Goal: Use online tool/utility: Utilize a website feature to perform a specific function

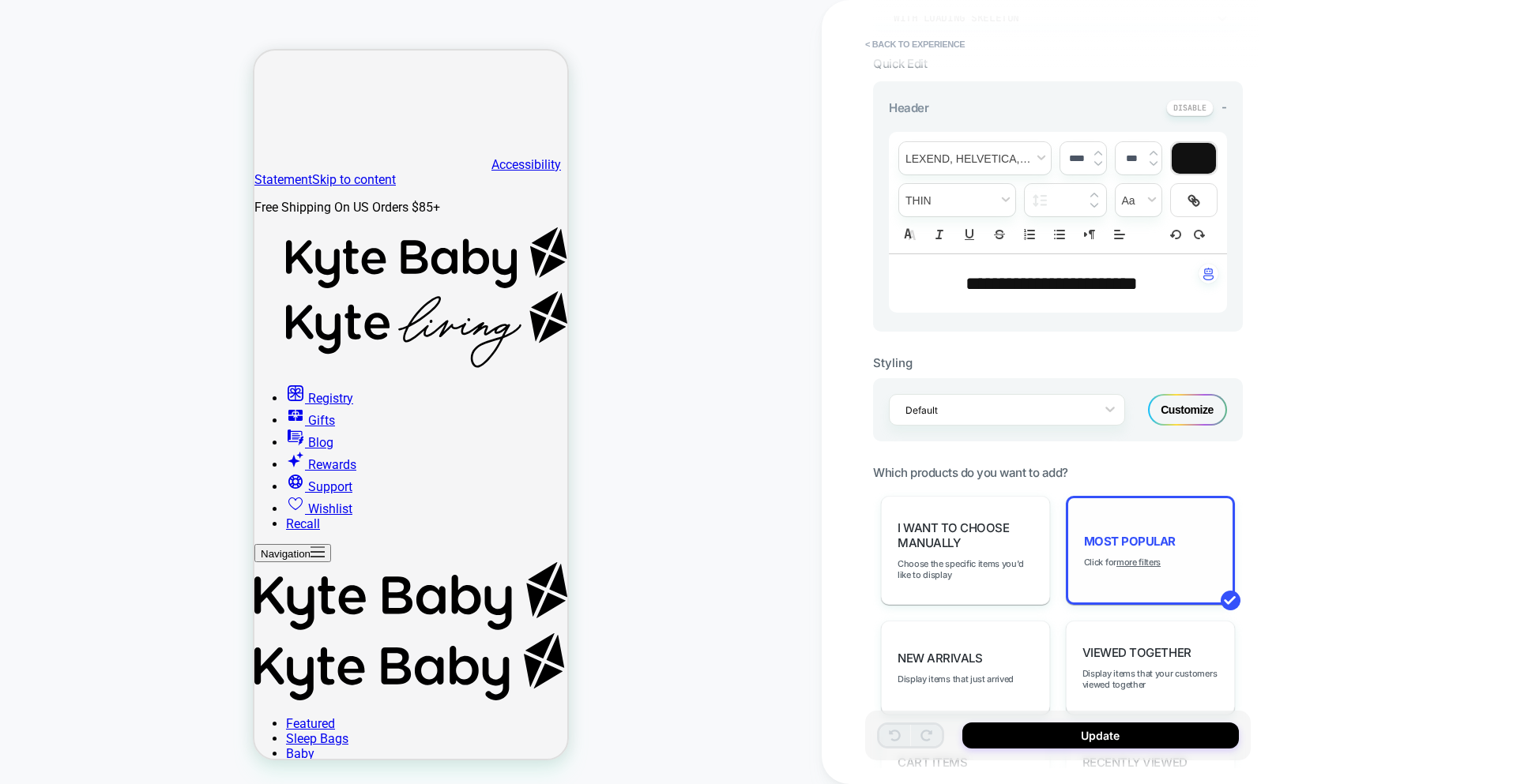
scroll to position [392, 0]
click at [0, 0] on u "more filters" at bounding box center [0, 0] width 0 height 0
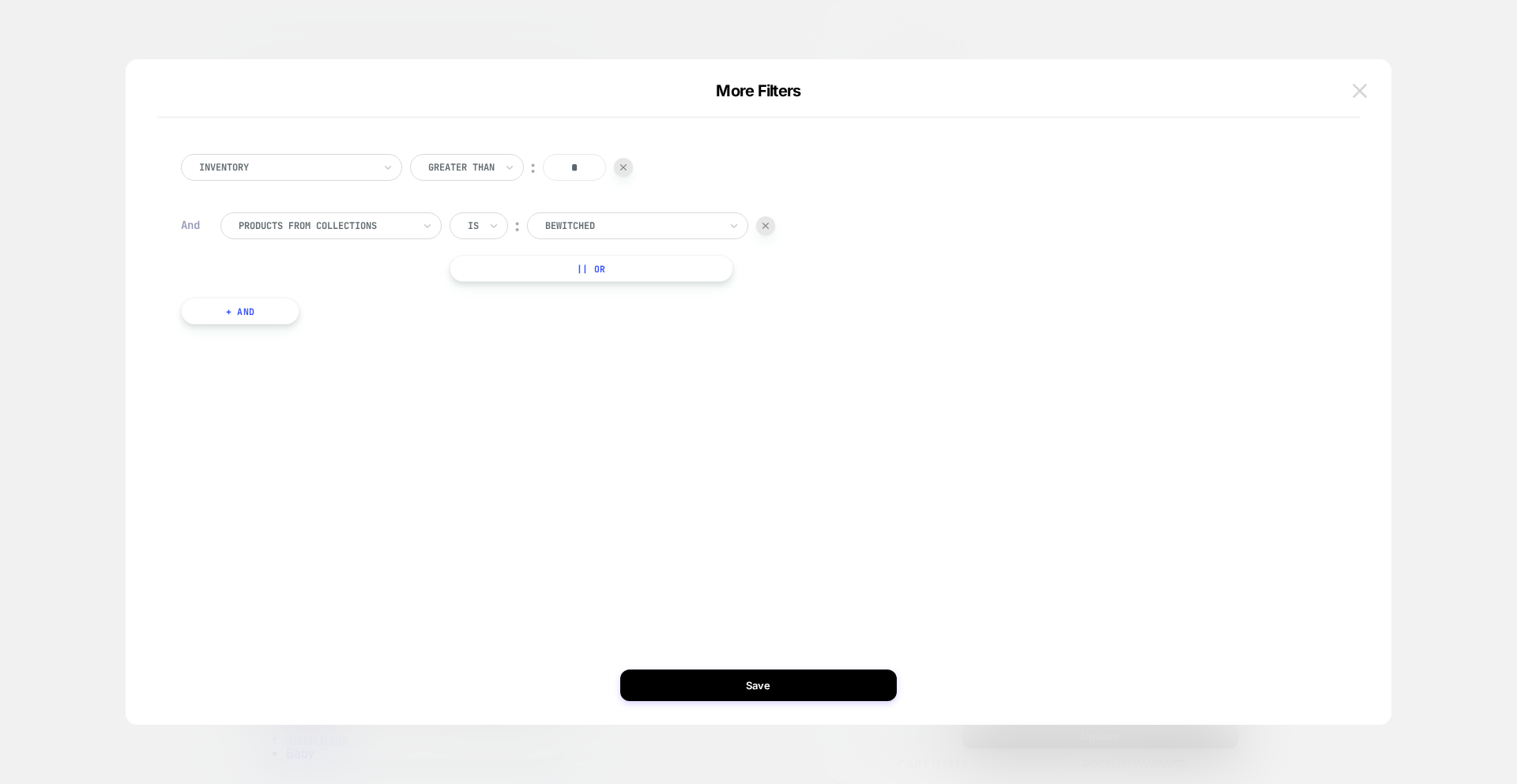
click at [1359, 92] on img at bounding box center [1360, 90] width 14 height 14
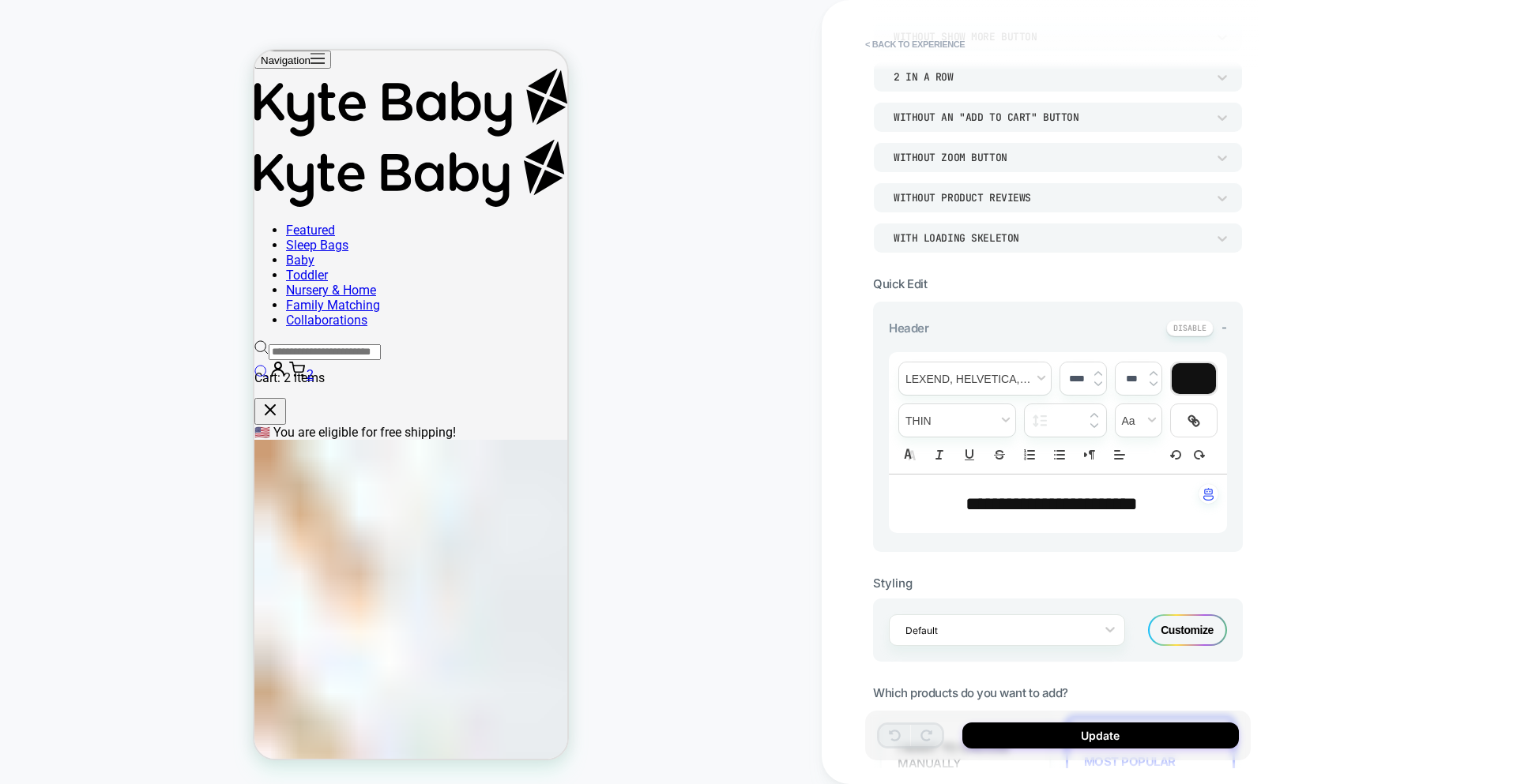
scroll to position [0, 0]
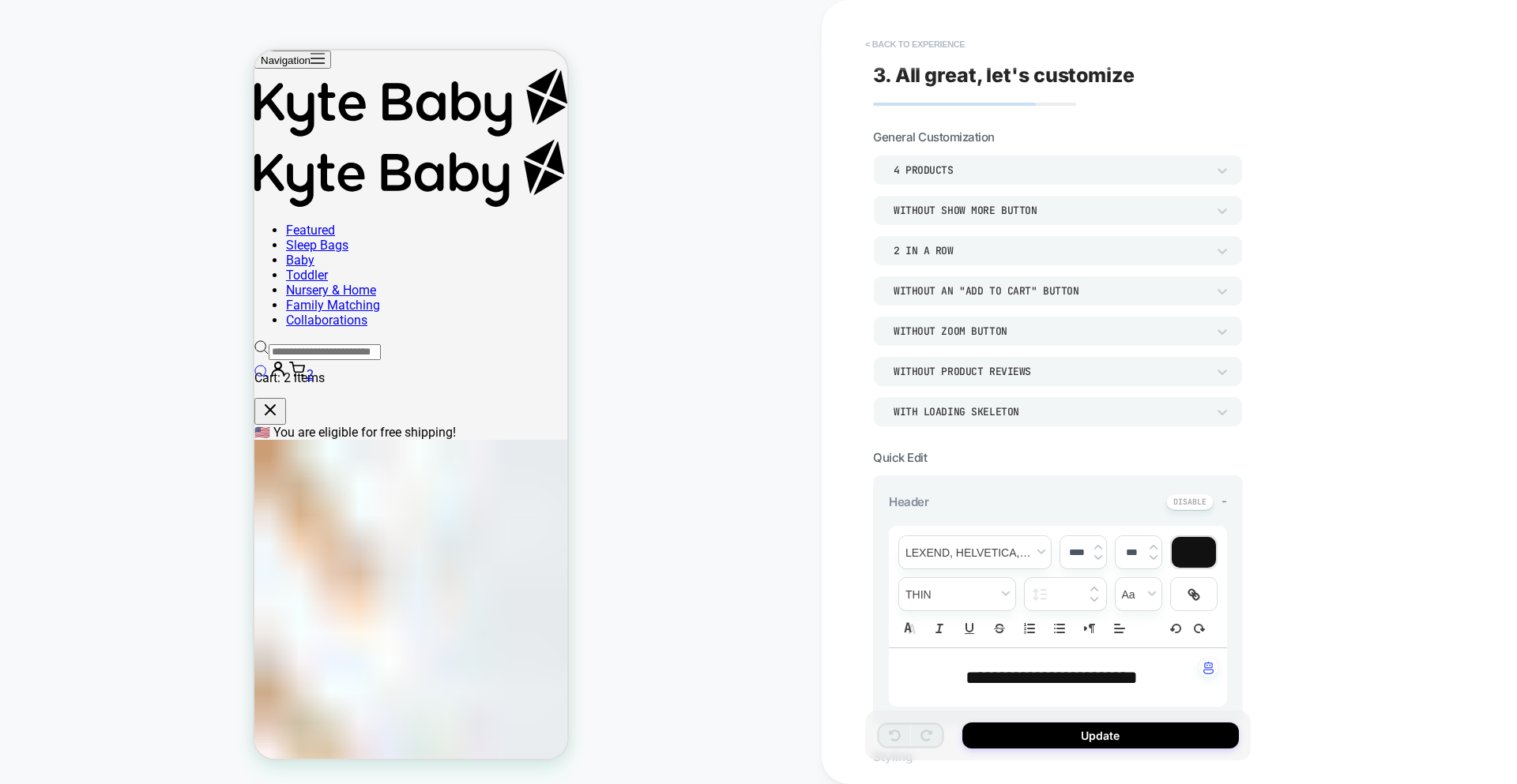
click at [0, 0] on button "< Back to experience" at bounding box center [0, 0] width 0 height 0
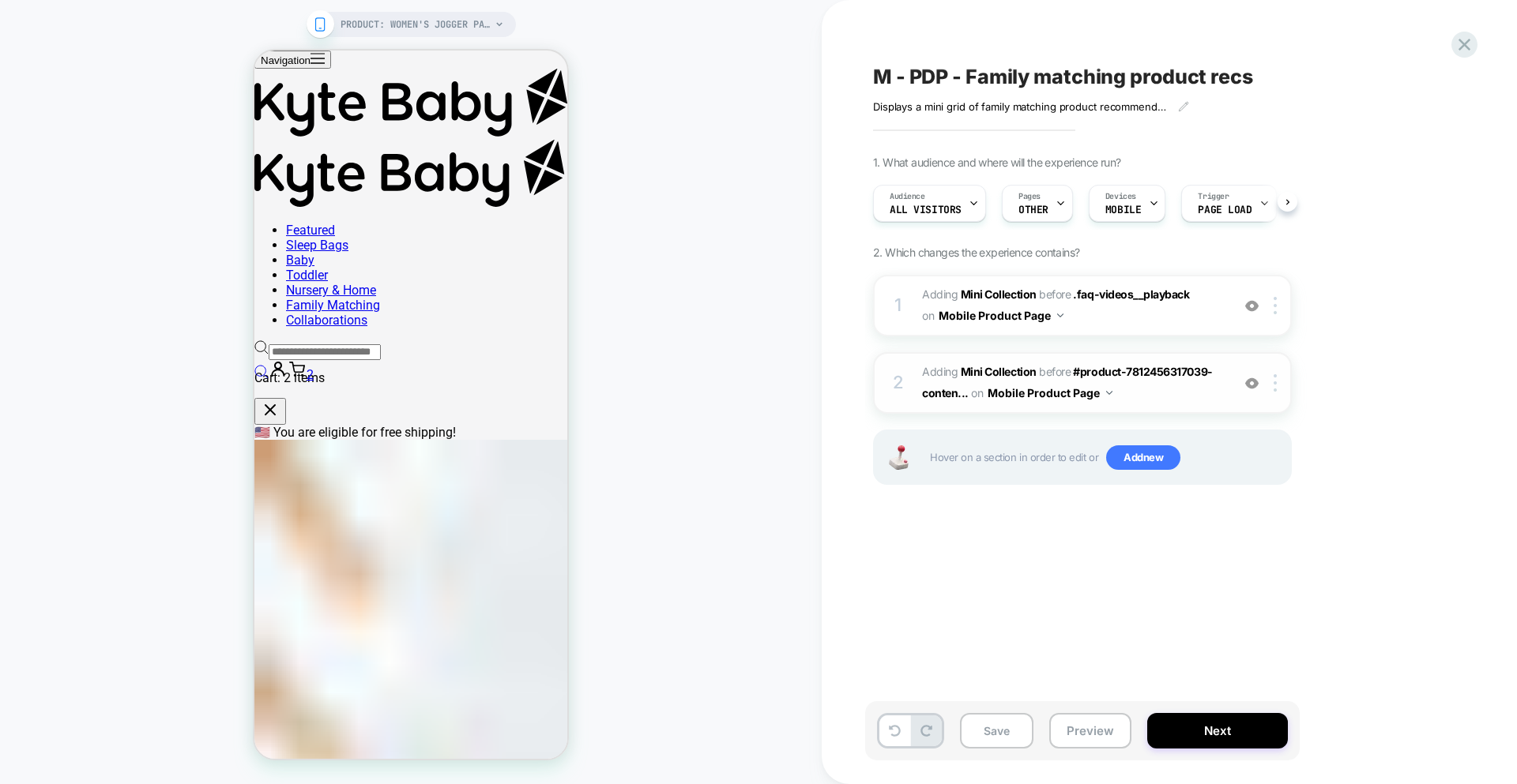
scroll to position [0, 1]
click at [1170, 399] on span "#_loomi_addon_1756310030053 Adding Mini Collection BEFORE #product-781245631703…" at bounding box center [1072, 383] width 301 height 42
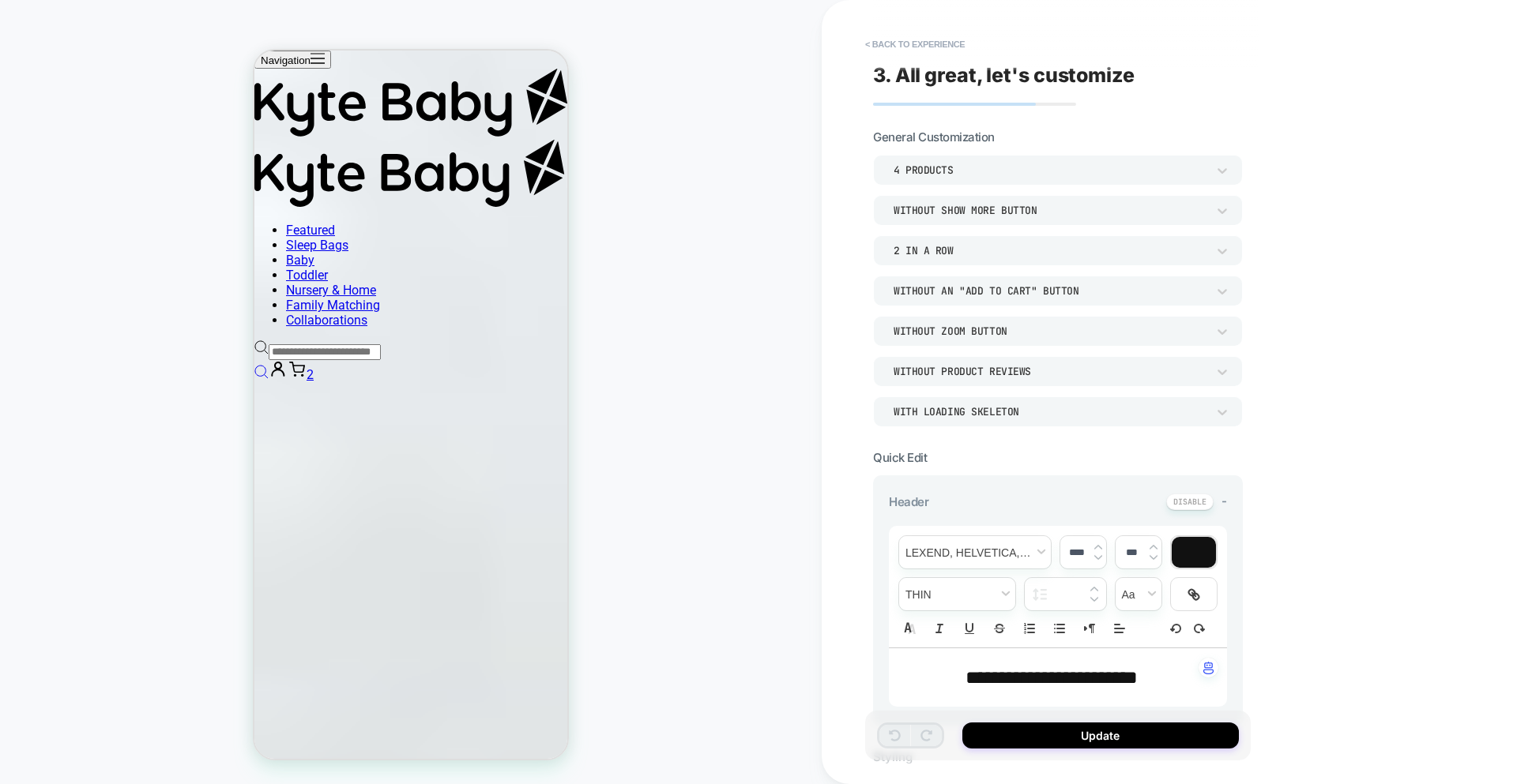
scroll to position [2027, 0]
click at [0, 0] on button "< Back to experience" at bounding box center [0, 0] width 0 height 0
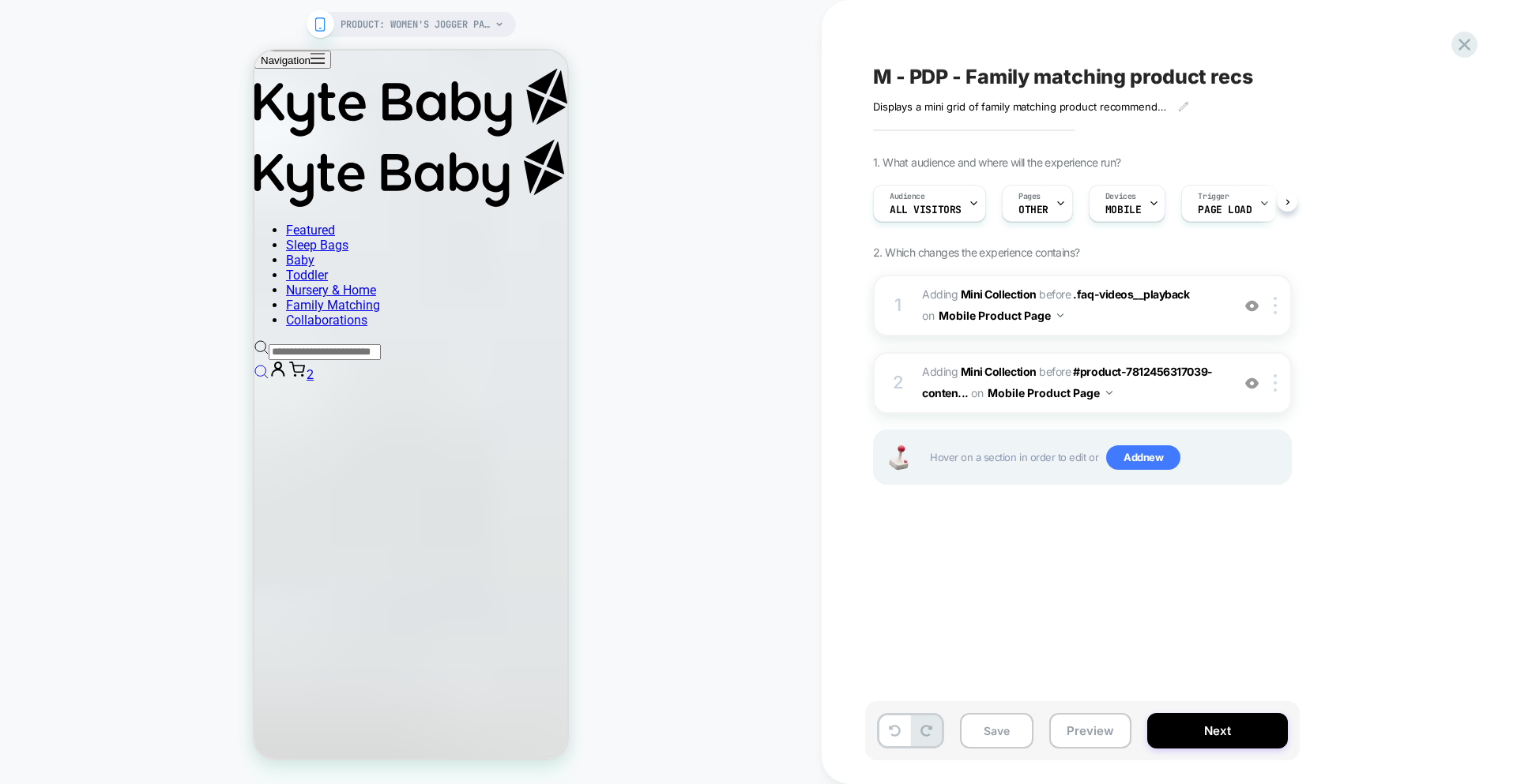
scroll to position [0, 1]
click at [0, 0] on span "#_loomi_addon_1756309347111 Adding Mini Collection BEFORE .faq-videos__playback…" at bounding box center [0, 0] width 0 height 0
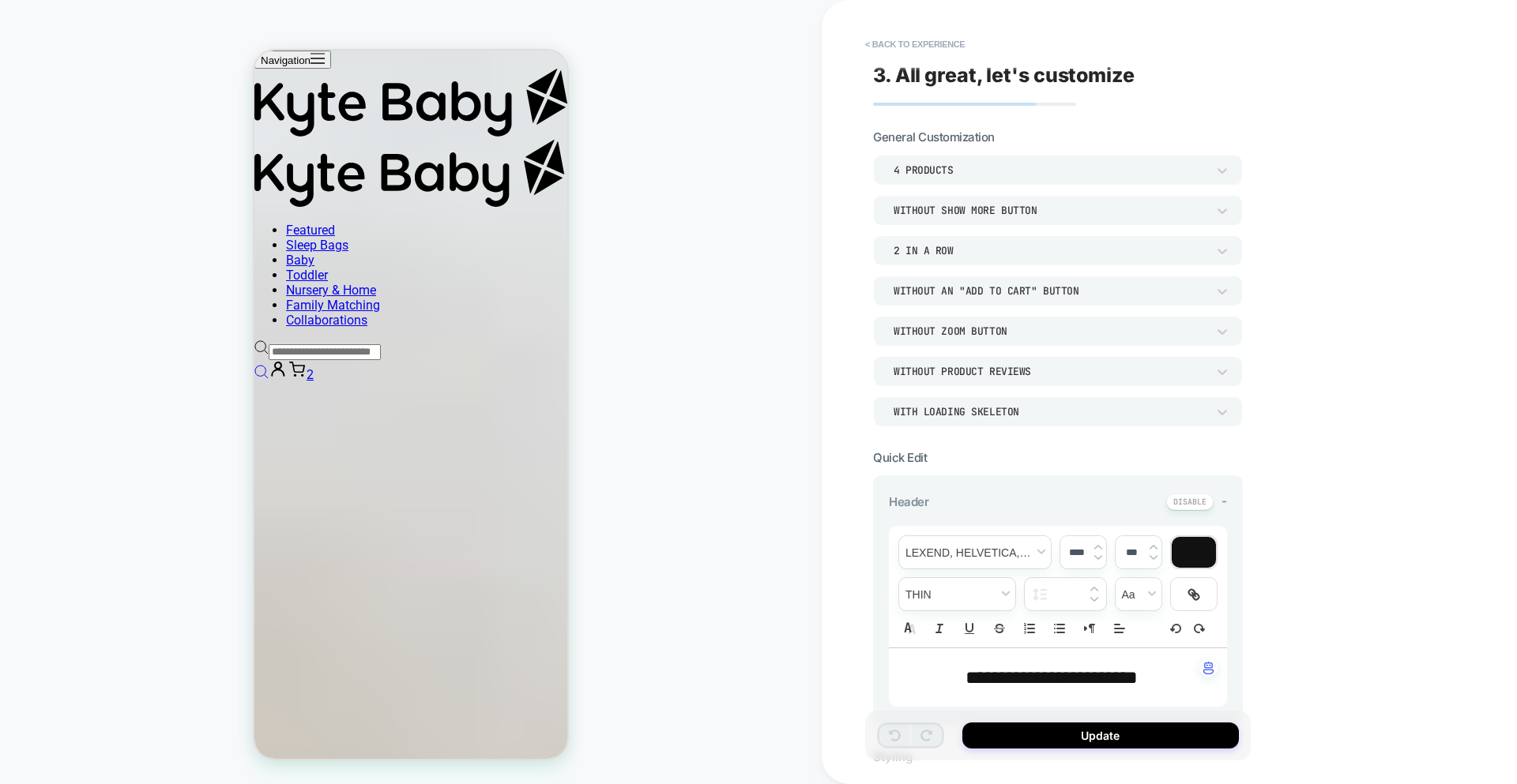
scroll to position [2577, 0]
click at [0, 0] on button "< Back to experience" at bounding box center [0, 0] width 0 height 0
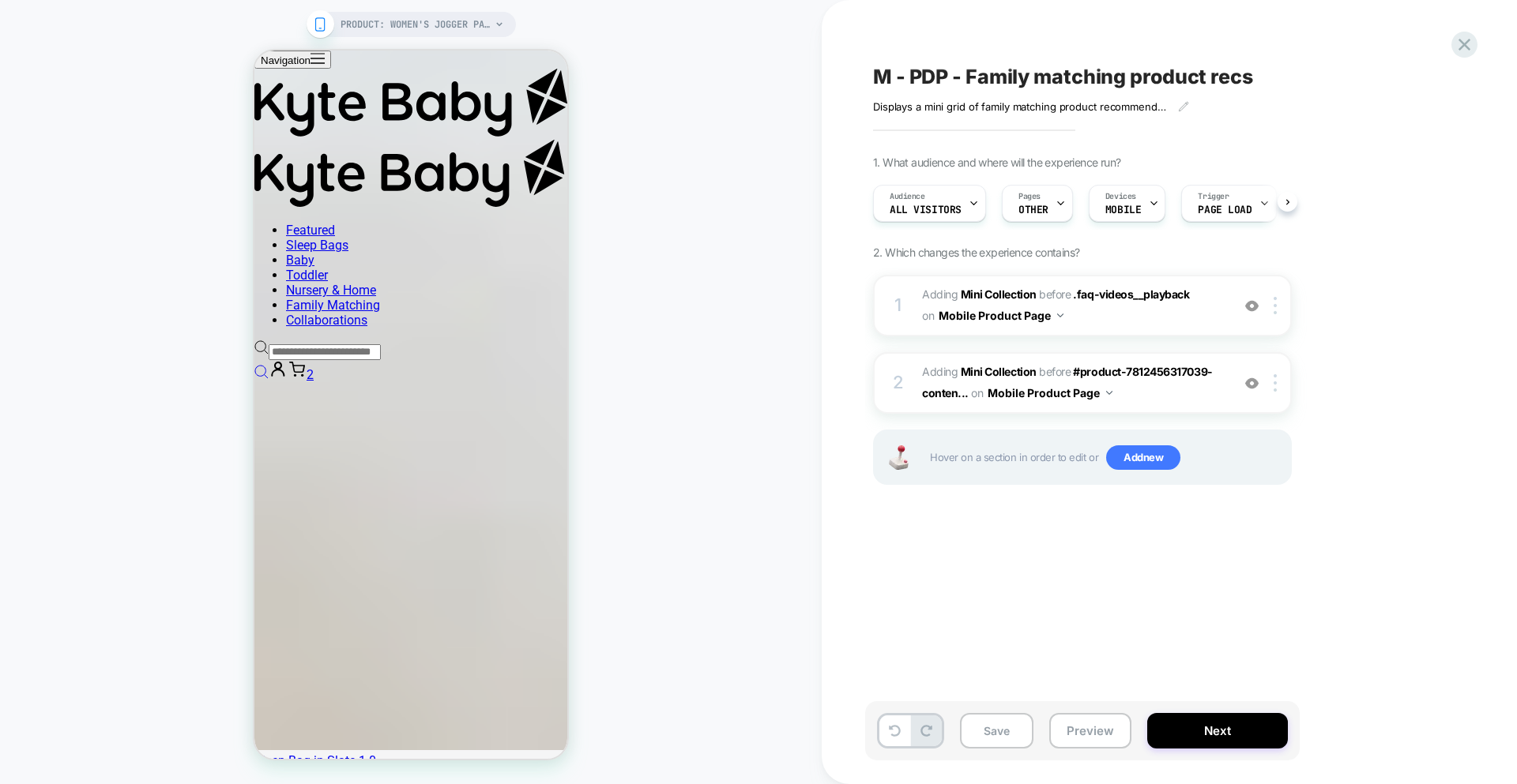
scroll to position [0, 1]
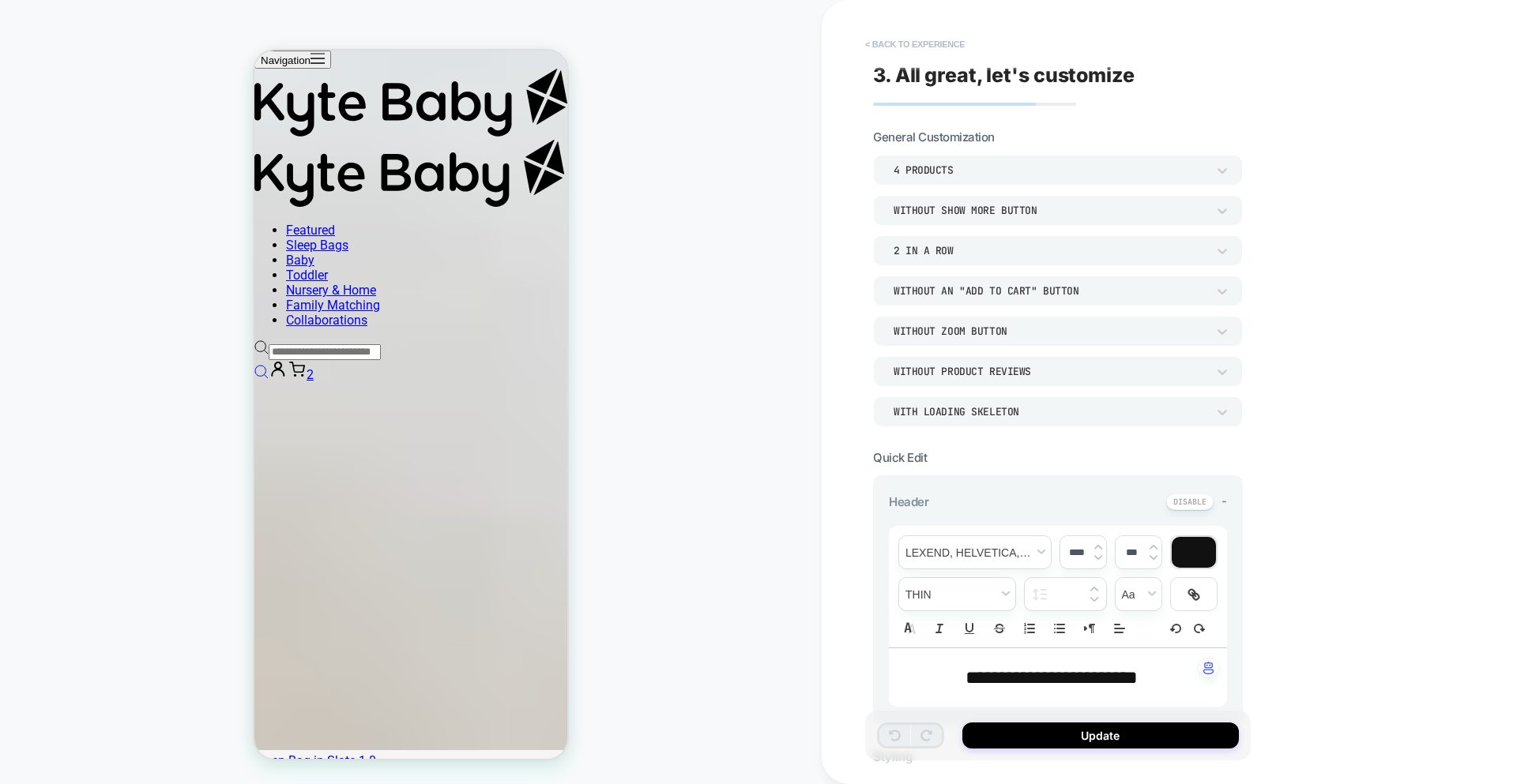
click at [932, 47] on button "< Back to experience" at bounding box center [914, 43] width 115 height 25
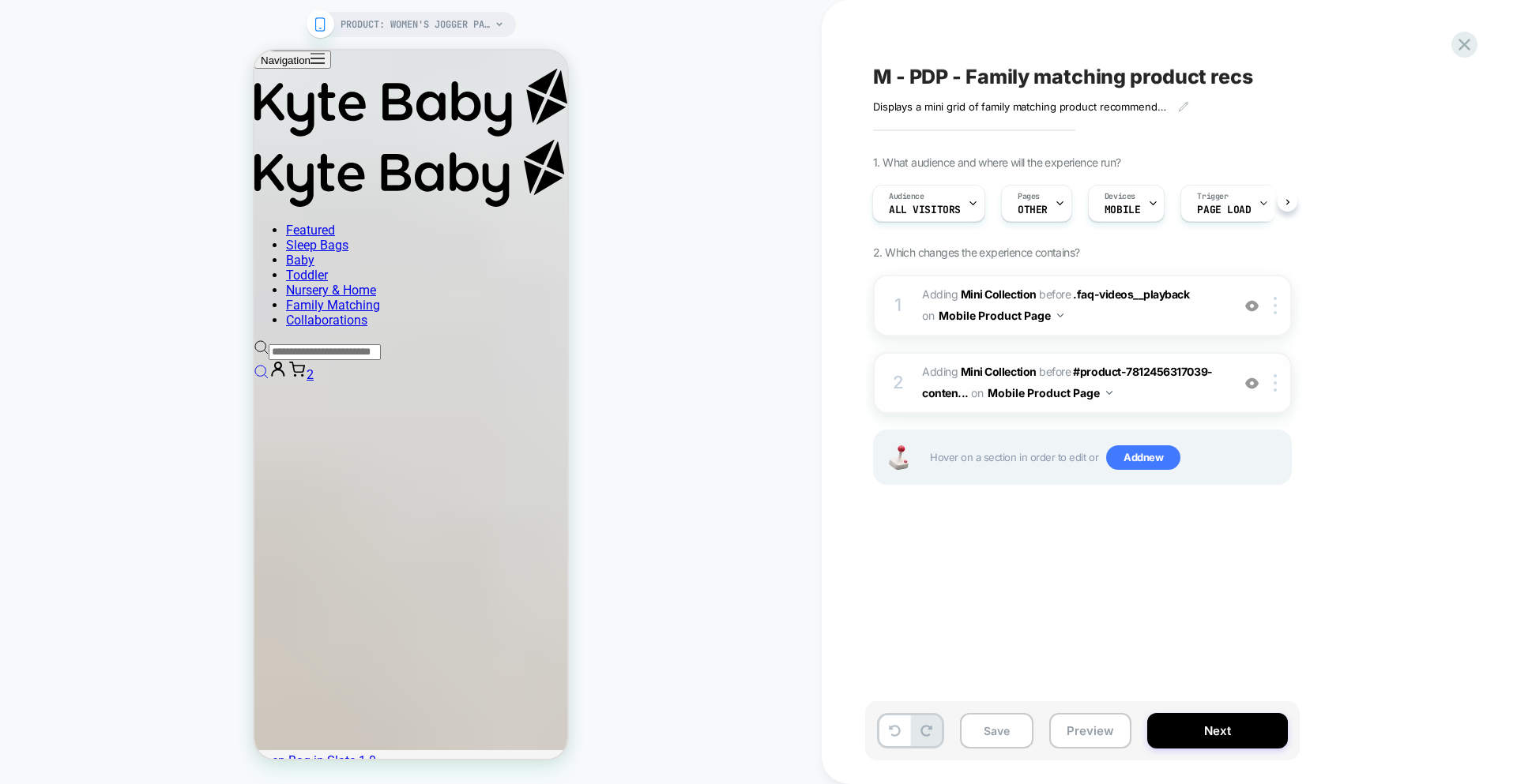
click at [1140, 384] on span "#_loomi_addon_1756310030053 Adding Mini Collection BEFORE #product-781245631703…" at bounding box center [1072, 383] width 301 height 42
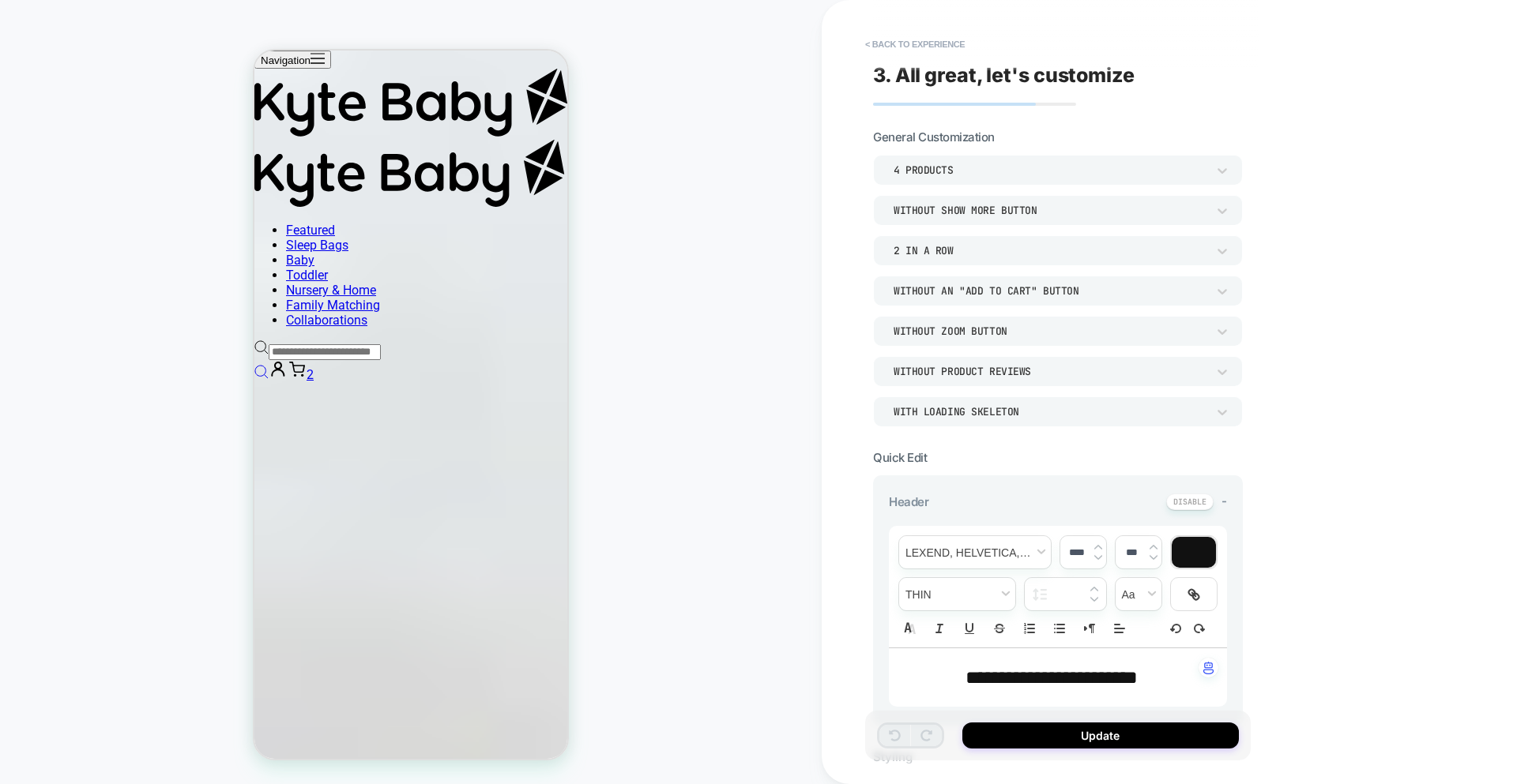
scroll to position [2027, 0]
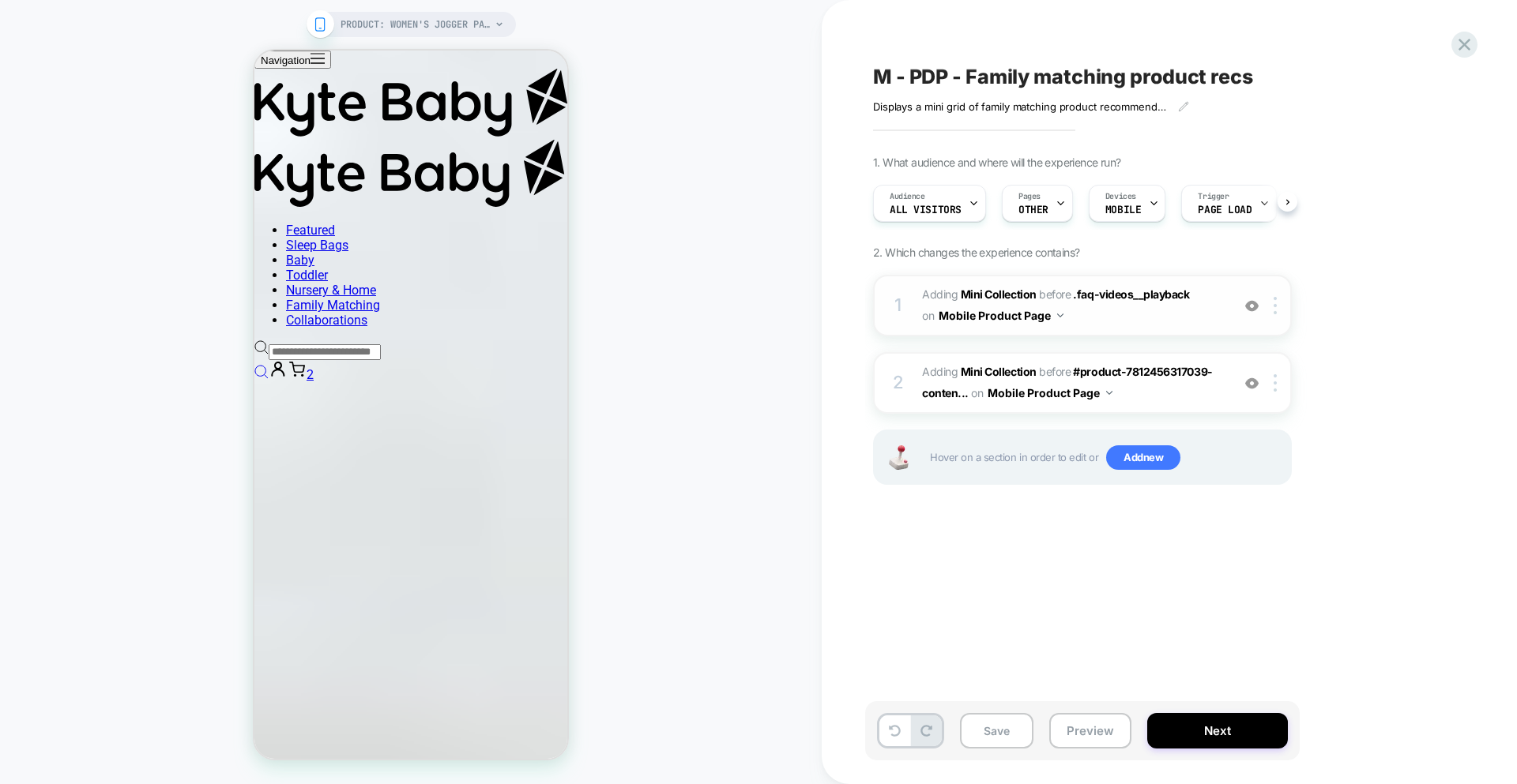
scroll to position [0, 1]
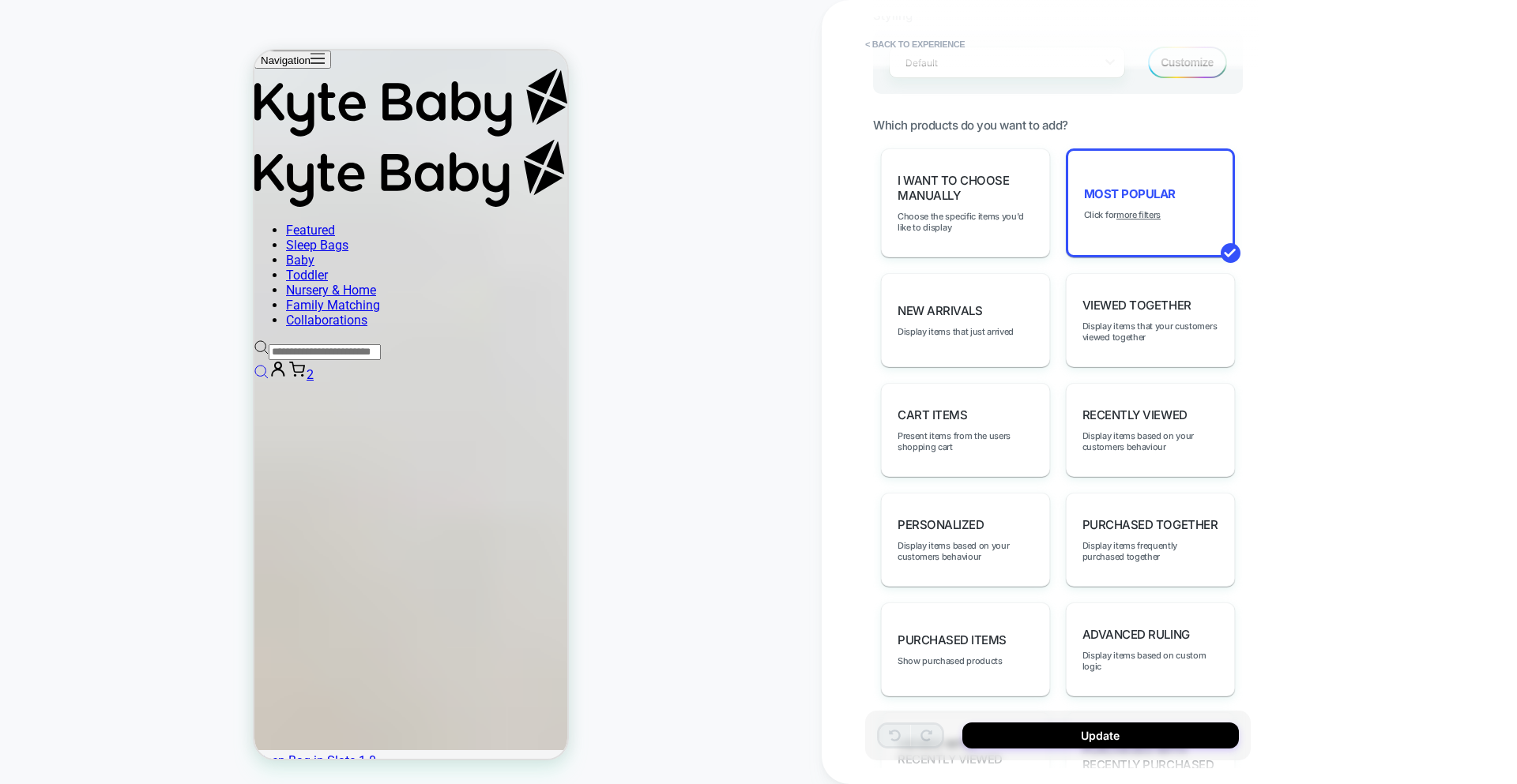
scroll to position [893, 0]
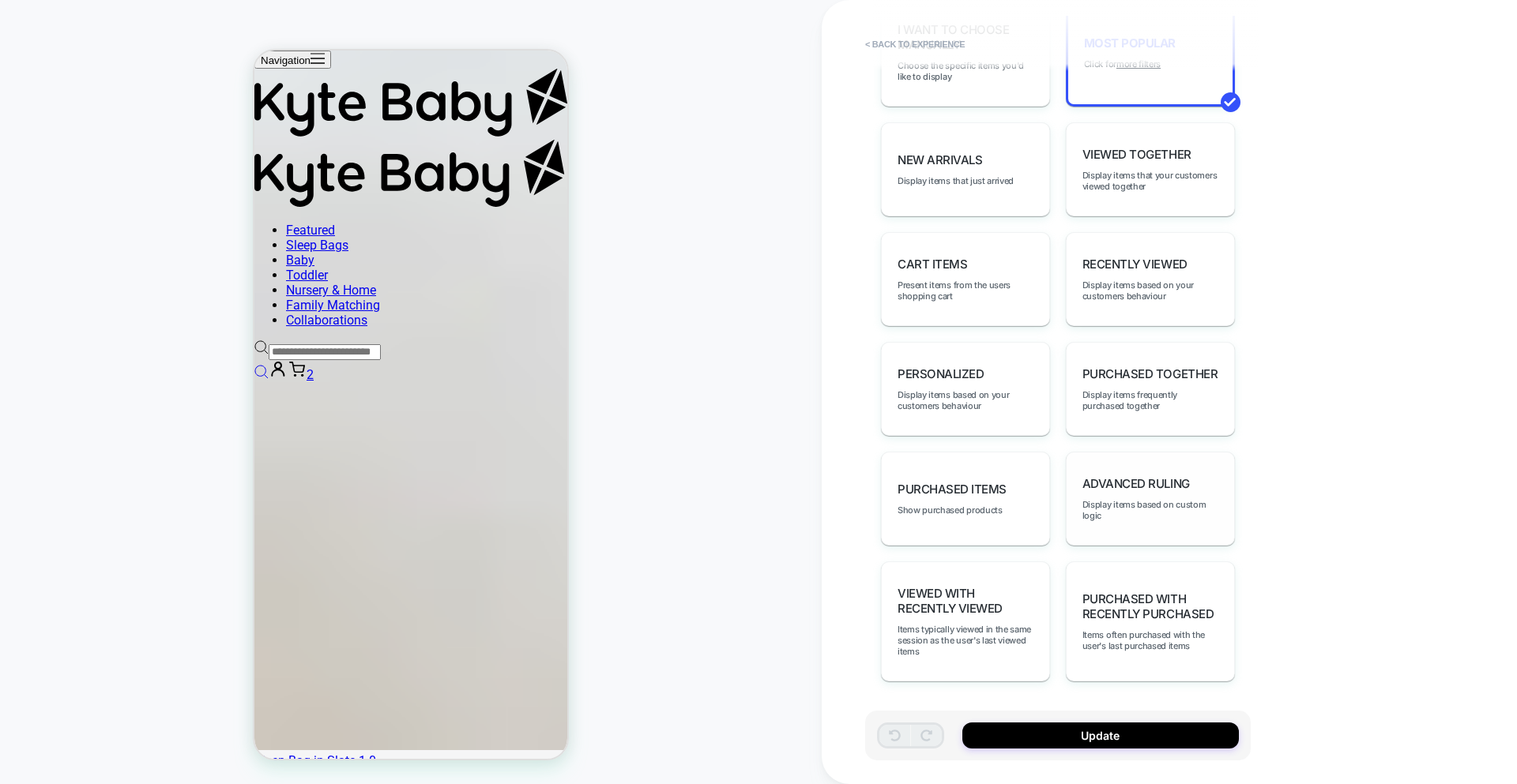
click at [1161, 485] on span "Advanced Ruling" at bounding box center [1136, 484] width 108 height 15
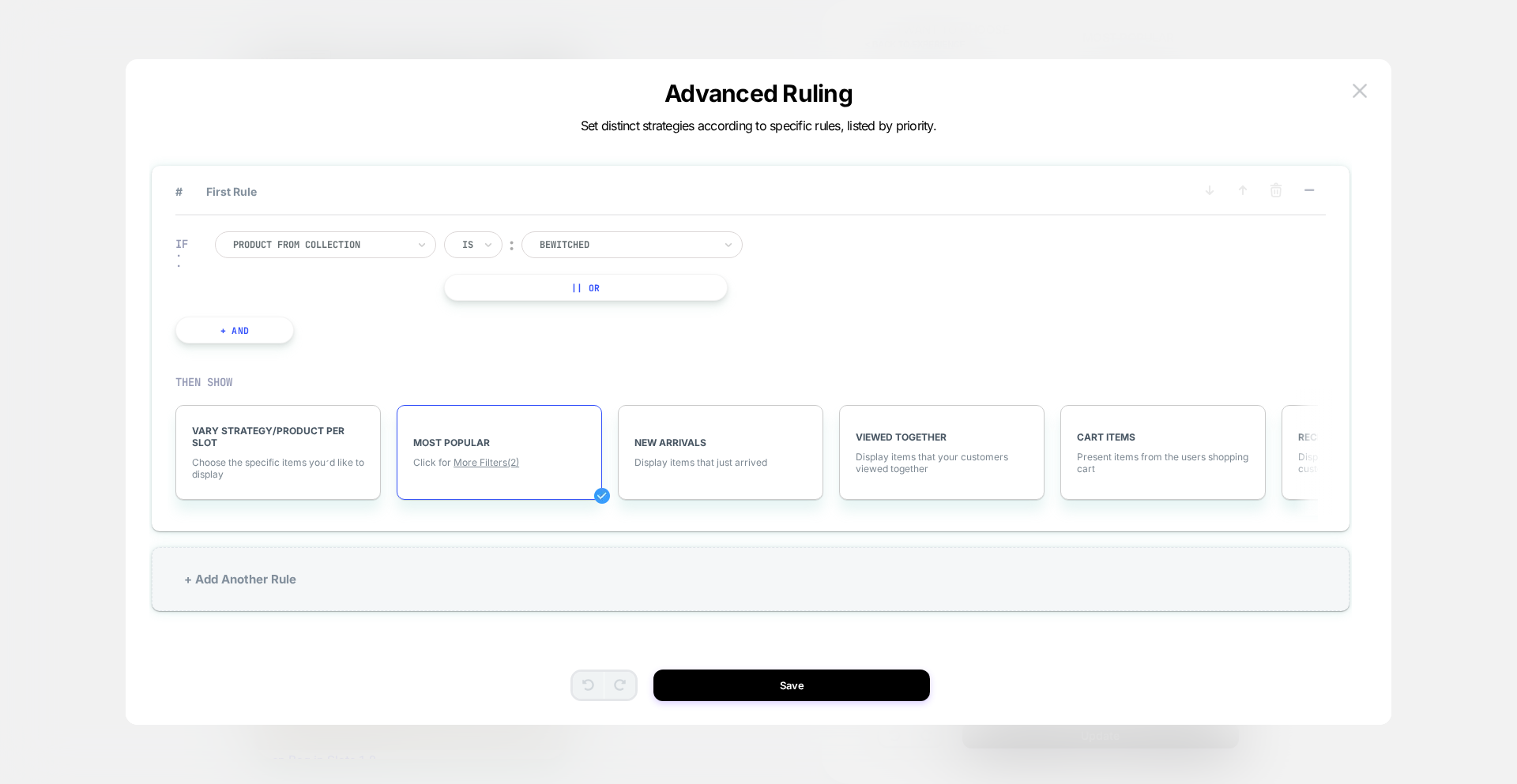
click at [0, 0] on div "Product from collection" at bounding box center [0, 0] width 0 height 0
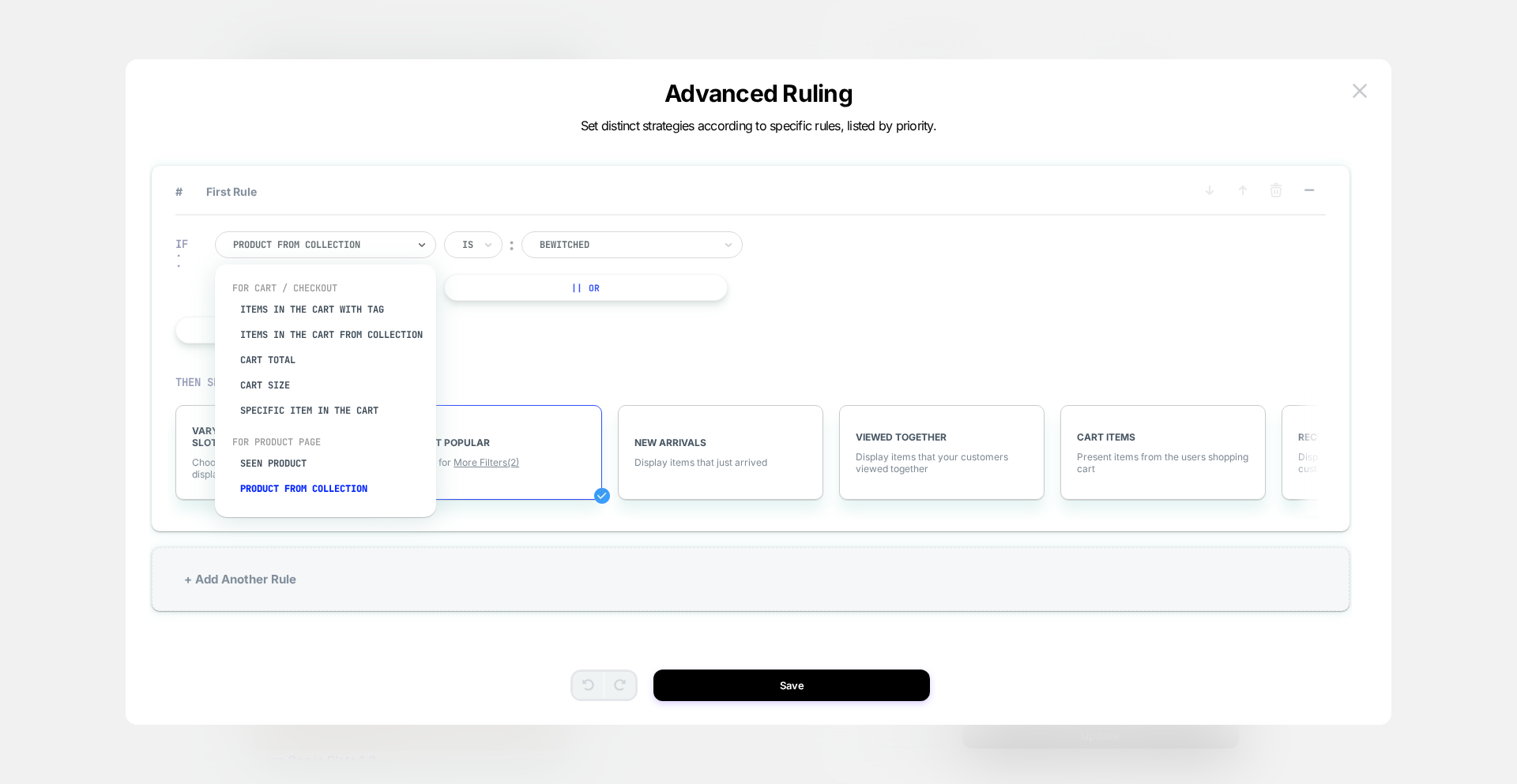
click at [617, 245] on div at bounding box center [626, 244] width 174 height 14
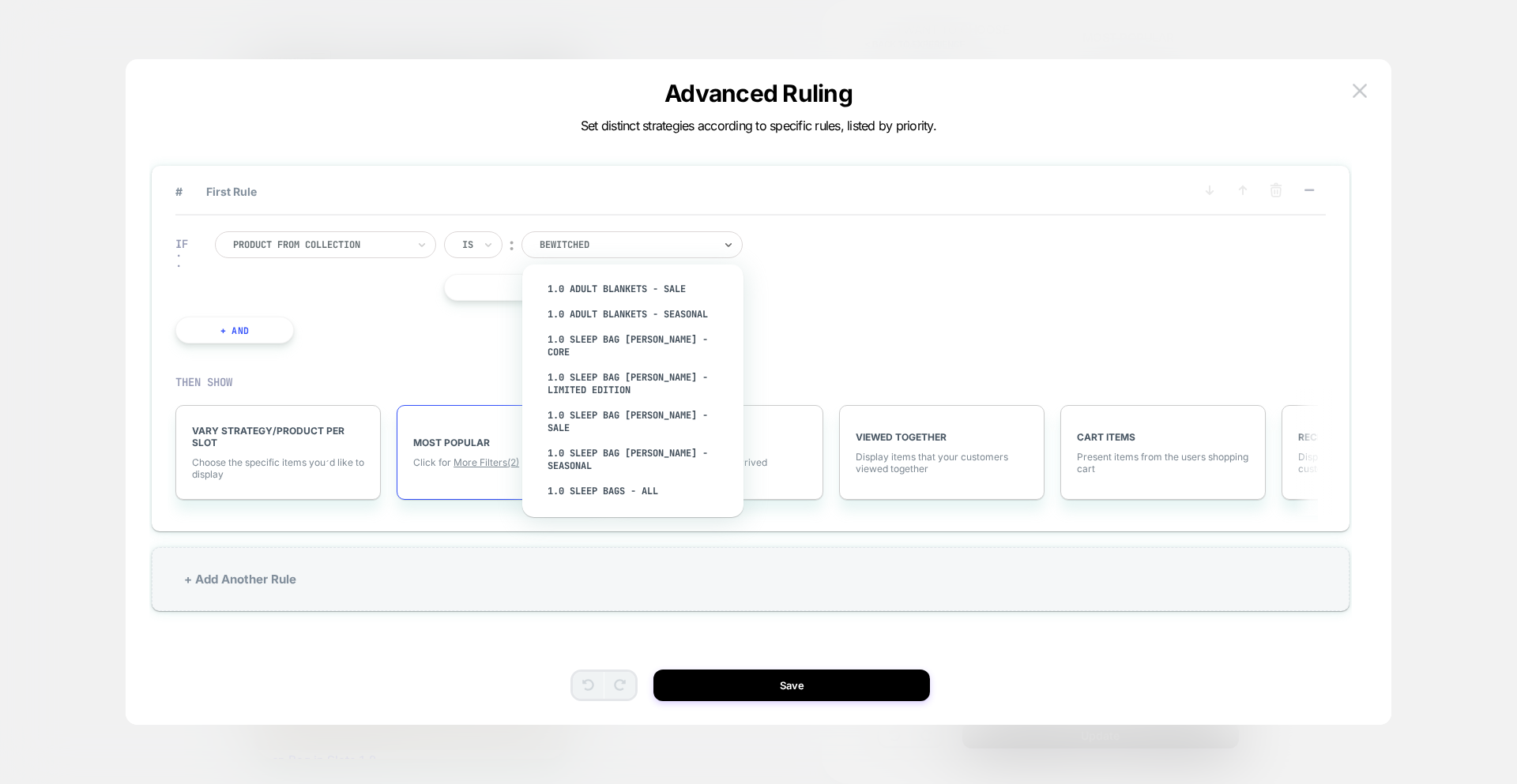
scroll to position [665, 0]
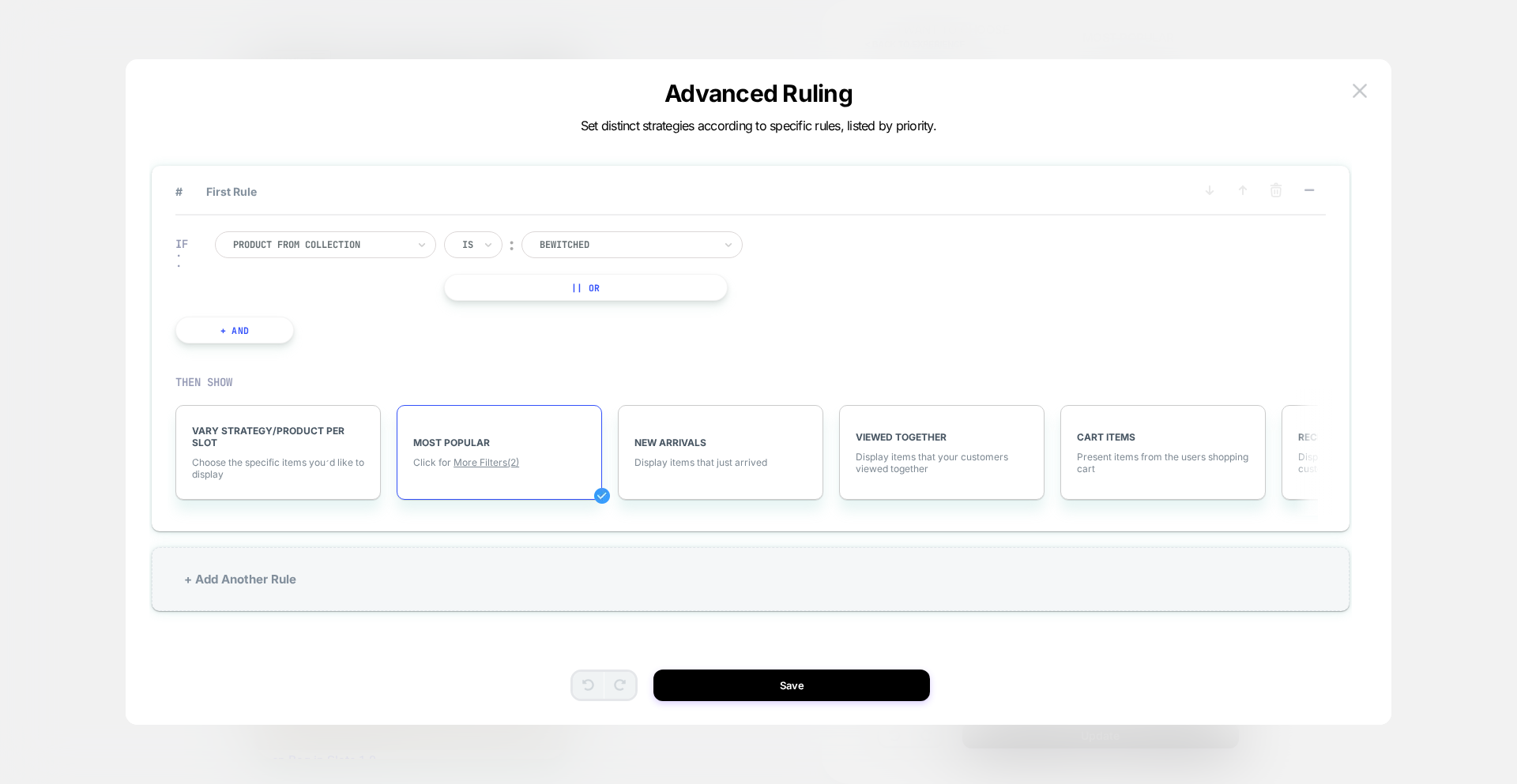
click at [0, 0] on div "IF Product from collection Is ︰ Bewitched || Or + And" at bounding box center [0, 0] width 0 height 0
click at [580, 251] on div at bounding box center [626, 244] width 174 height 14
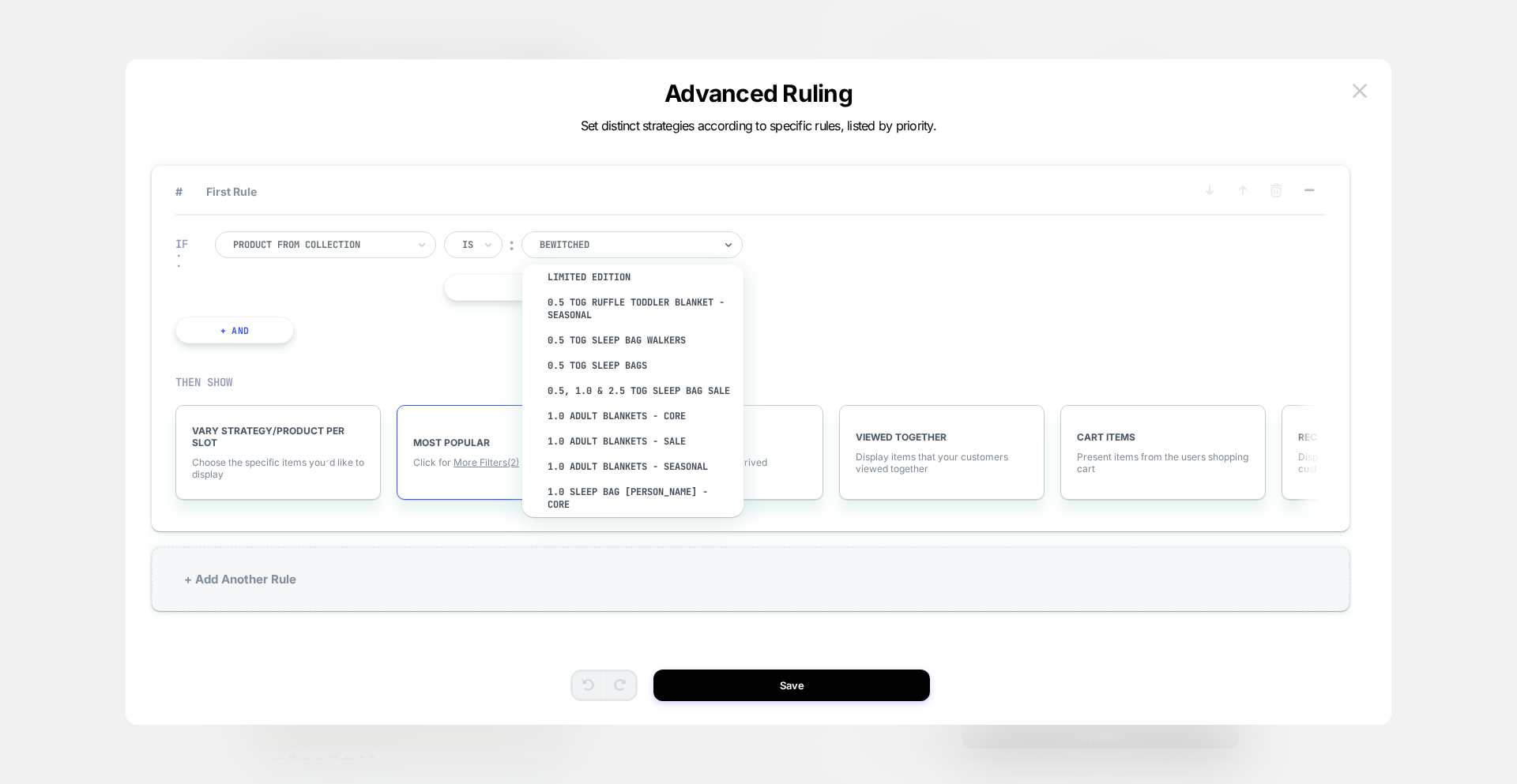
scroll to position [0, 0]
click at [867, 335] on div "IF Product from collection Is ︰ option $5 and Under Sale focused, 3 of 1973. 19…" at bounding box center [751, 287] width 1151 height 144
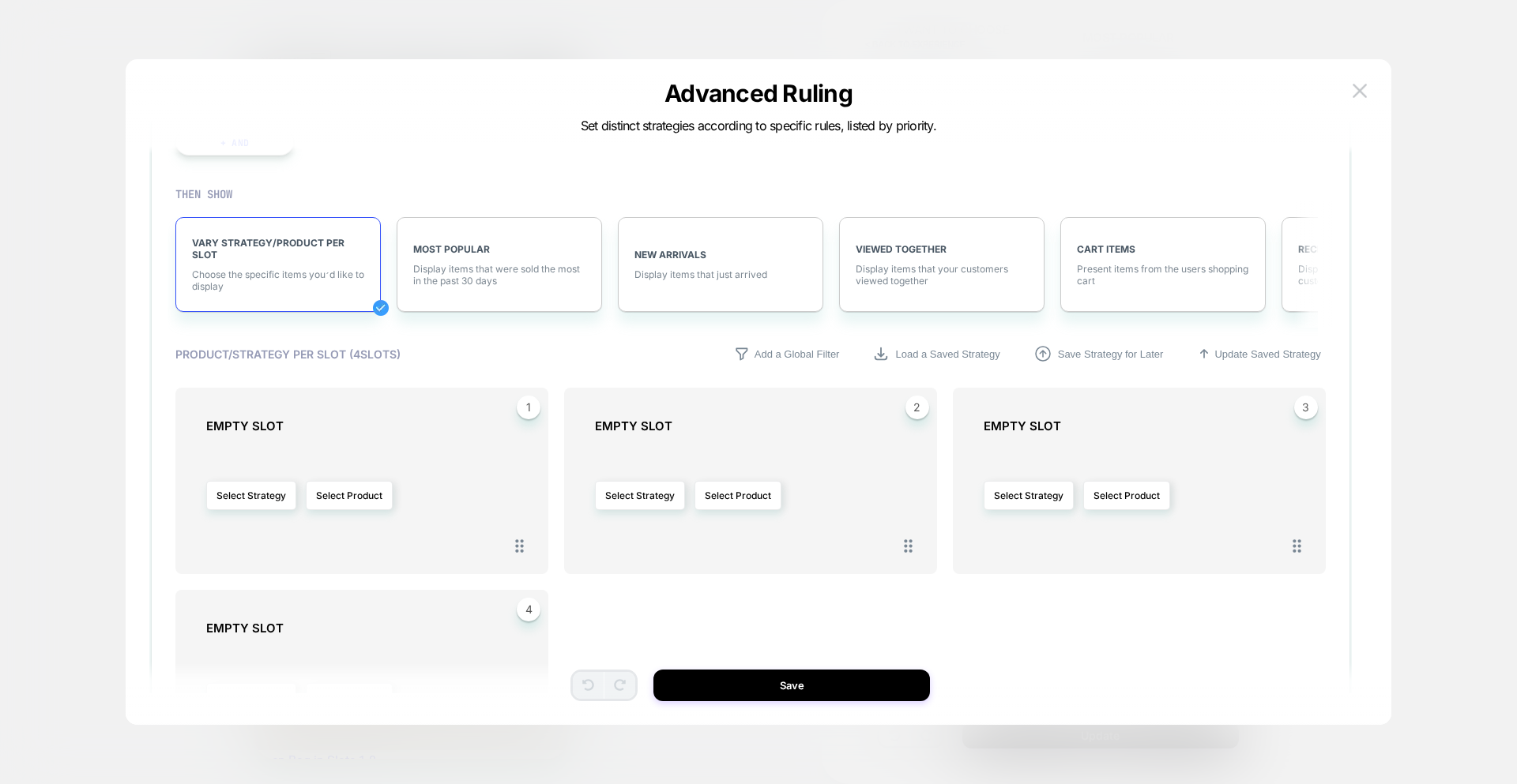
scroll to position [193, 0]
click at [271, 498] on button "Select Strategy" at bounding box center [251, 490] width 90 height 29
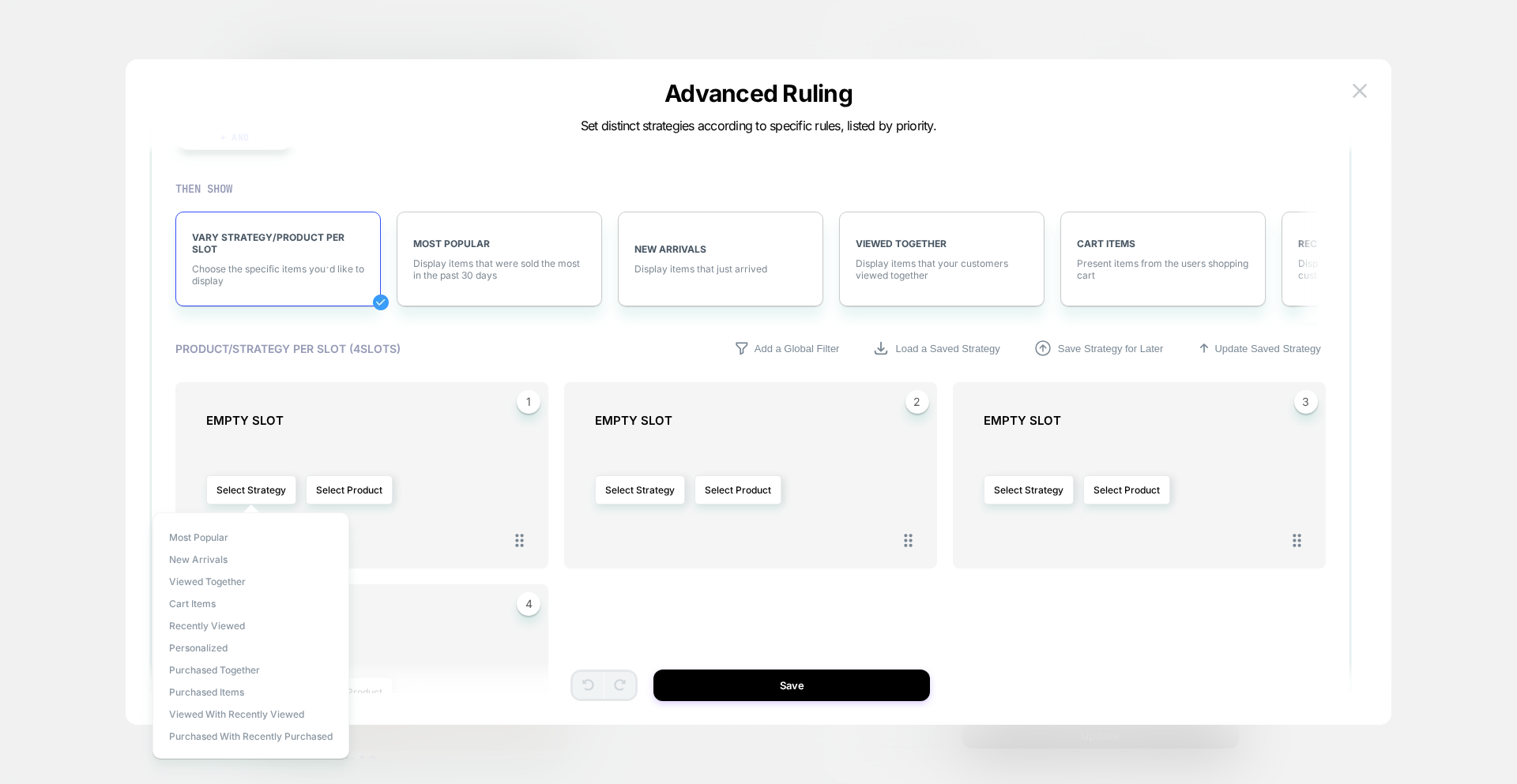
click at [457, 522] on div "Select Strategy Select Product" at bounding box center [369, 490] width 327 height 109
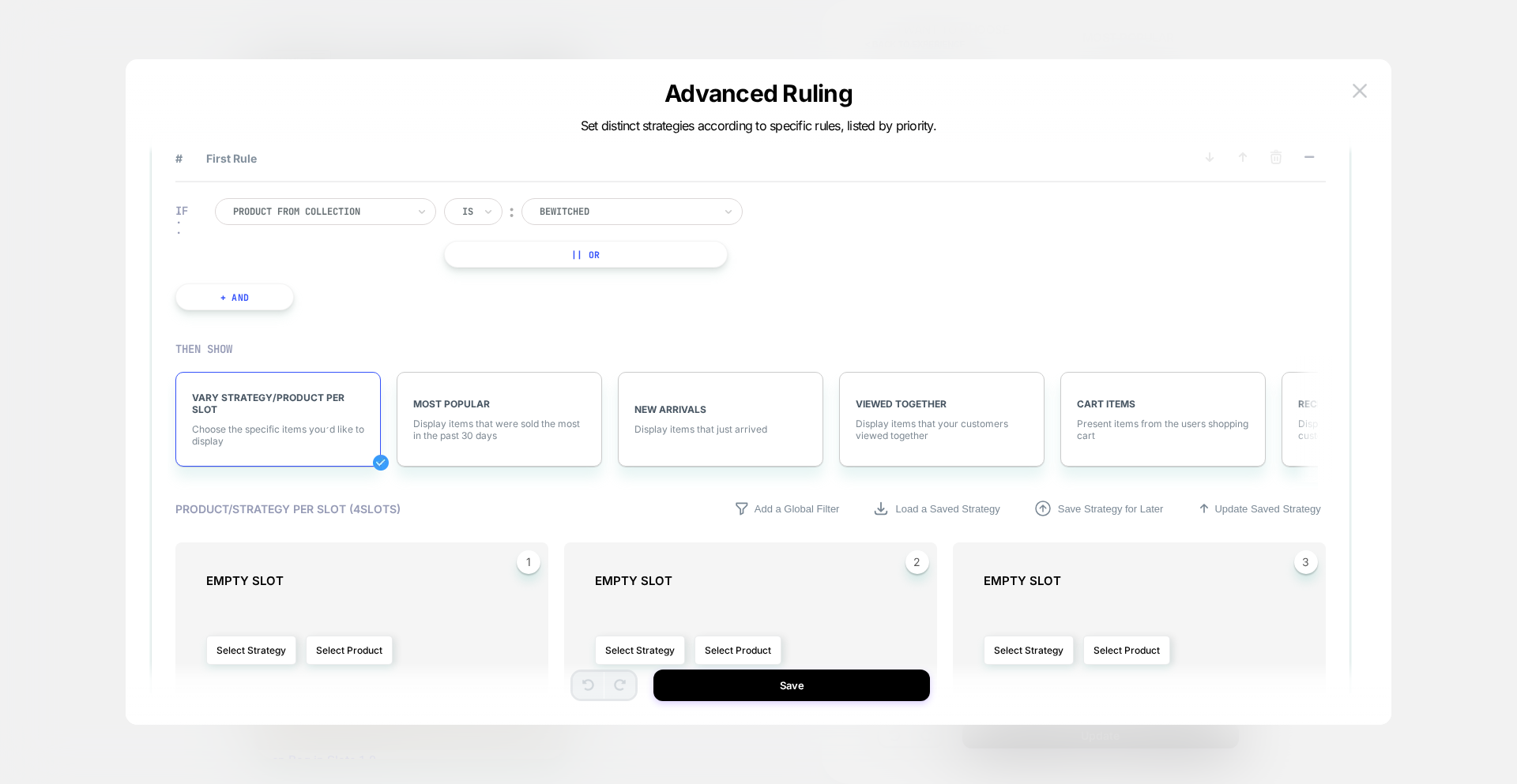
scroll to position [0, 0]
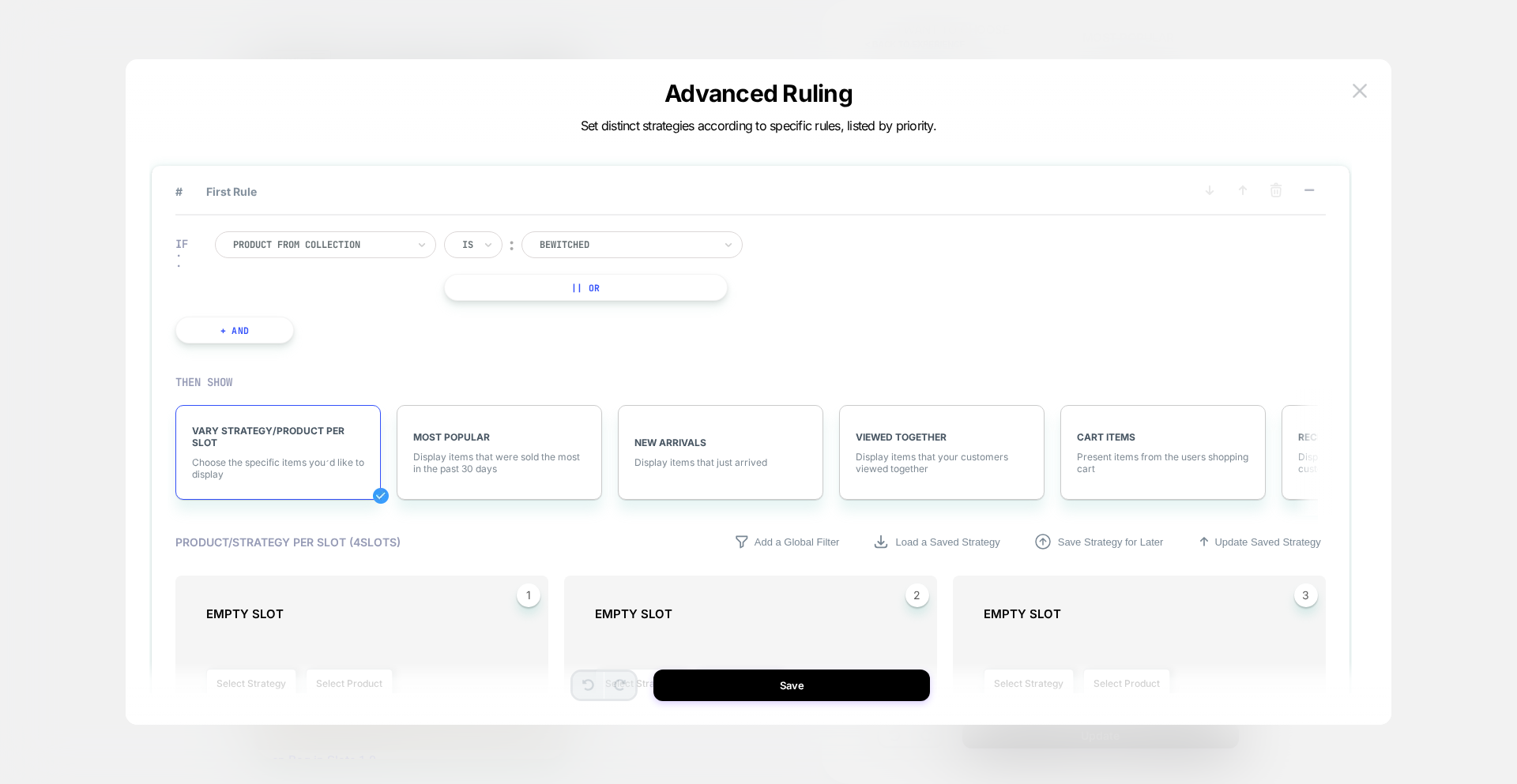
click at [358, 248] on div at bounding box center [319, 244] width 174 height 14
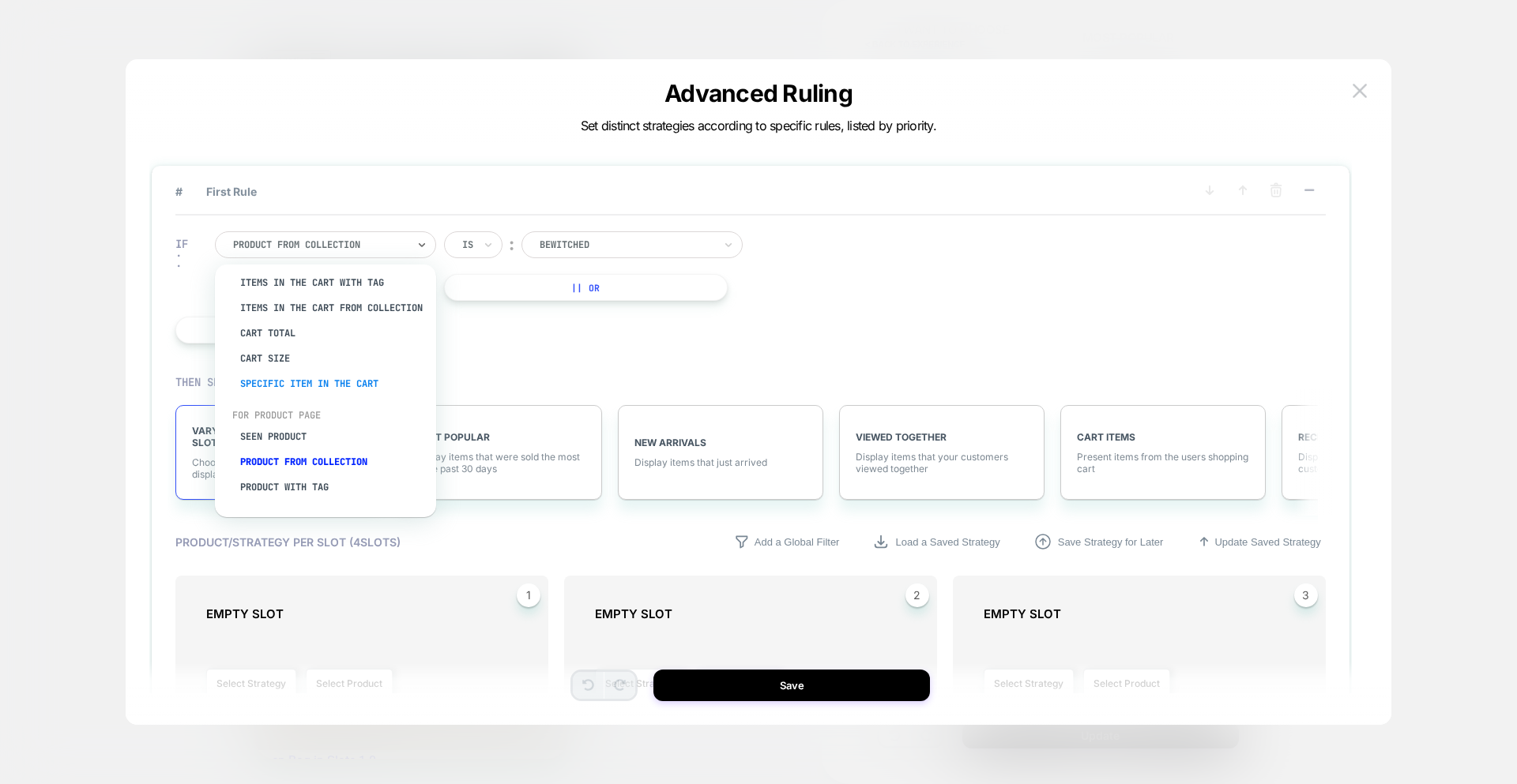
scroll to position [40, 0]
click at [0, 0] on div "IF option Seen Product focused, 6 of 8. 8 results available. Use Up and Down to…" at bounding box center [0, 0] width 0 height 0
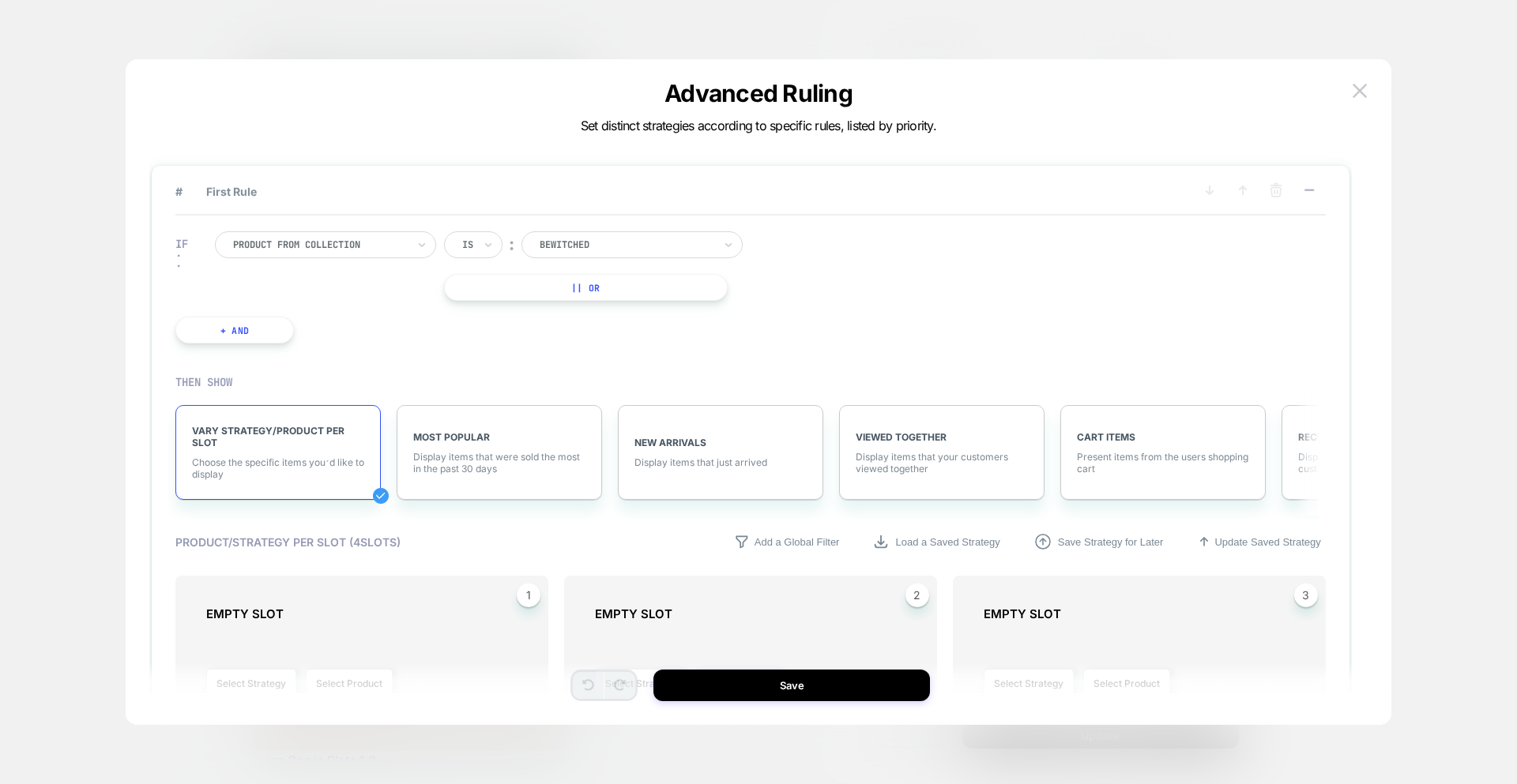
click at [282, 321] on button "+ And" at bounding box center [235, 329] width 119 height 27
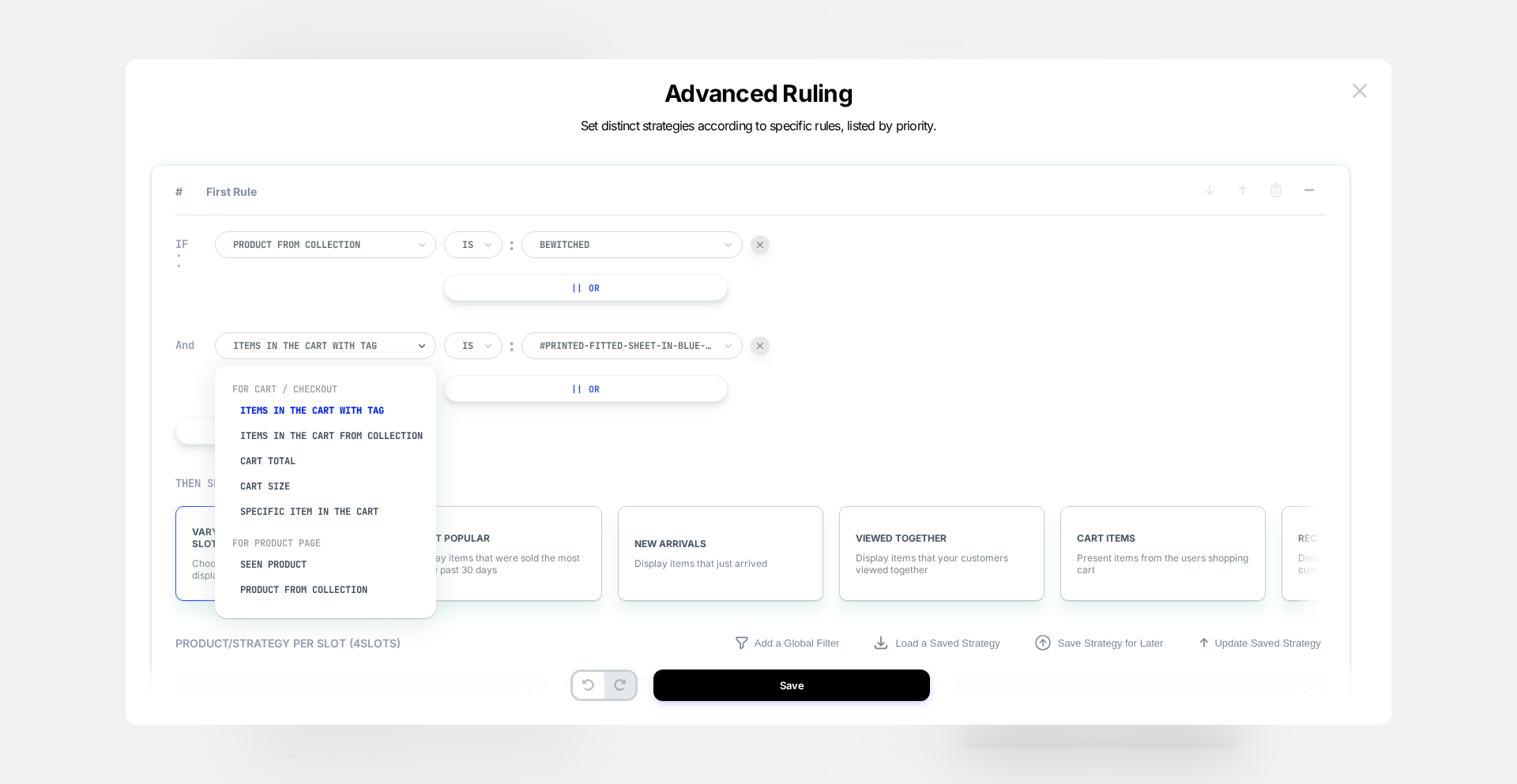
click at [336, 349] on div at bounding box center [319, 345] width 174 height 14
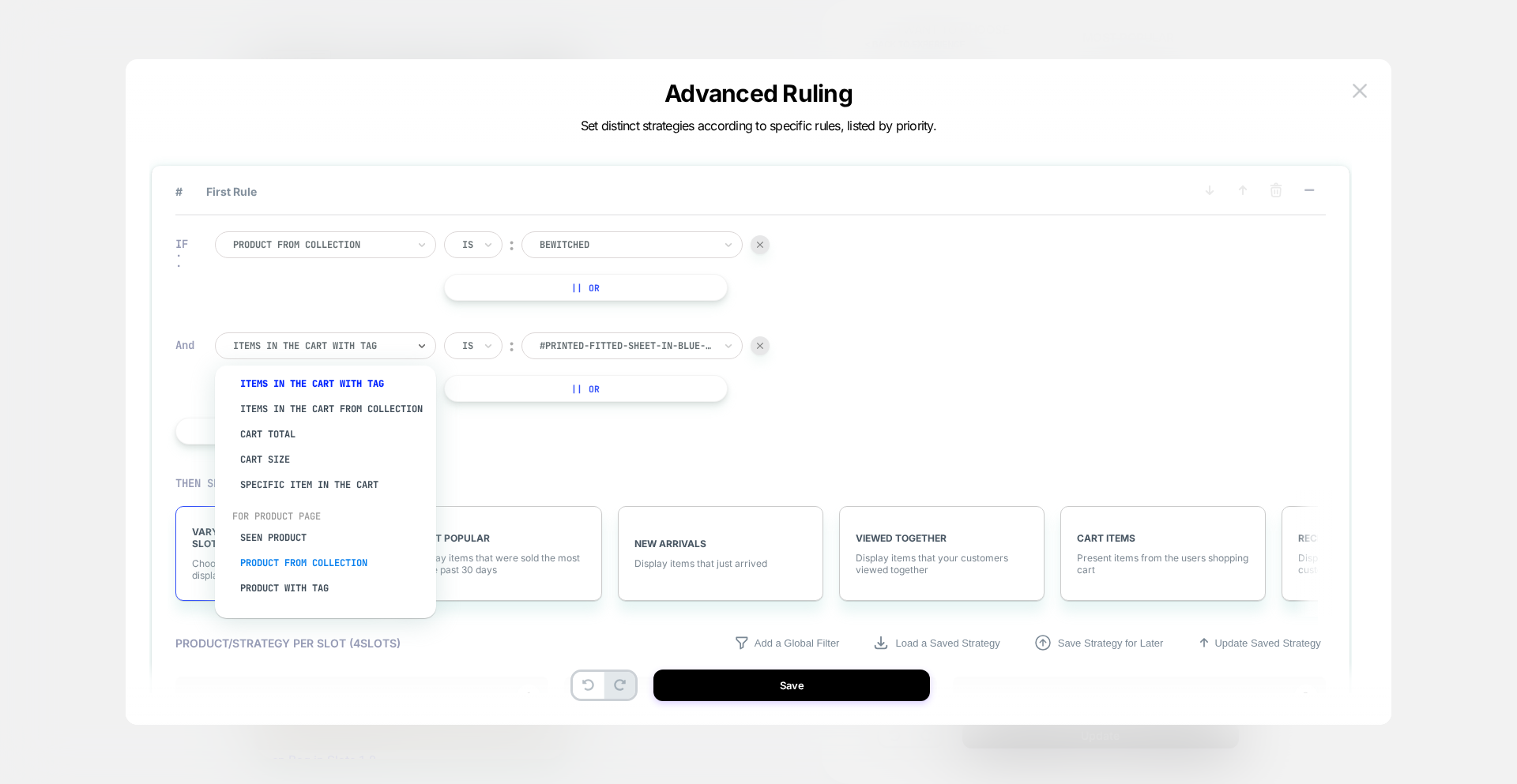
click at [338, 558] on div "Product from collection" at bounding box center [333, 562] width 205 height 25
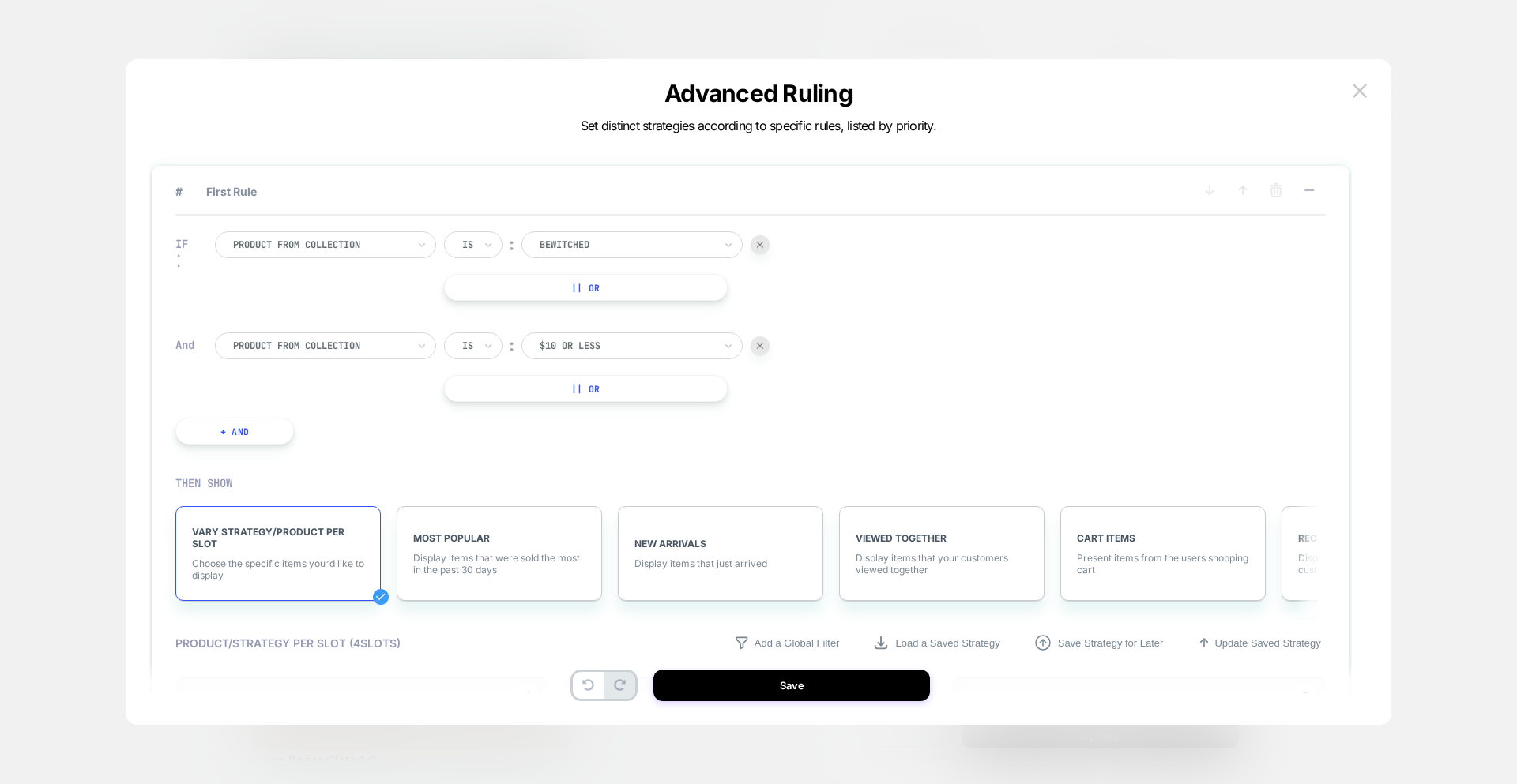
click at [625, 251] on div at bounding box center [626, 244] width 174 height 14
type input "*****"
click at [580, 284] on div "Women" at bounding box center [641, 288] width 205 height 25
click at [332, 237] on div at bounding box center [319, 244] width 174 height 14
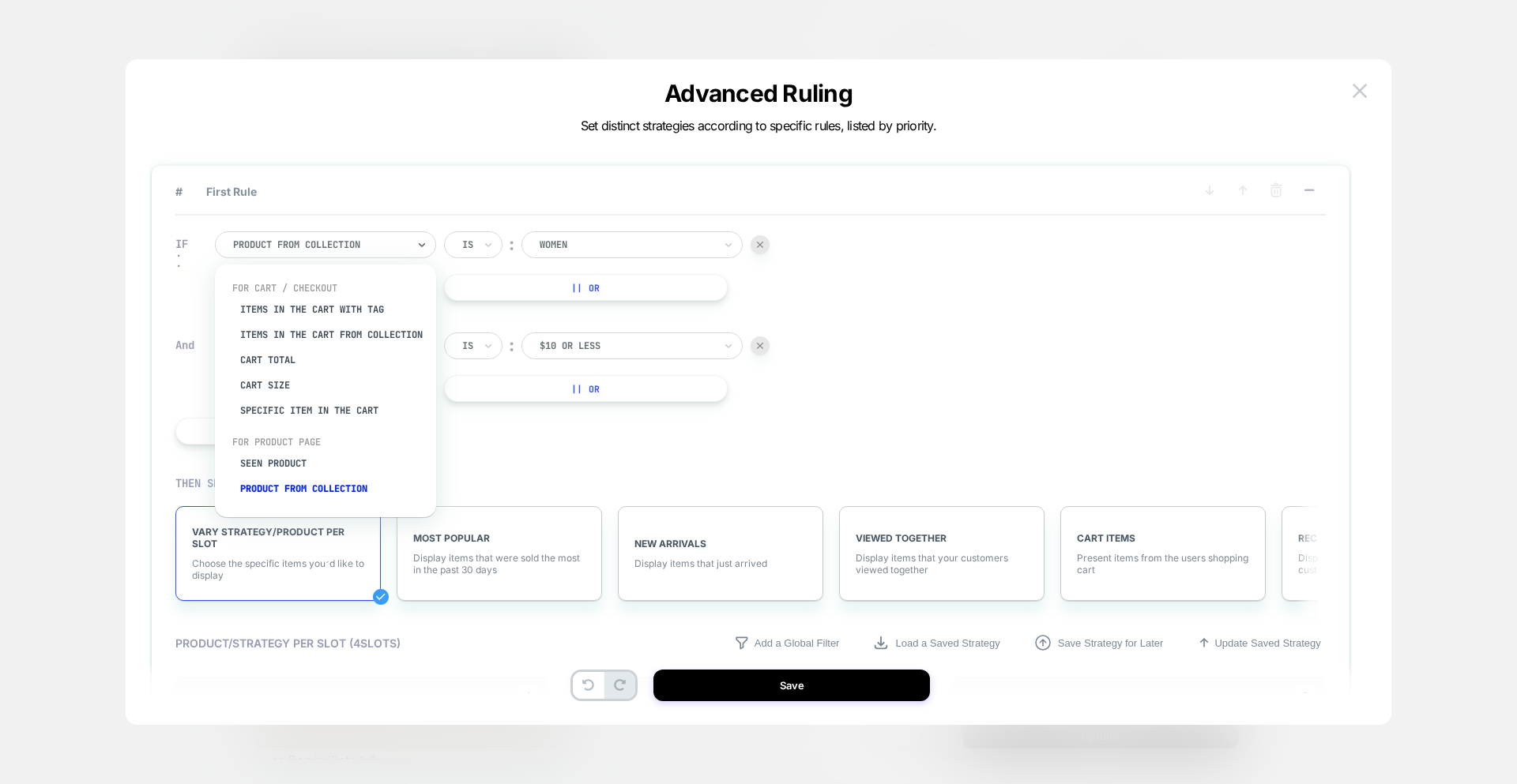
click at [841, 295] on div "IF option Items in the cart with tag focused, 1 of 8. 8 results available. Use …" at bounding box center [751, 338] width 1151 height 245
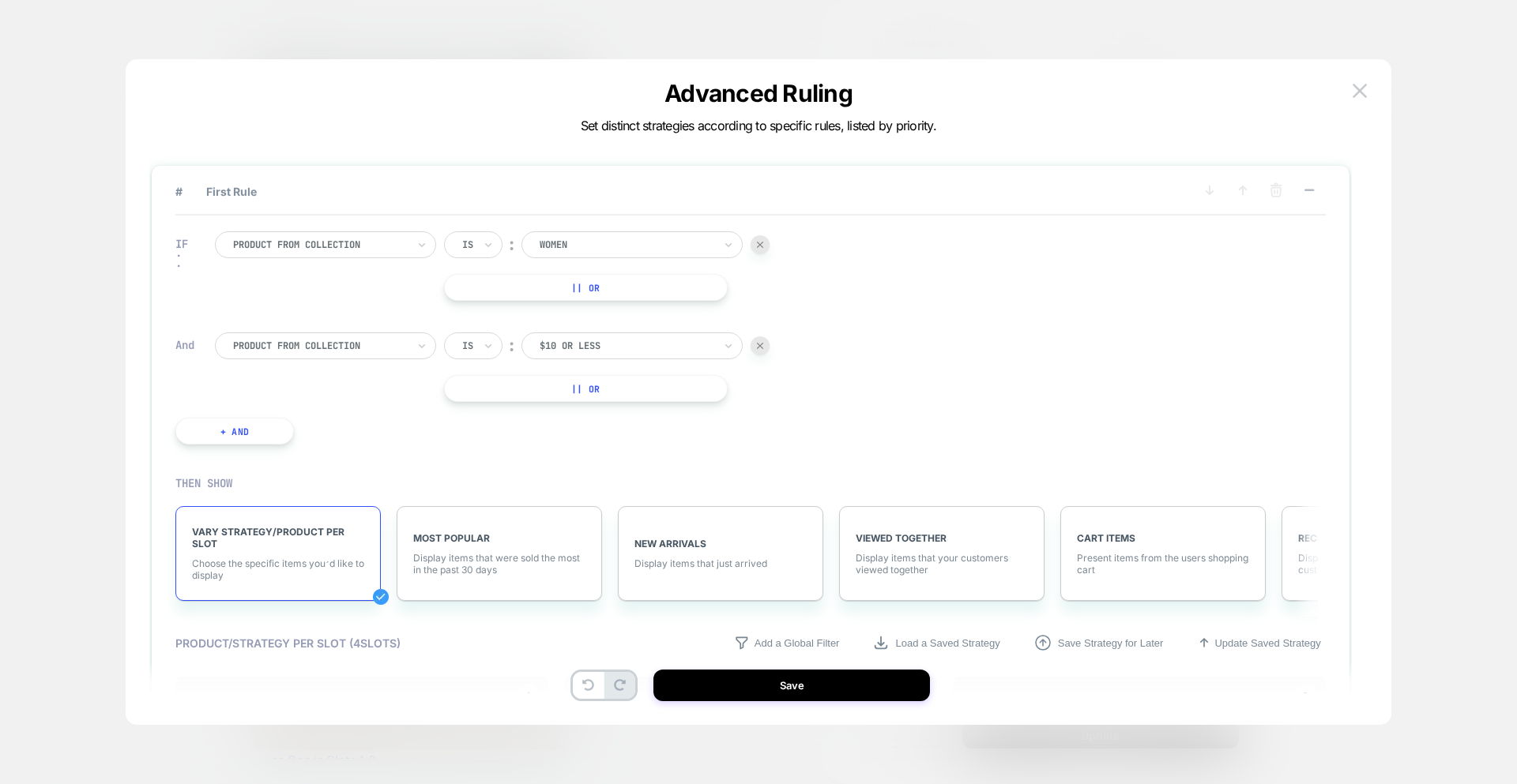
click at [650, 351] on div at bounding box center [626, 345] width 174 height 14
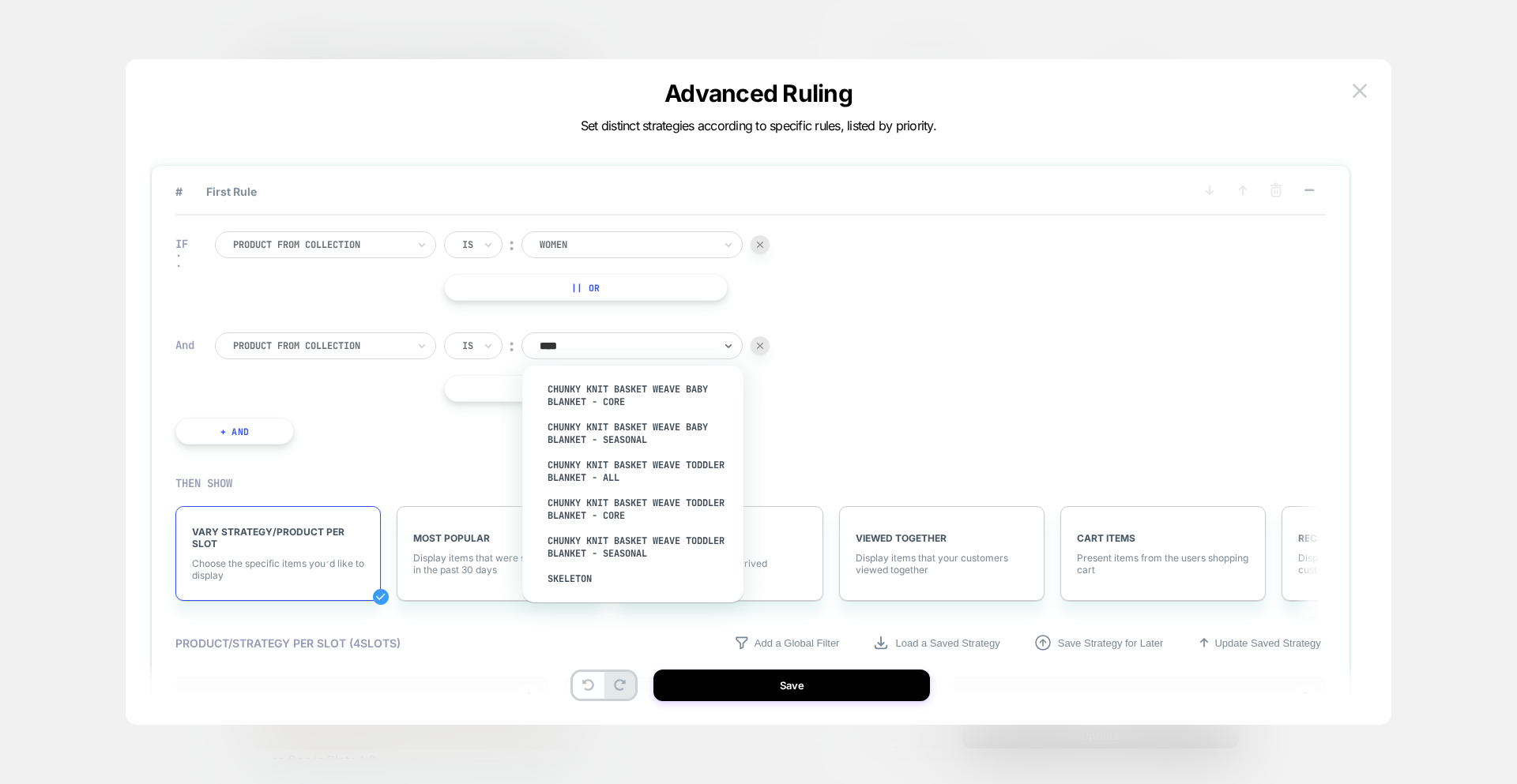
type input "*****"
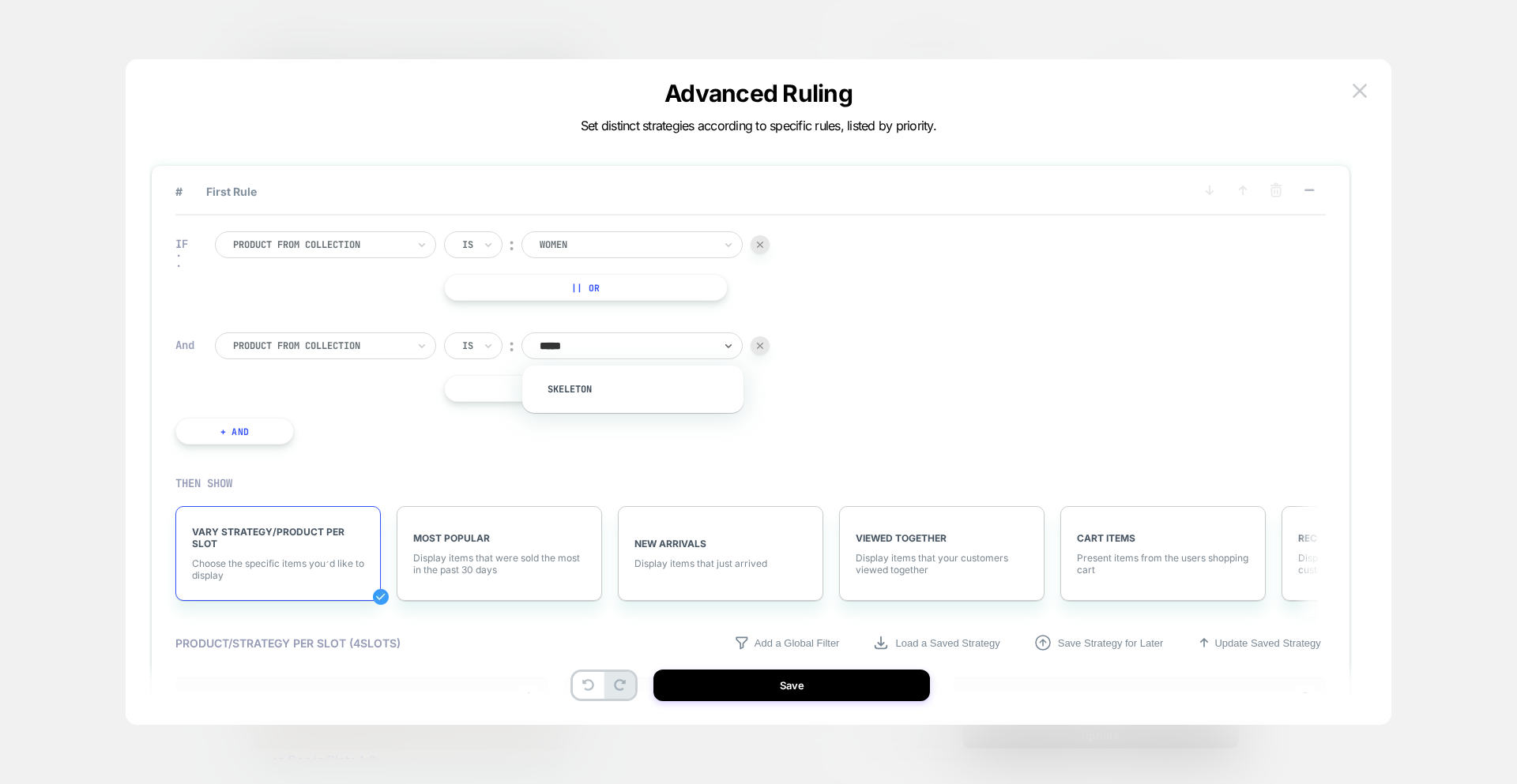
click at [620, 383] on div "Skeleton" at bounding box center [641, 388] width 205 height 25
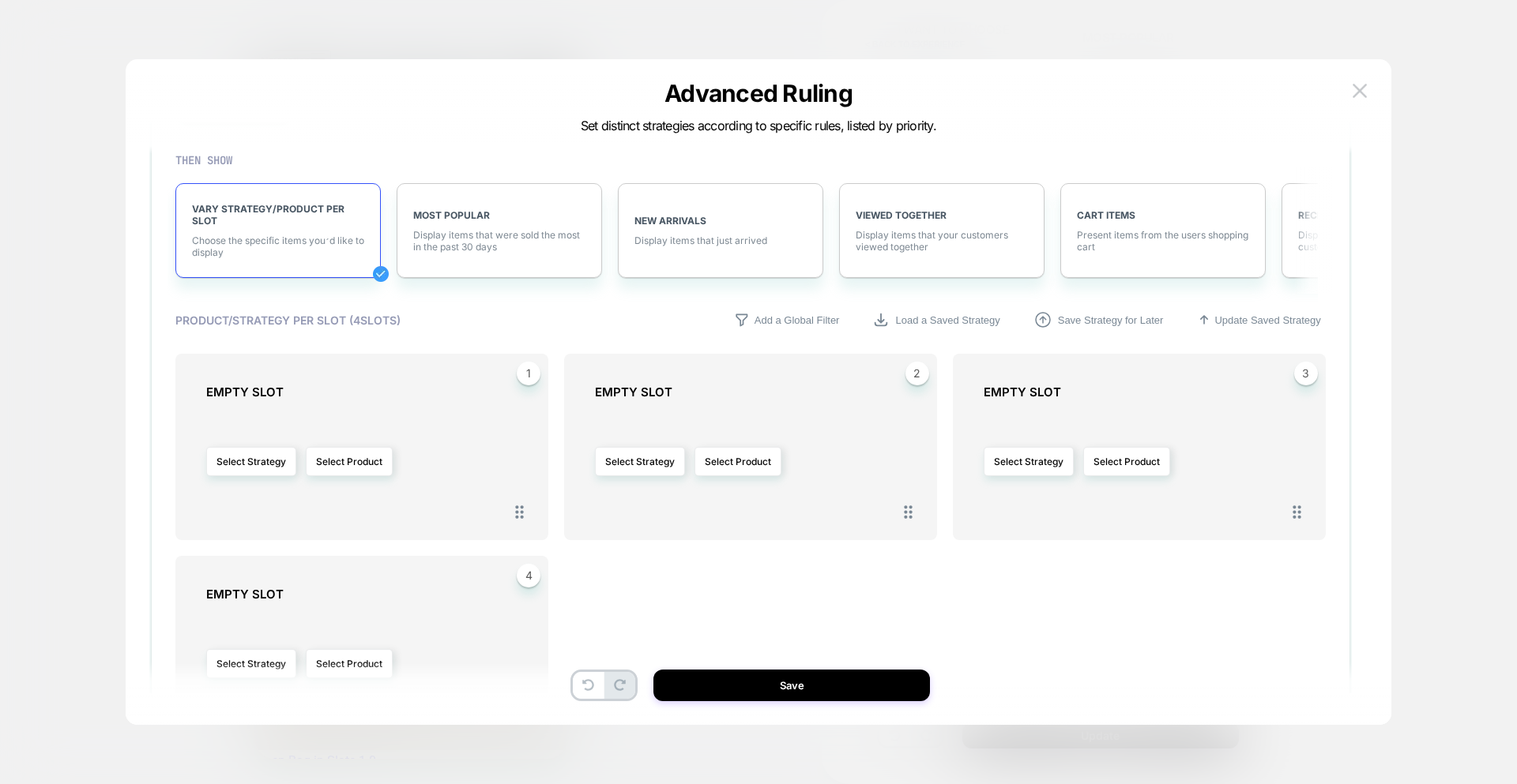
scroll to position [325, 0]
click at [237, 455] on button "Select Strategy" at bounding box center [251, 460] width 90 height 29
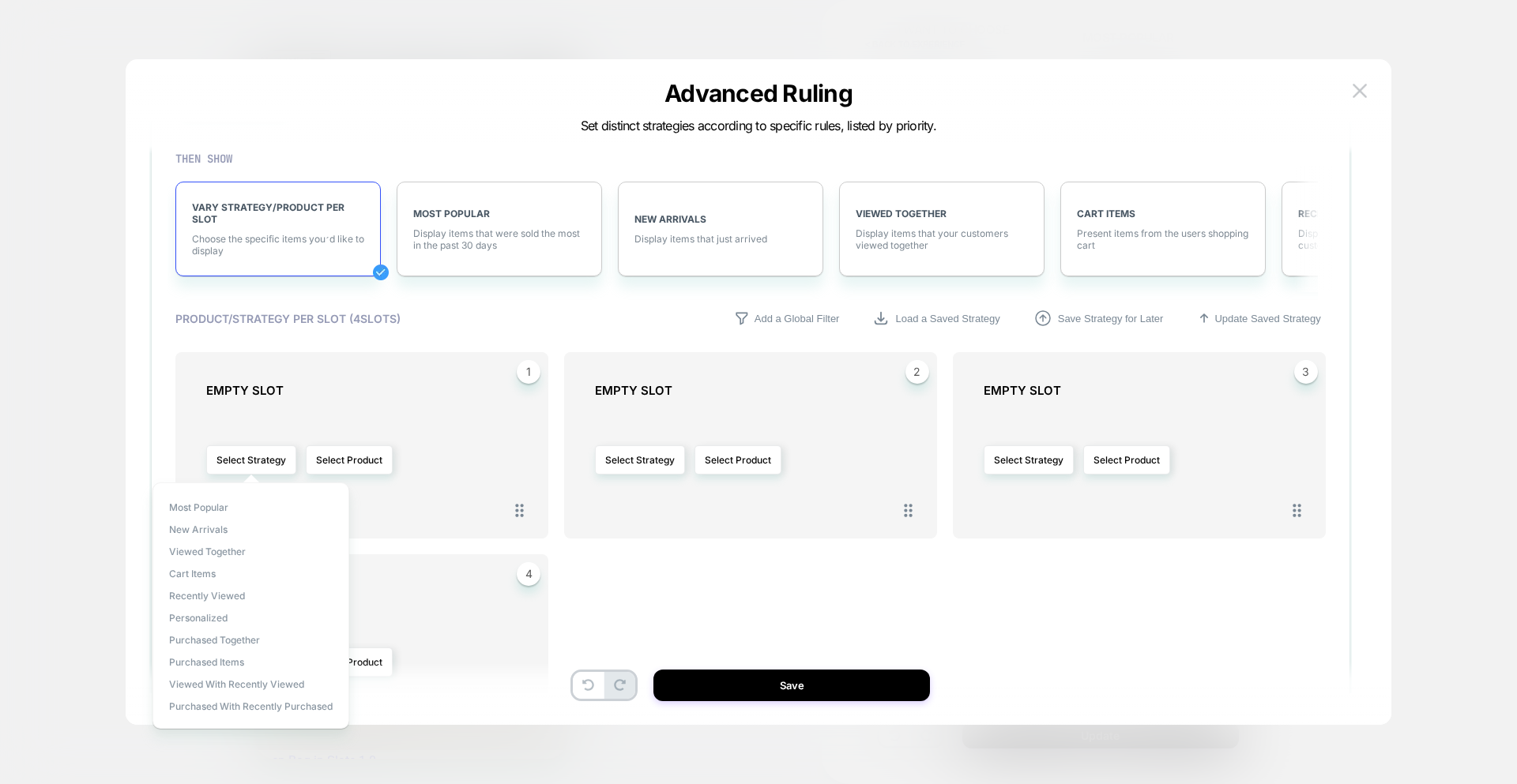
click at [375, 409] on div "Select Strategy Select Product" at bounding box center [369, 460] width 327 height 109
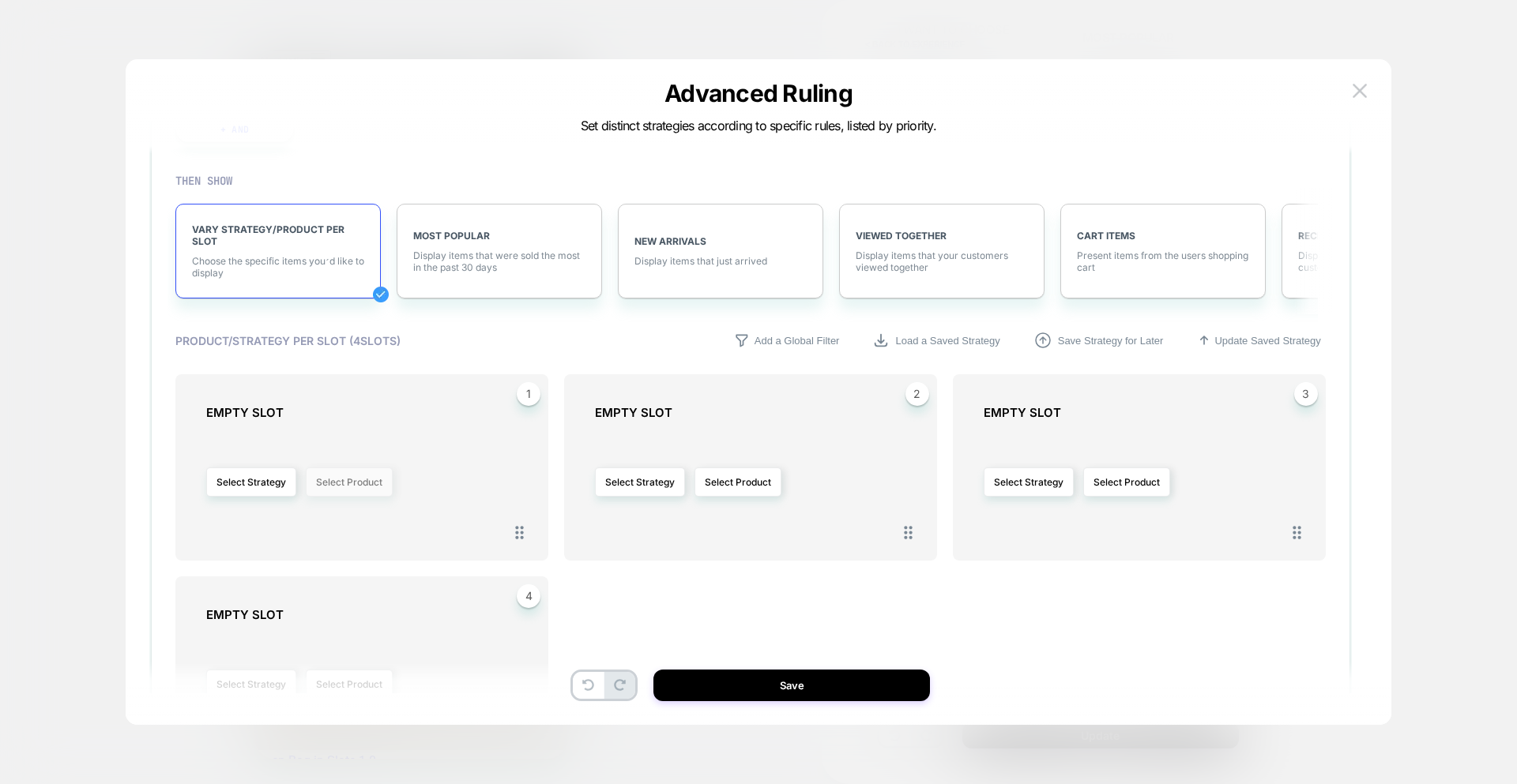
scroll to position [307, 0]
click at [351, 478] on button "Select Product" at bounding box center [349, 478] width 87 height 29
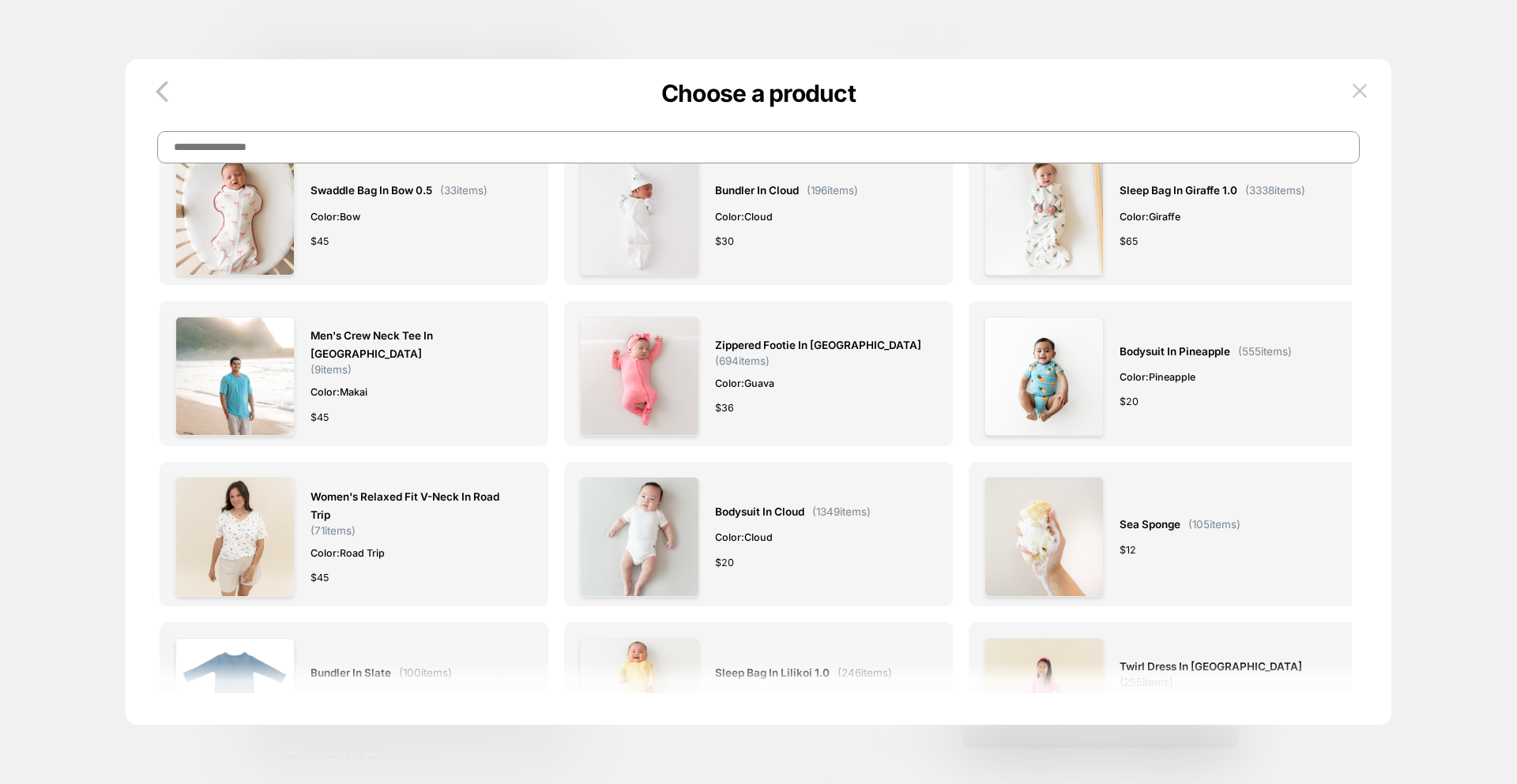
scroll to position [0, 0]
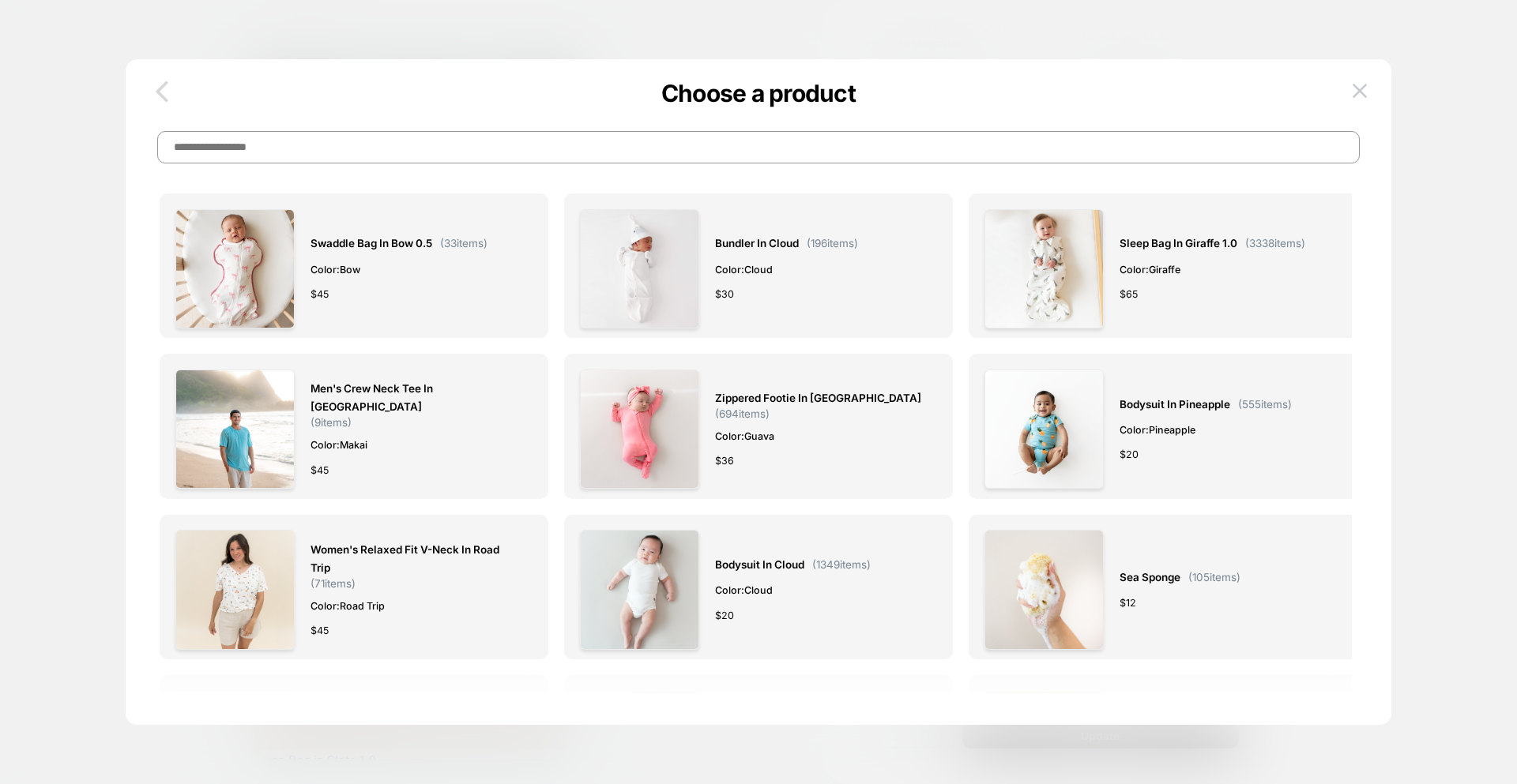
click at [169, 99] on icon "button" at bounding box center [162, 91] width 31 height 31
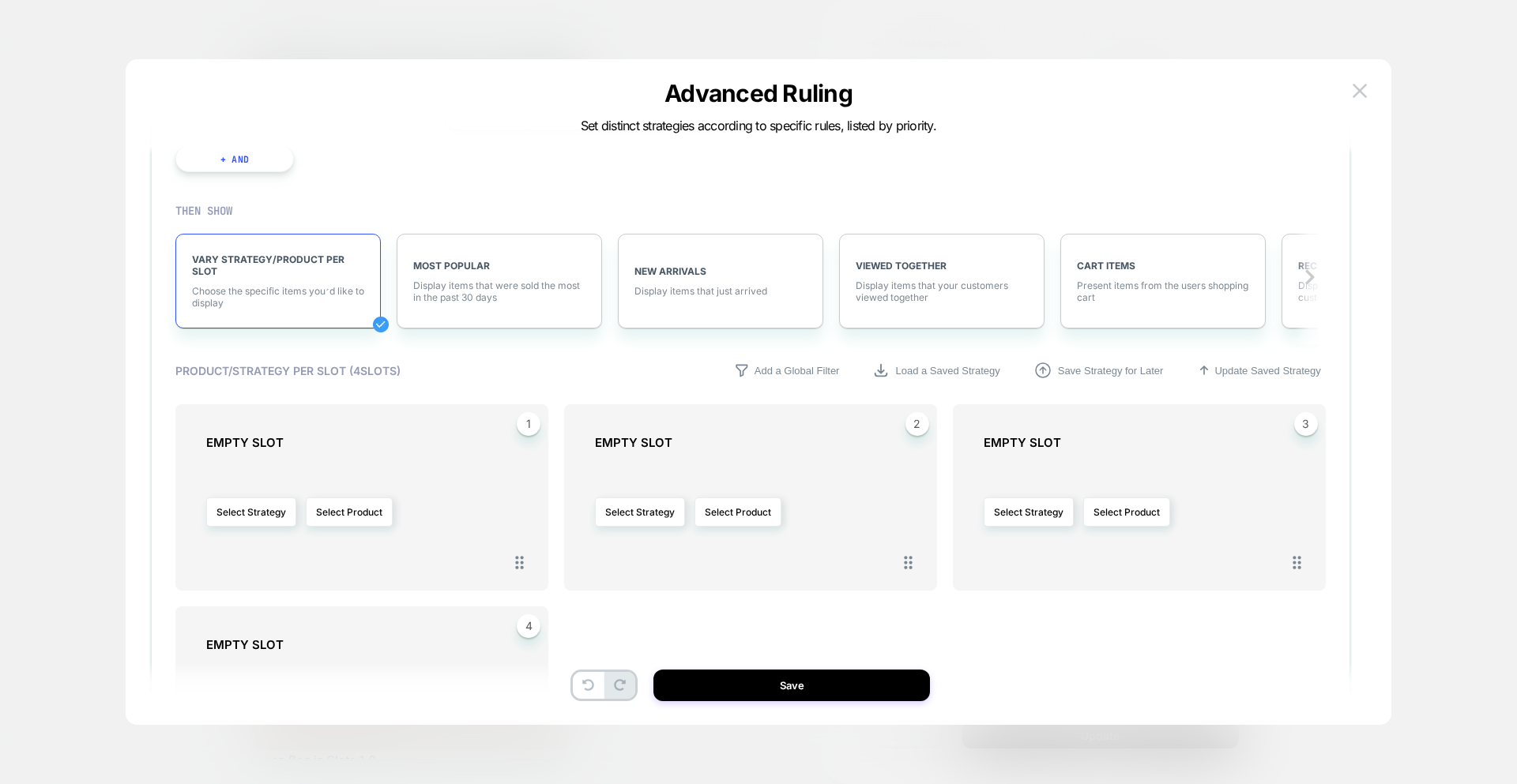
scroll to position [279, 0]
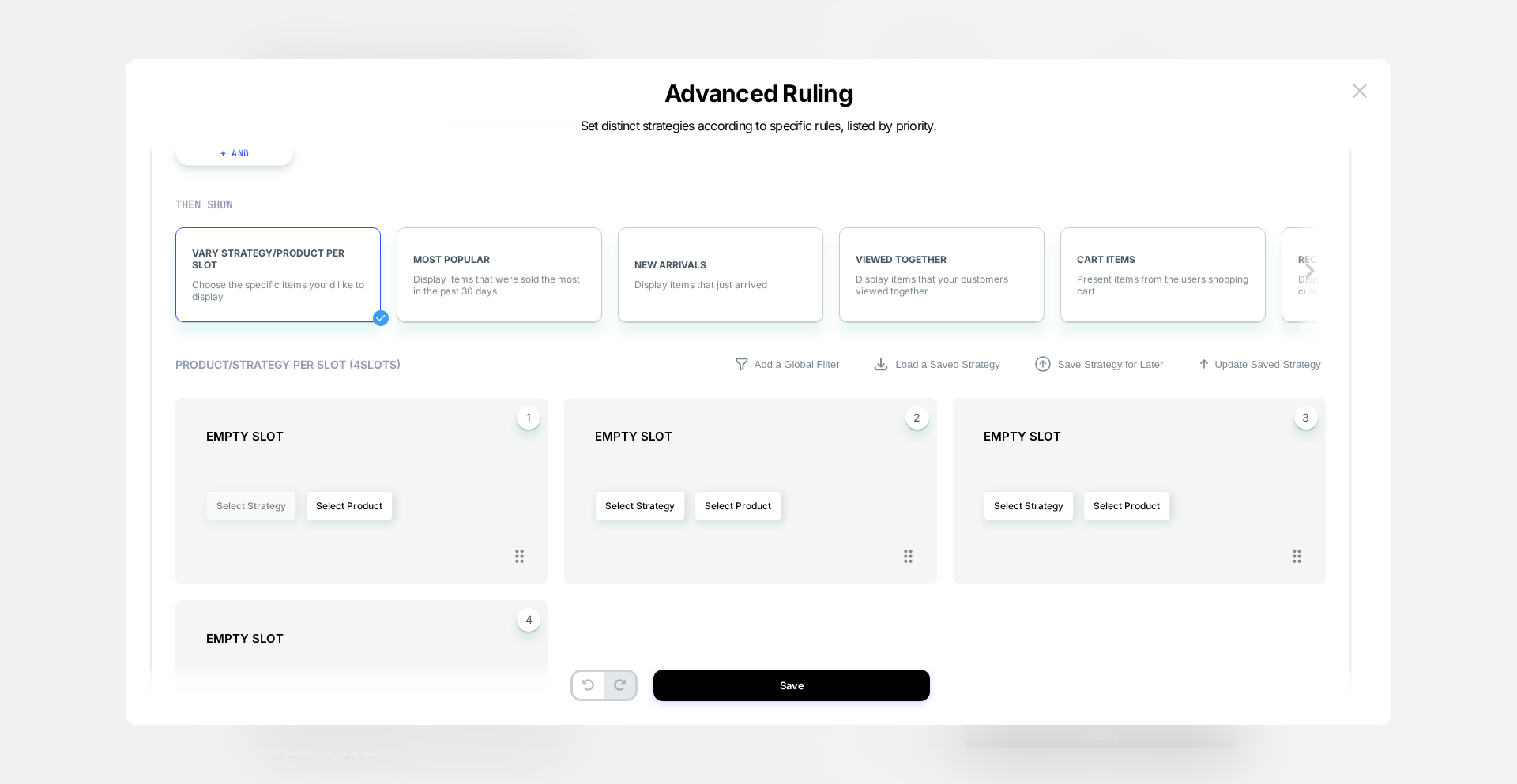
click at [247, 507] on button "Select Strategy" at bounding box center [251, 506] width 90 height 29
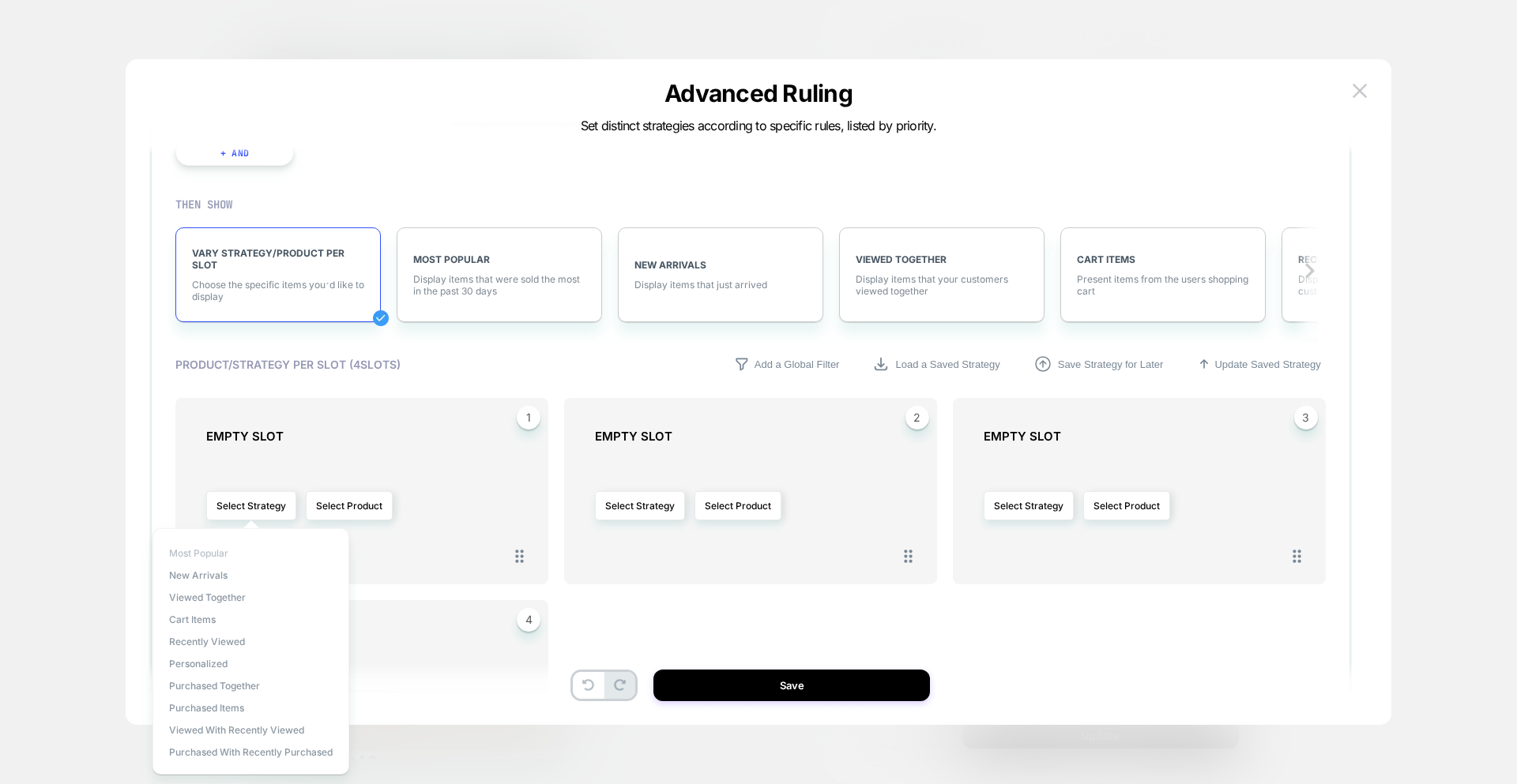
click at [223, 555] on span "Most Popular" at bounding box center [199, 553] width 59 height 12
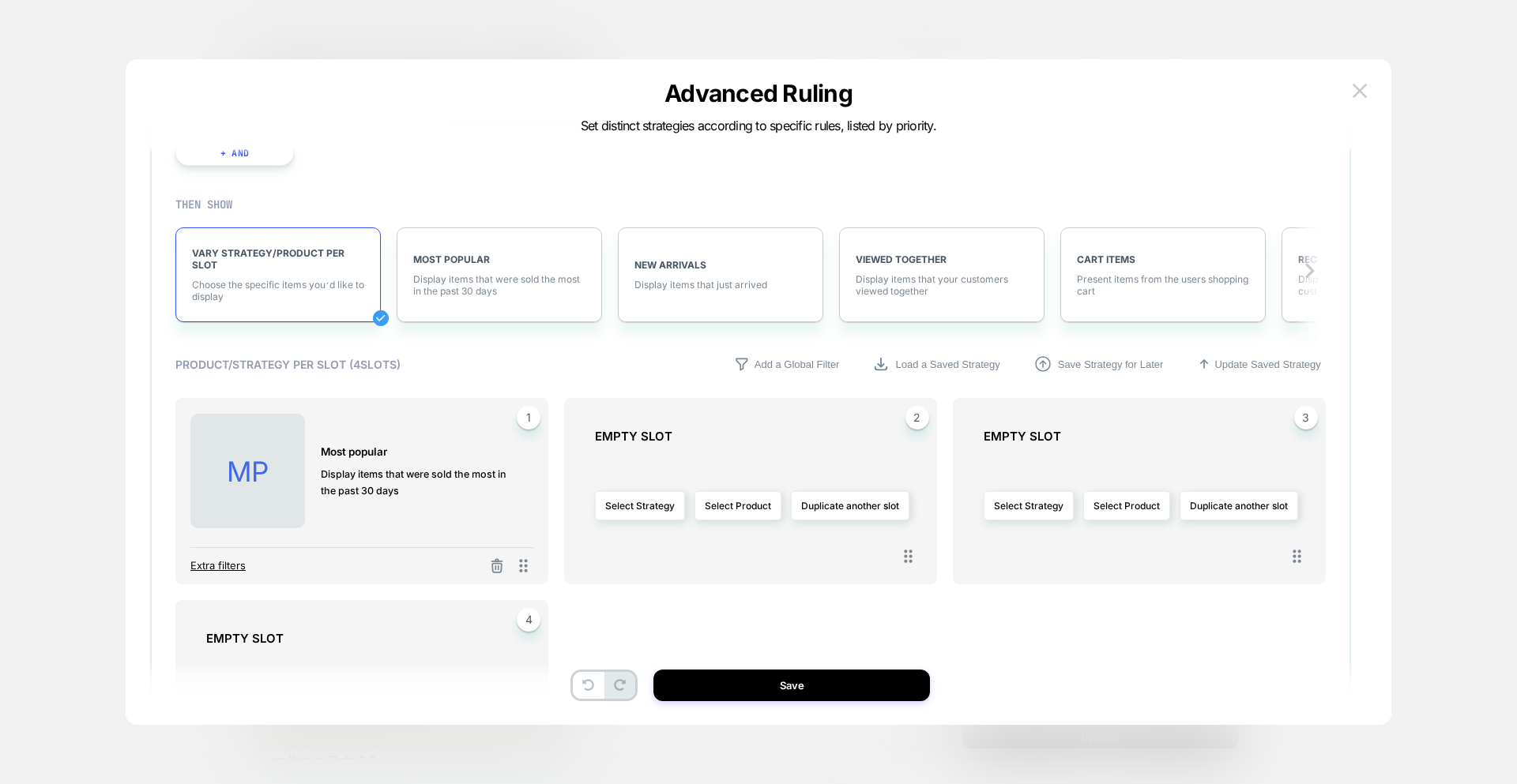
click at [239, 565] on span "Extra filters" at bounding box center [218, 566] width 55 height 13
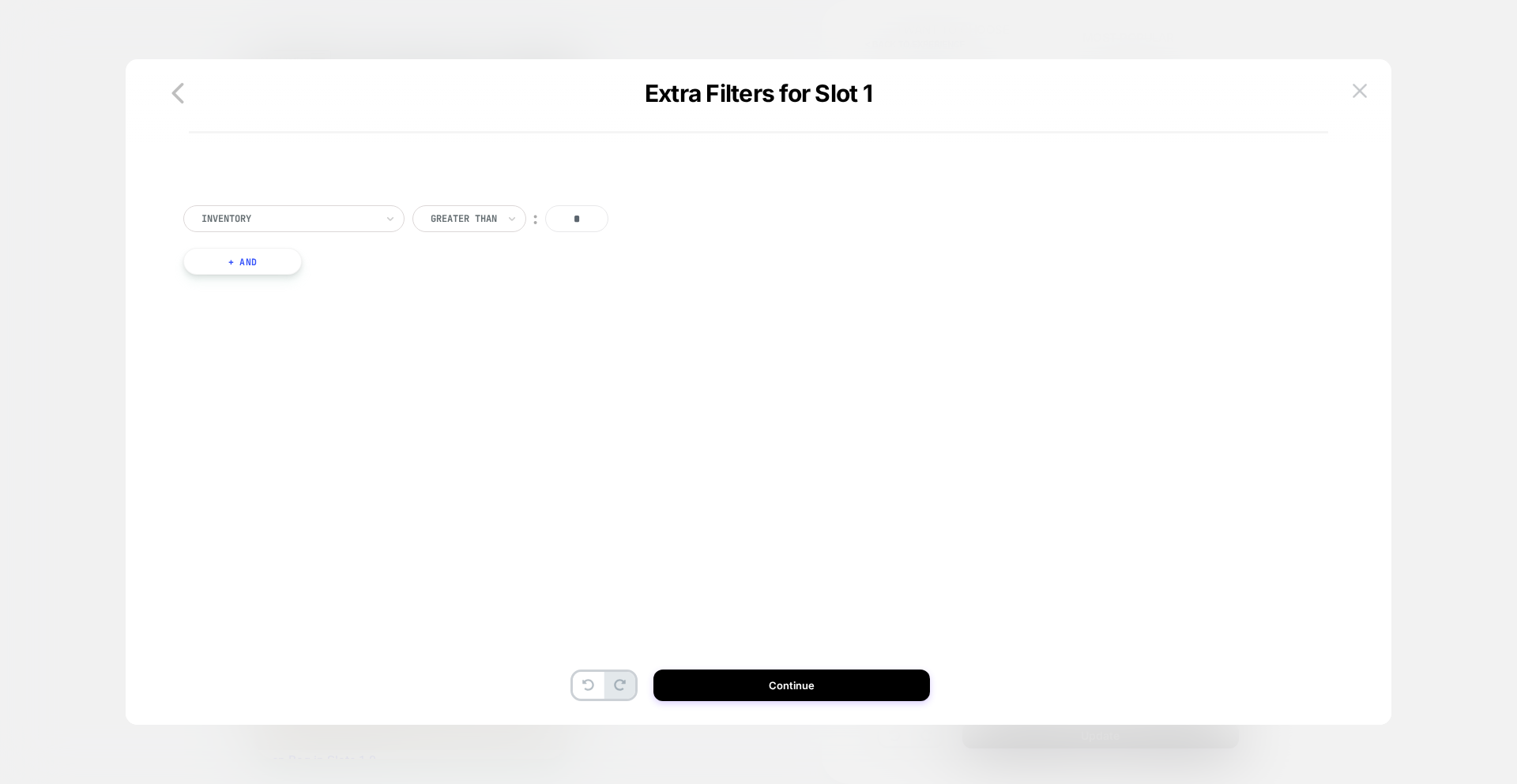
click at [305, 203] on div "Inventory Greater Than ︰ * + And" at bounding box center [751, 255] width 1151 height 148
click at [299, 216] on div at bounding box center [288, 218] width 174 height 14
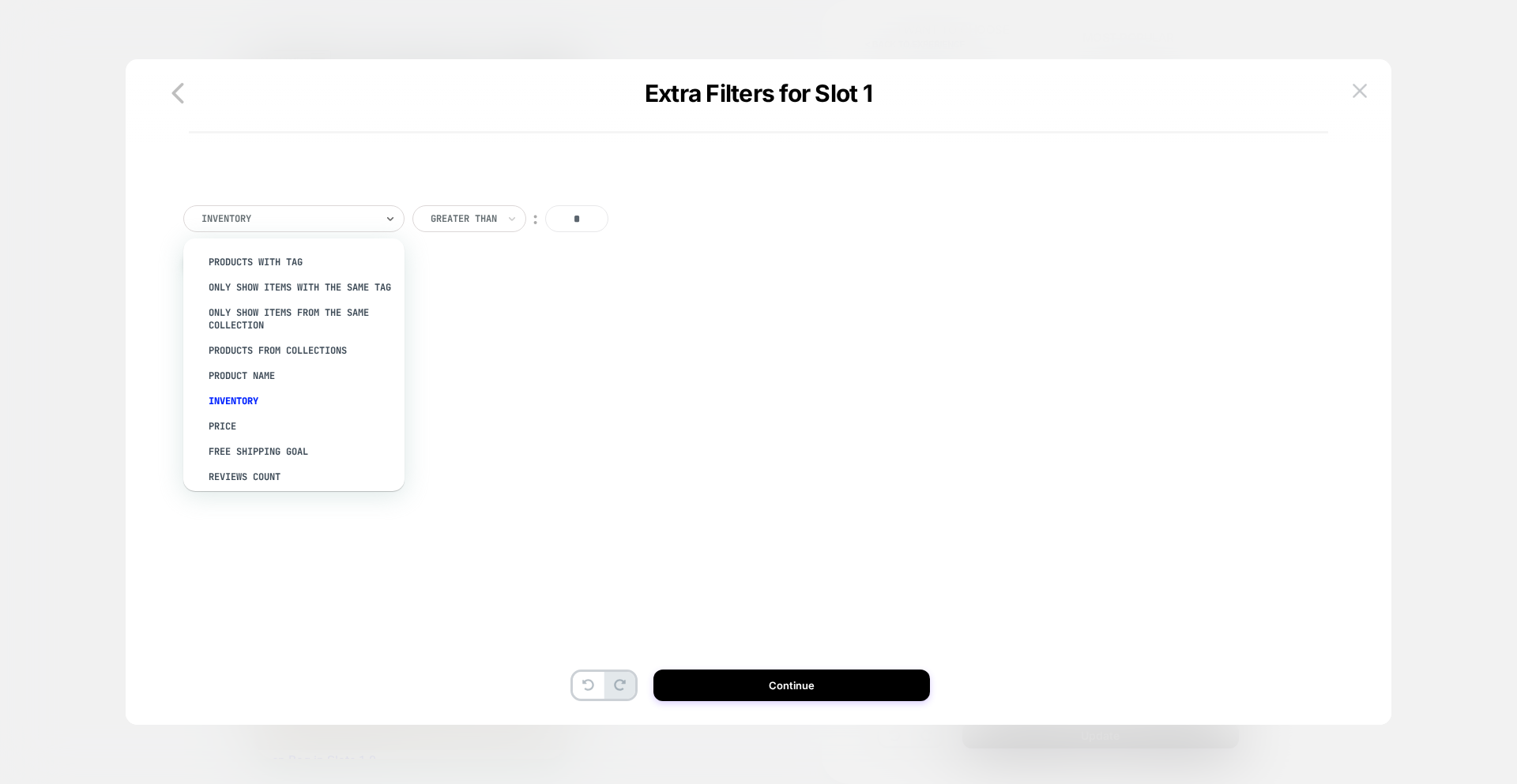
click at [337, 350] on div "PRODUCTS FROM COLLECTIONS" at bounding box center [301, 350] width 205 height 25
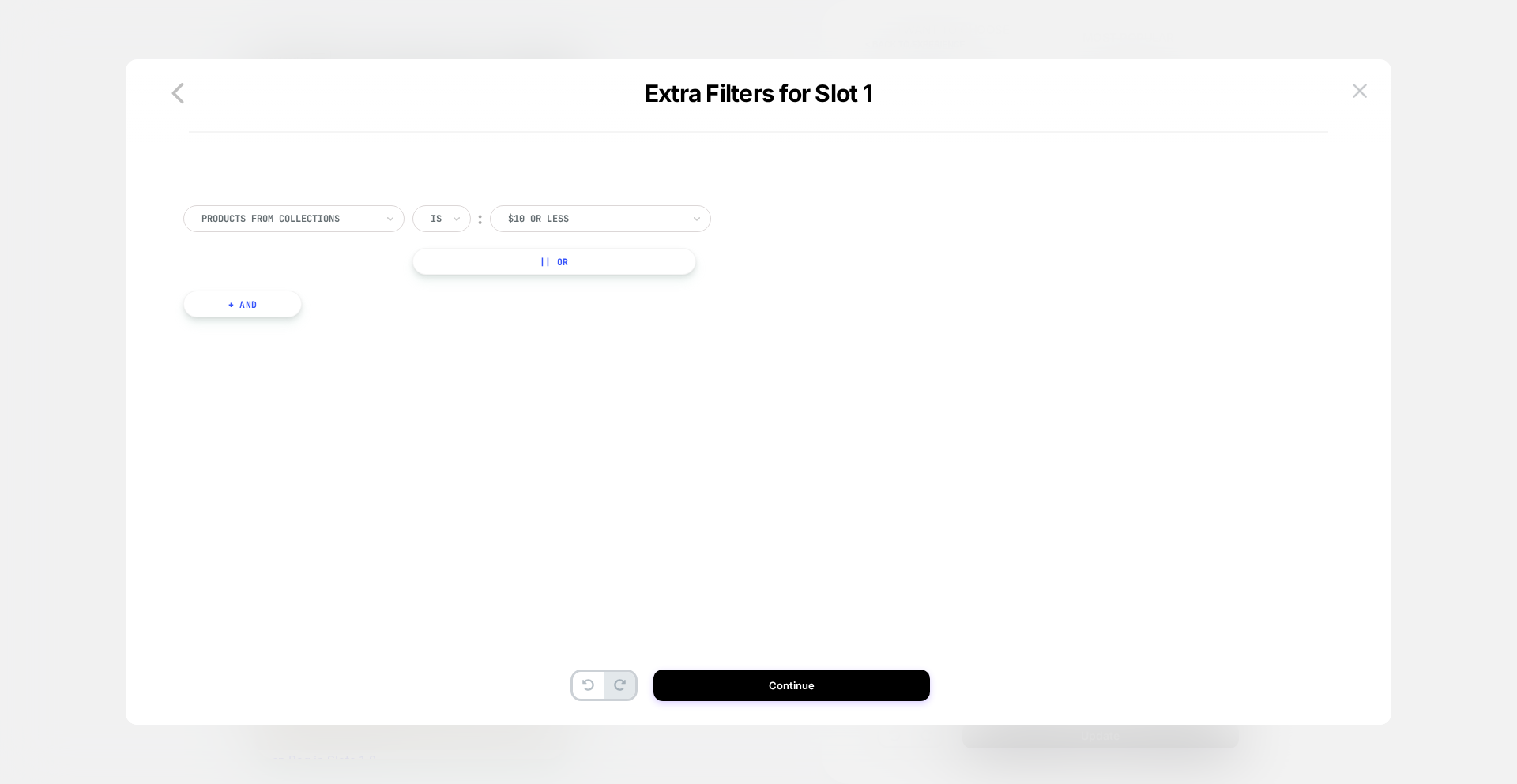
click at [457, 232] on div "Is" at bounding box center [442, 218] width 59 height 27
click at [552, 221] on div at bounding box center [595, 218] width 174 height 14
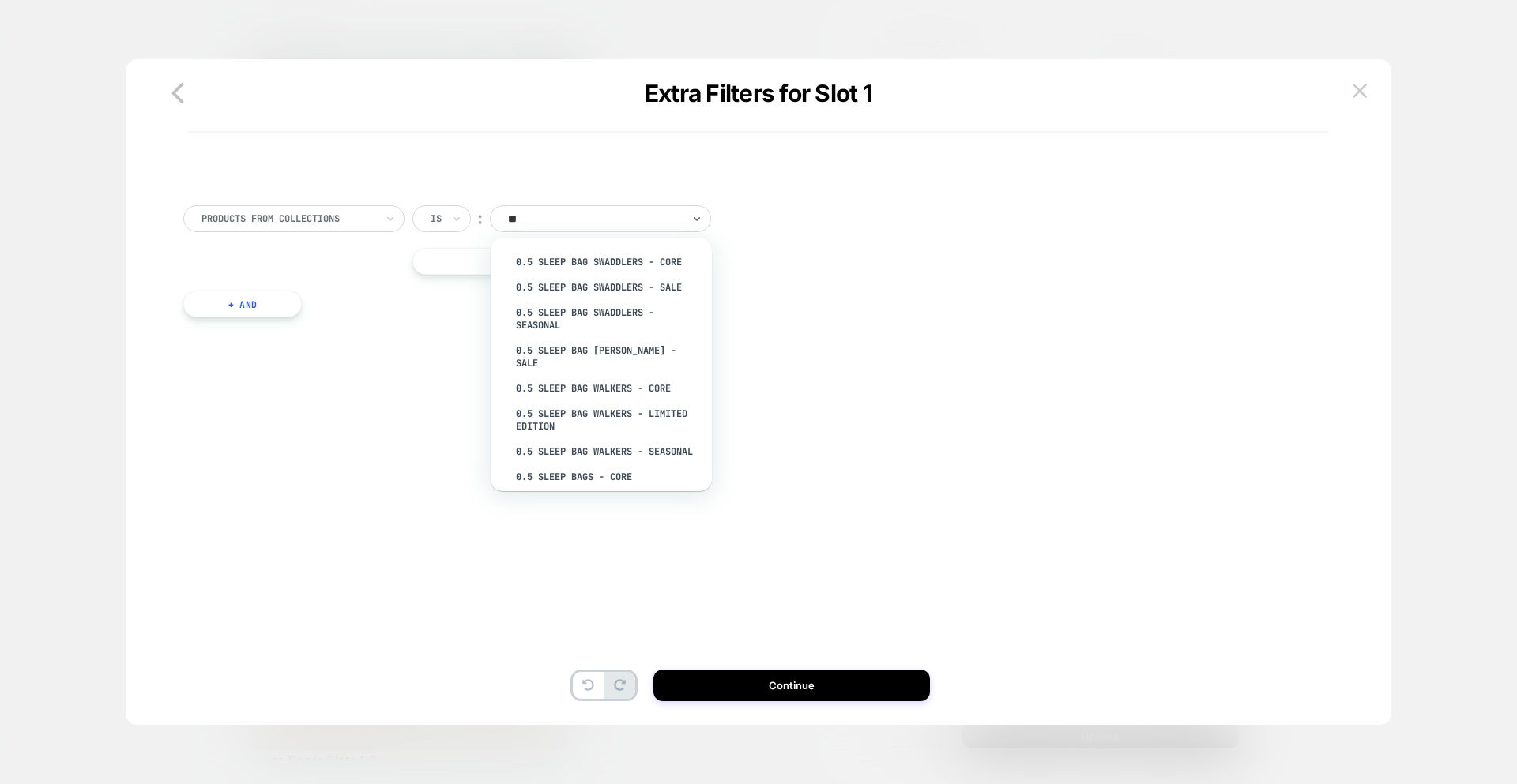
type input "***"
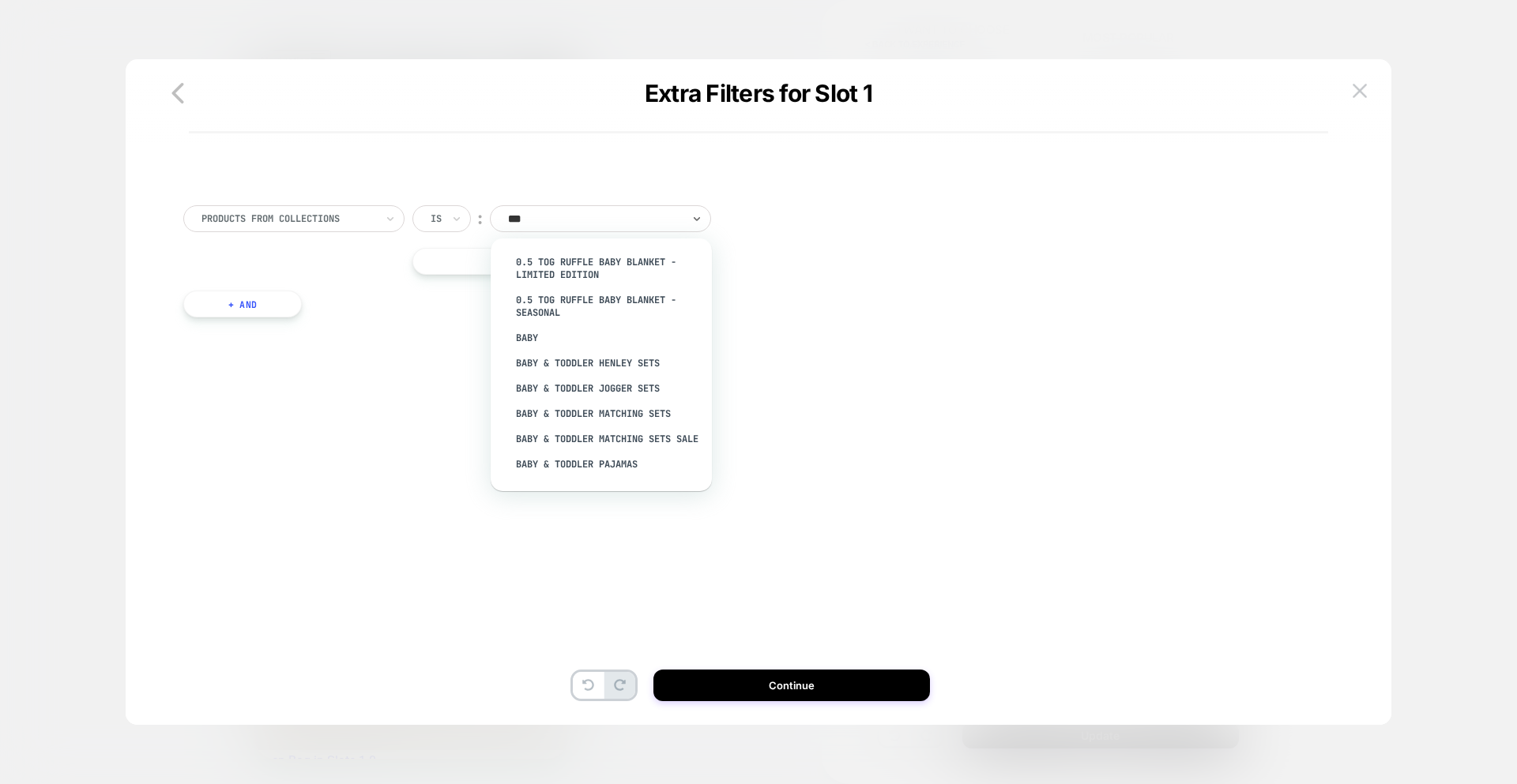
click at [535, 333] on div "Baby" at bounding box center [608, 338] width 205 height 25
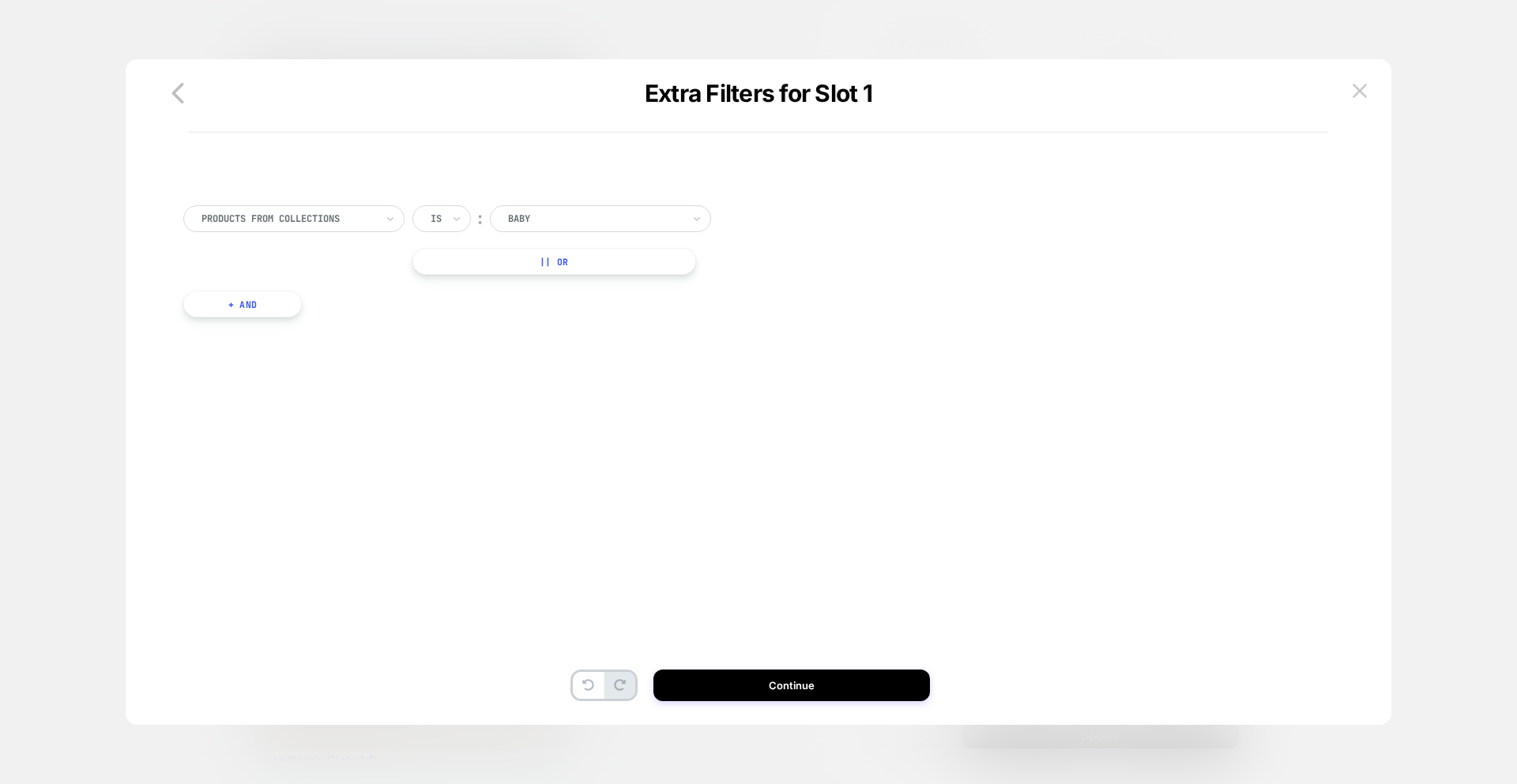
click at [229, 305] on button "+ And" at bounding box center [242, 304] width 119 height 27
click at [588, 322] on div at bounding box center [634, 319] width 174 height 14
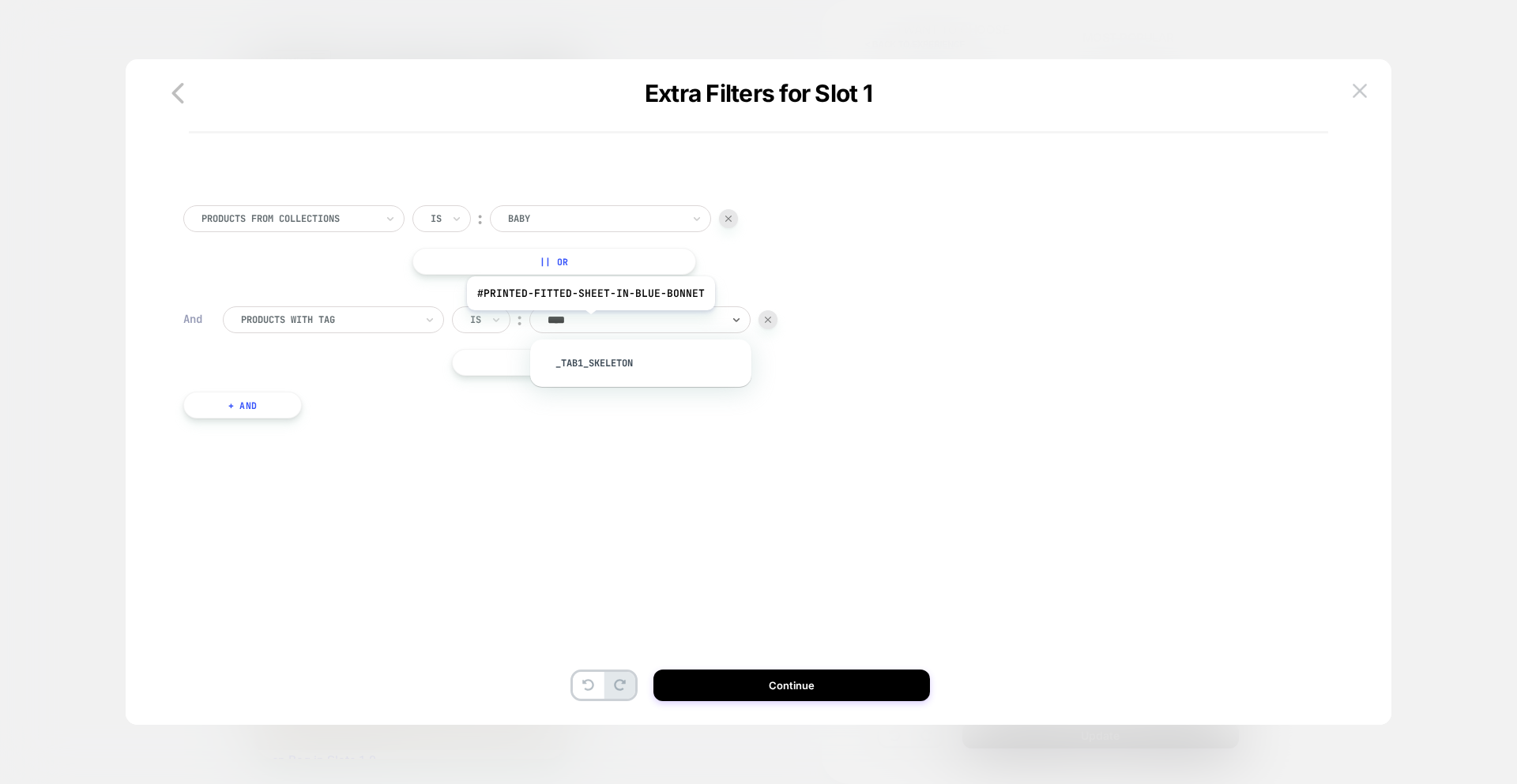
type input "*****"
click at [335, 321] on div at bounding box center [328, 319] width 174 height 14
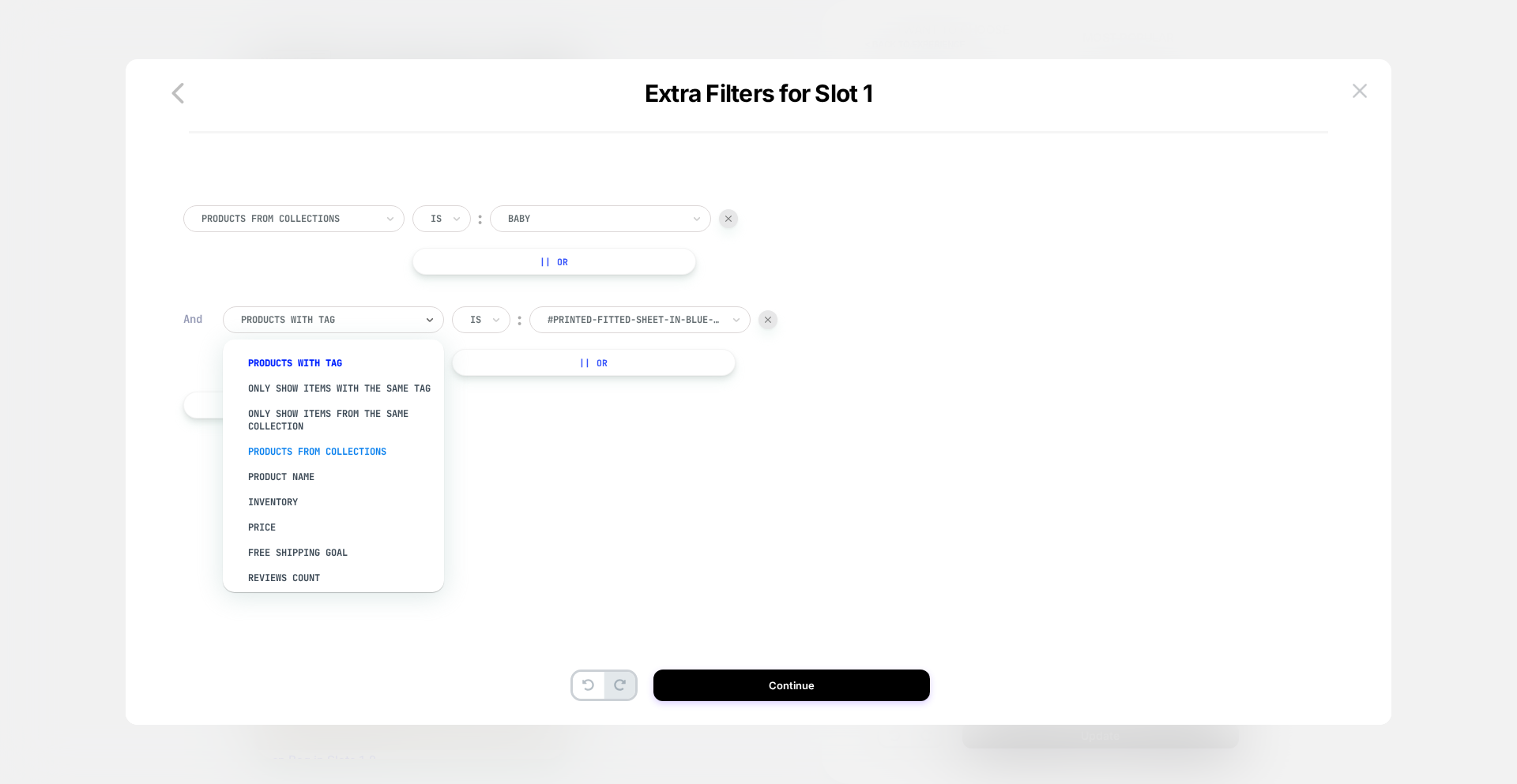
click at [348, 464] on div "PRODUCTS FROM COLLECTIONS" at bounding box center [341, 451] width 205 height 25
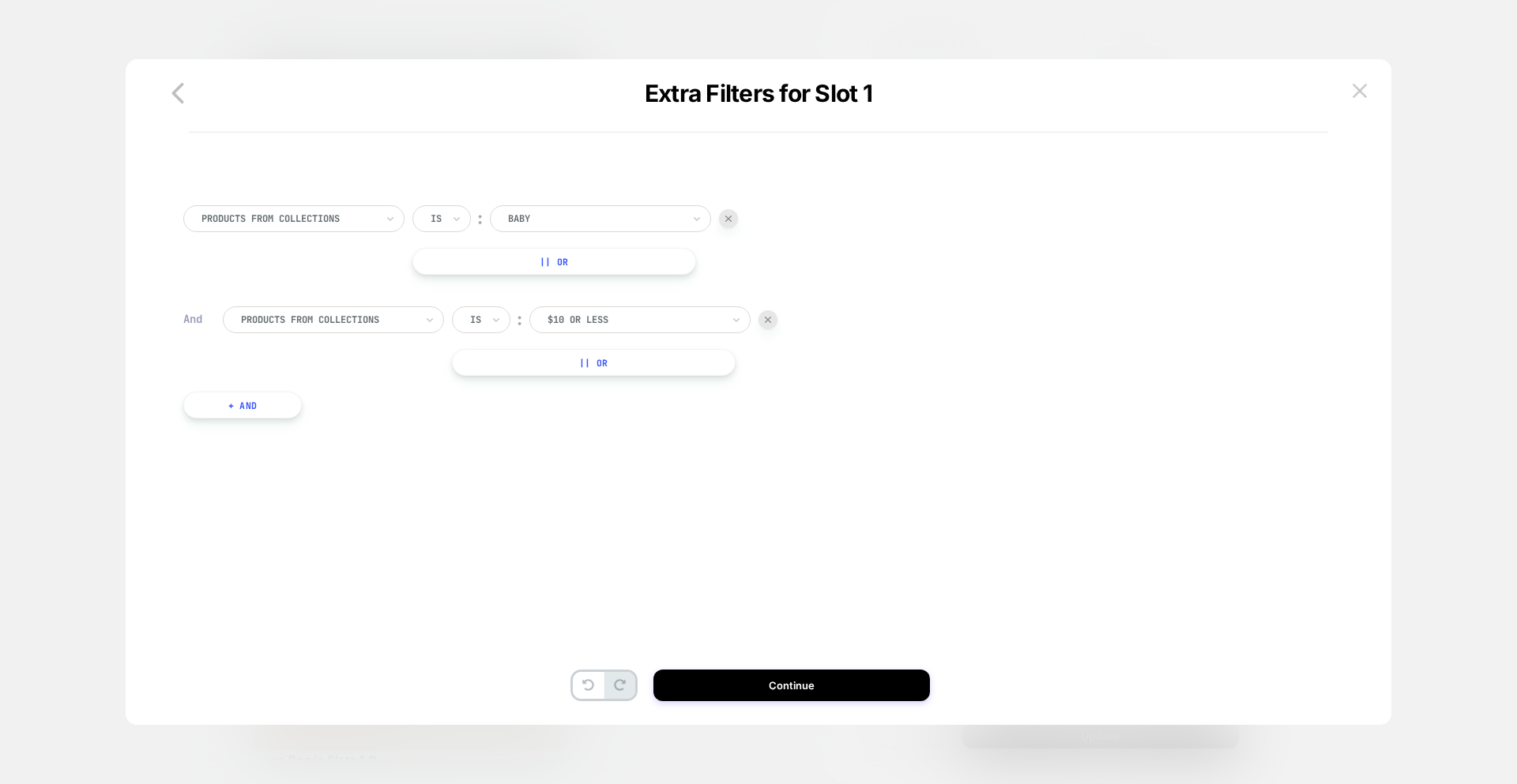
click at [605, 317] on div at bounding box center [634, 319] width 174 height 14
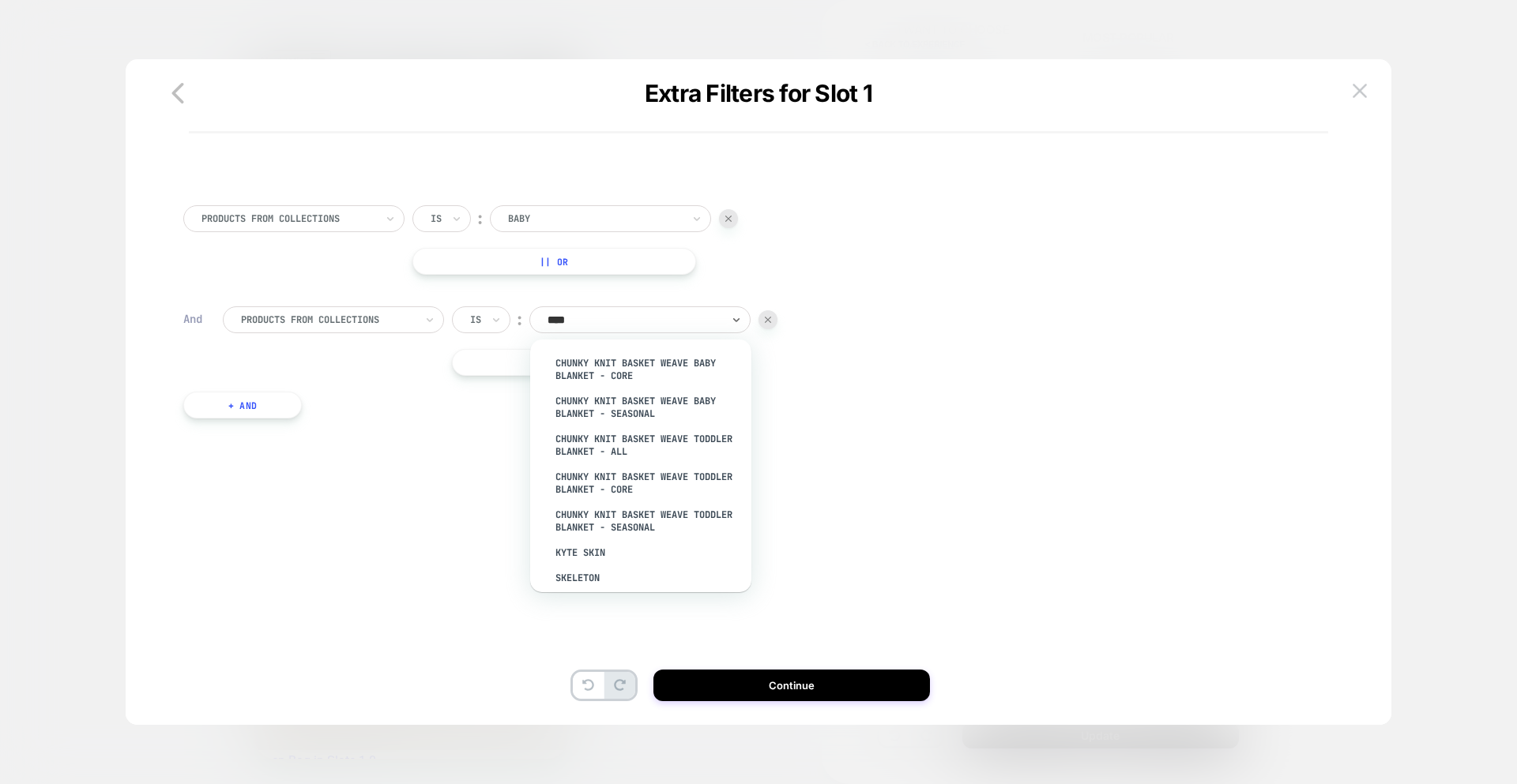
type input "*****"
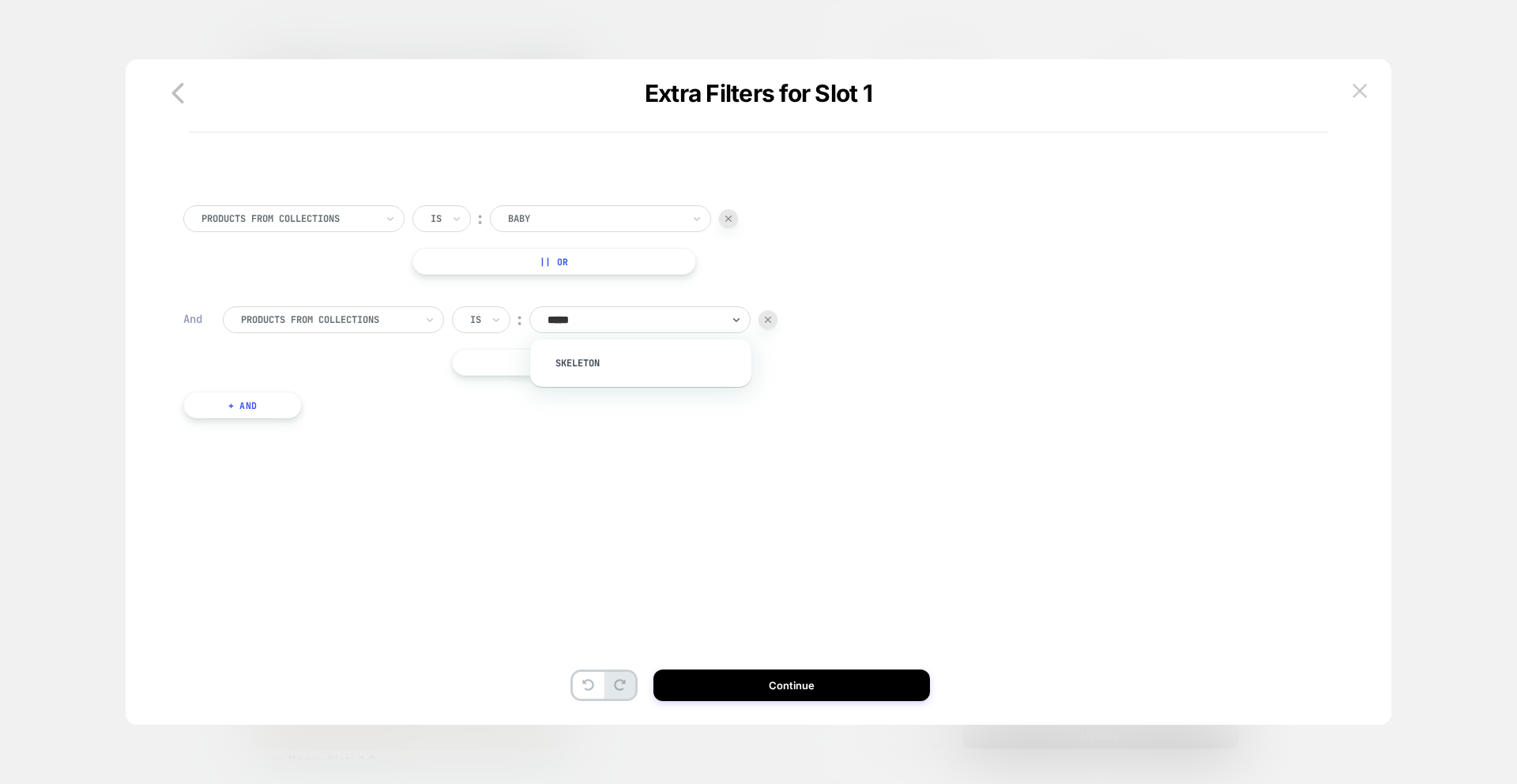
click at [598, 357] on div "Skeleton" at bounding box center [648, 363] width 205 height 25
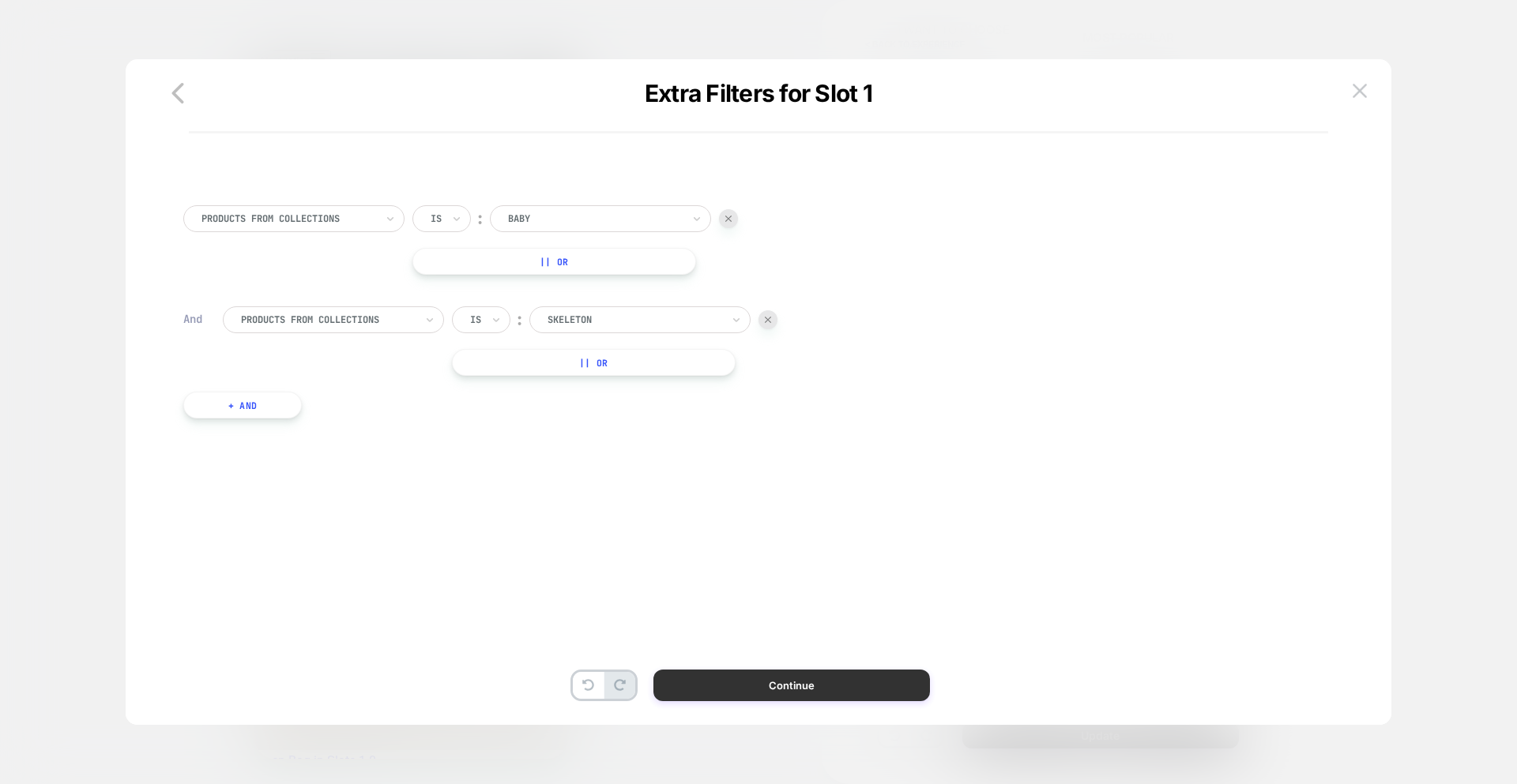
click at [774, 689] on button "Continue" at bounding box center [792, 686] width 276 height 31
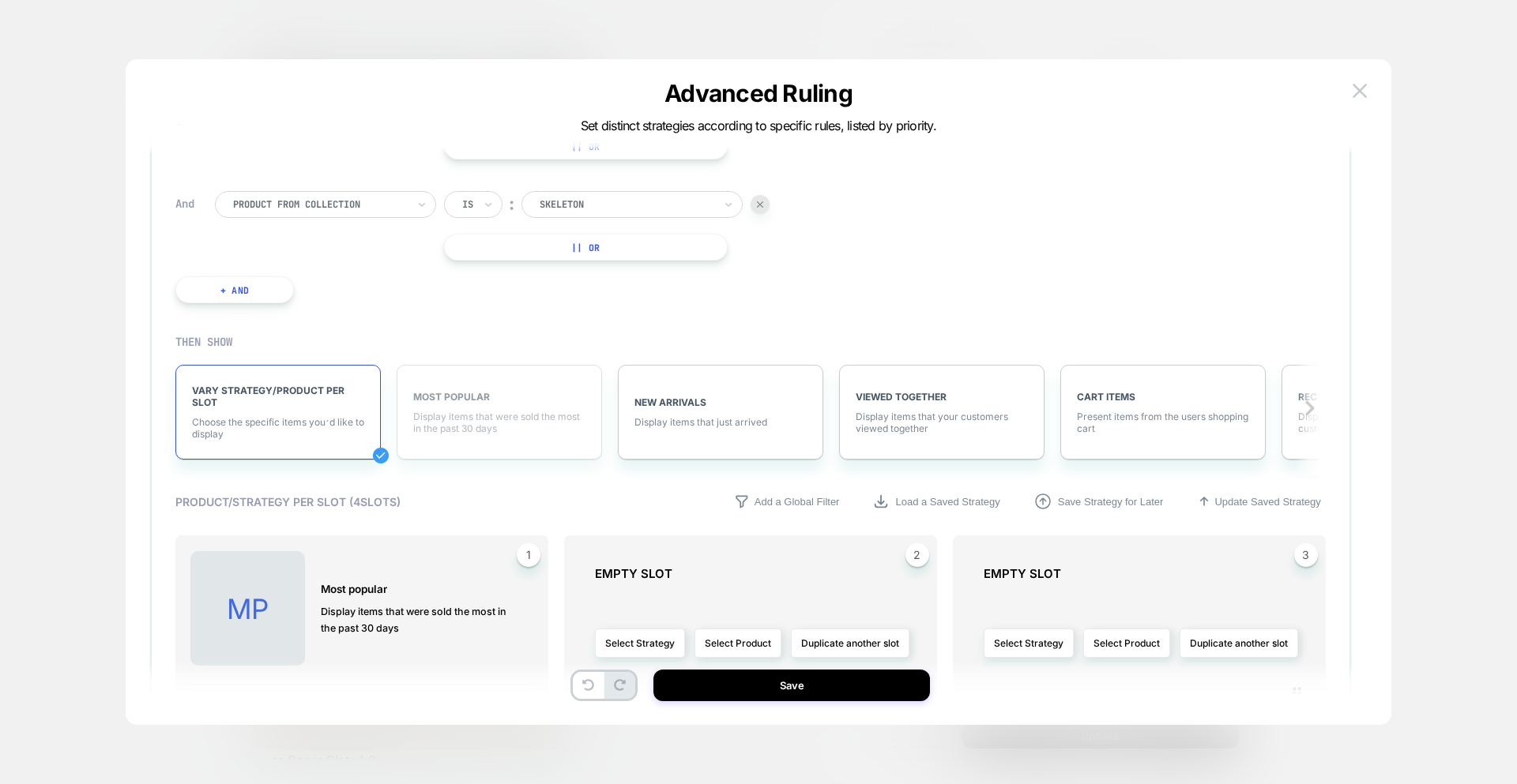
scroll to position [259, 0]
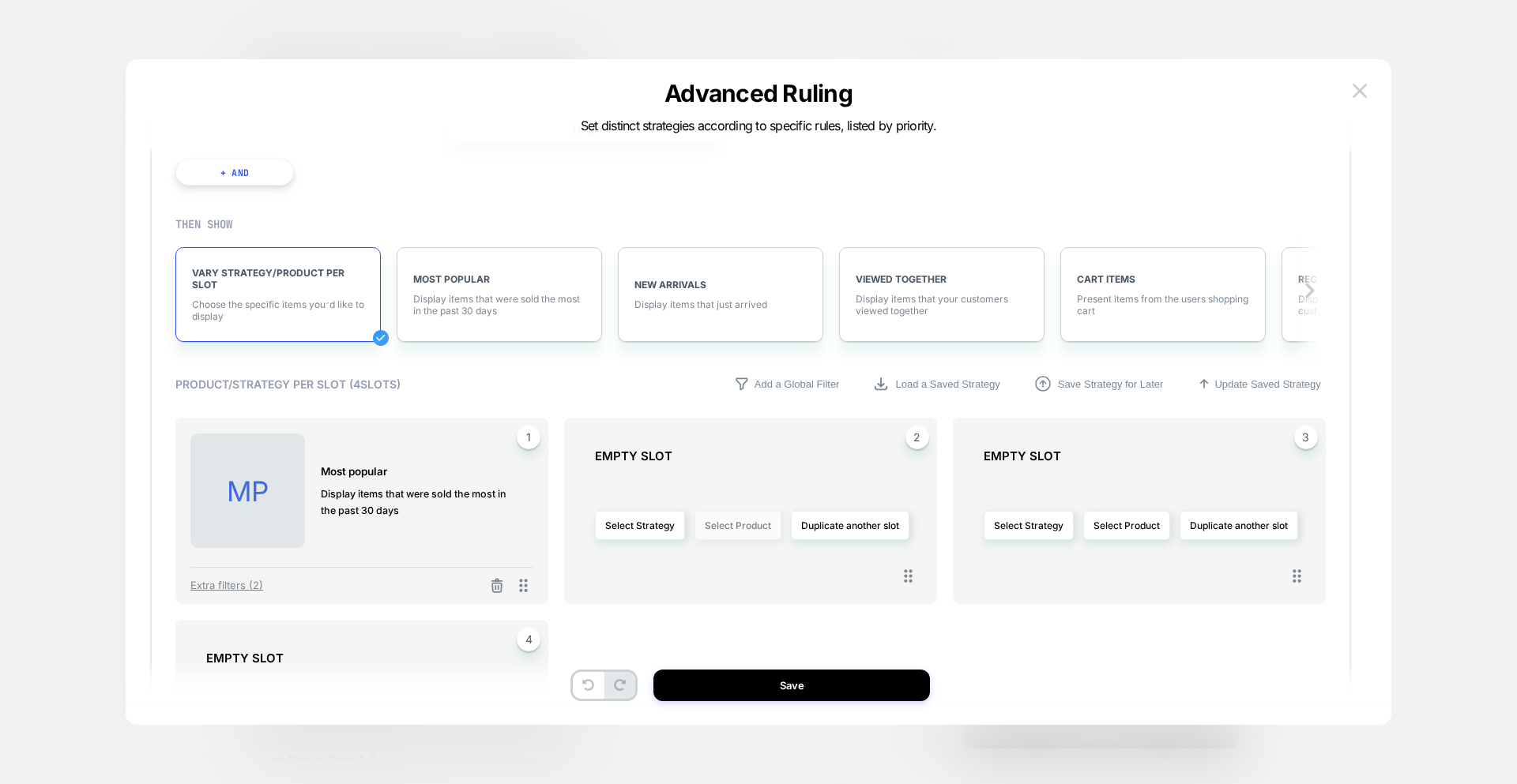
click at [738, 527] on button "Select Product" at bounding box center [738, 525] width 87 height 29
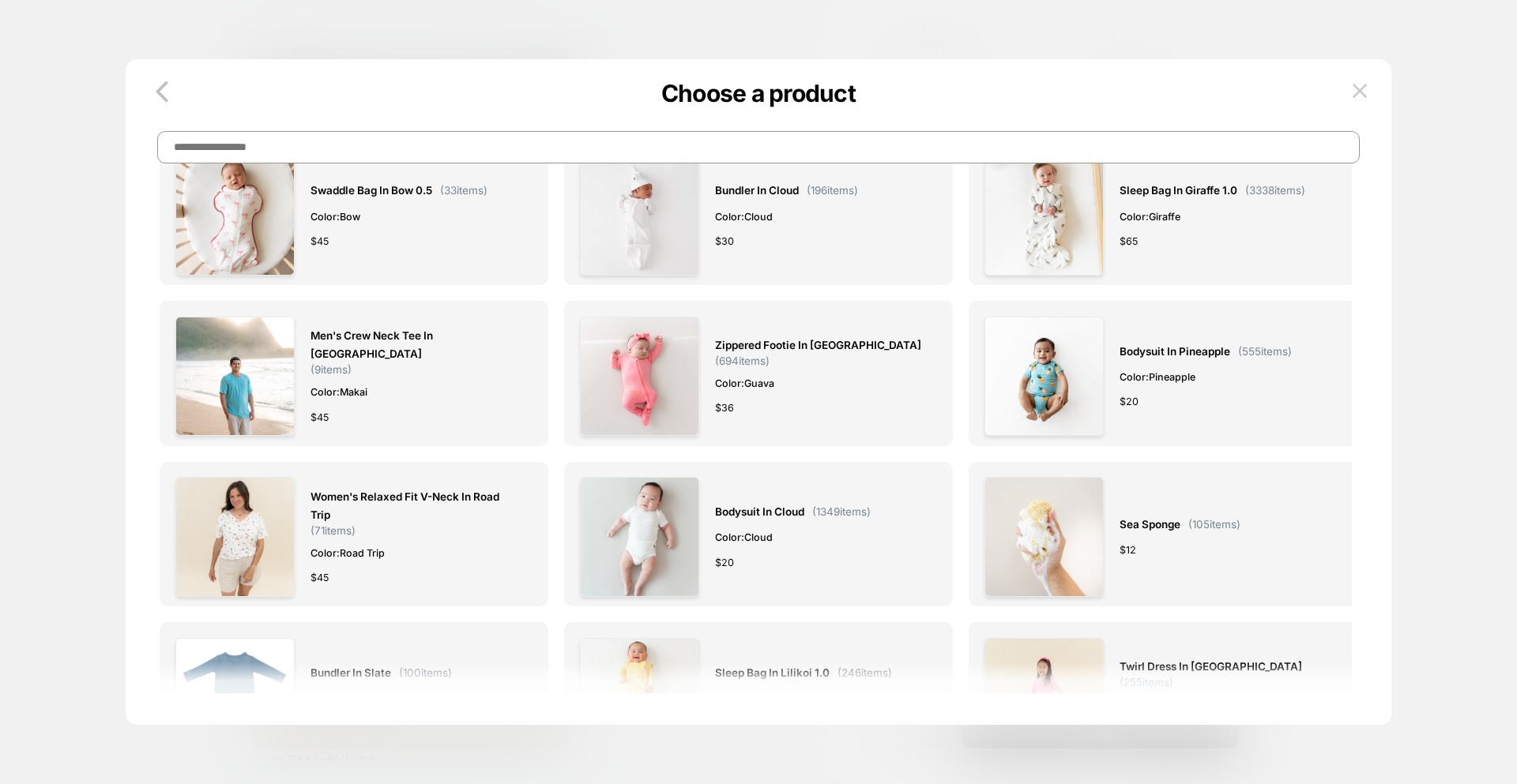
scroll to position [0, 0]
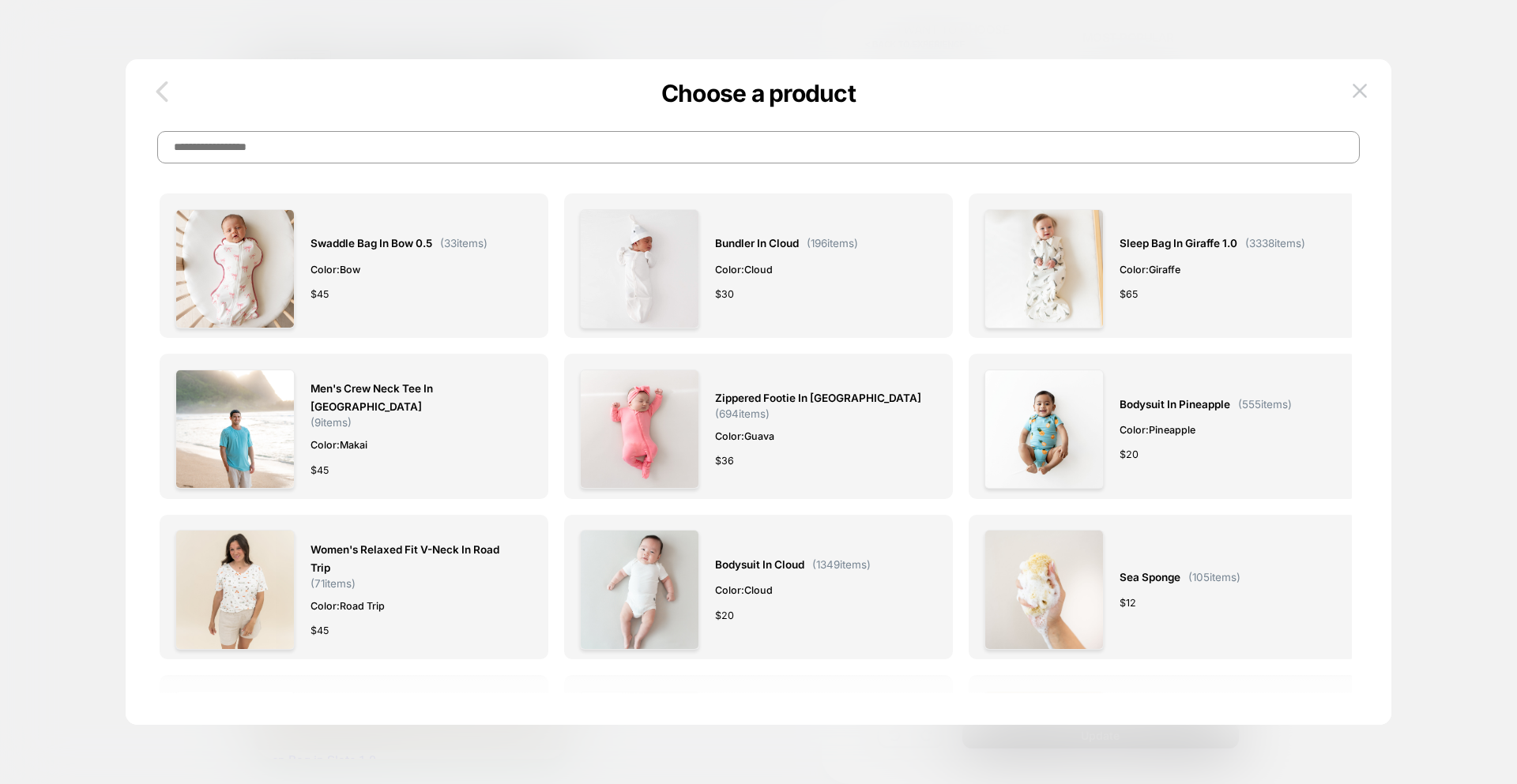
click at [167, 89] on icon "button" at bounding box center [162, 91] width 31 height 31
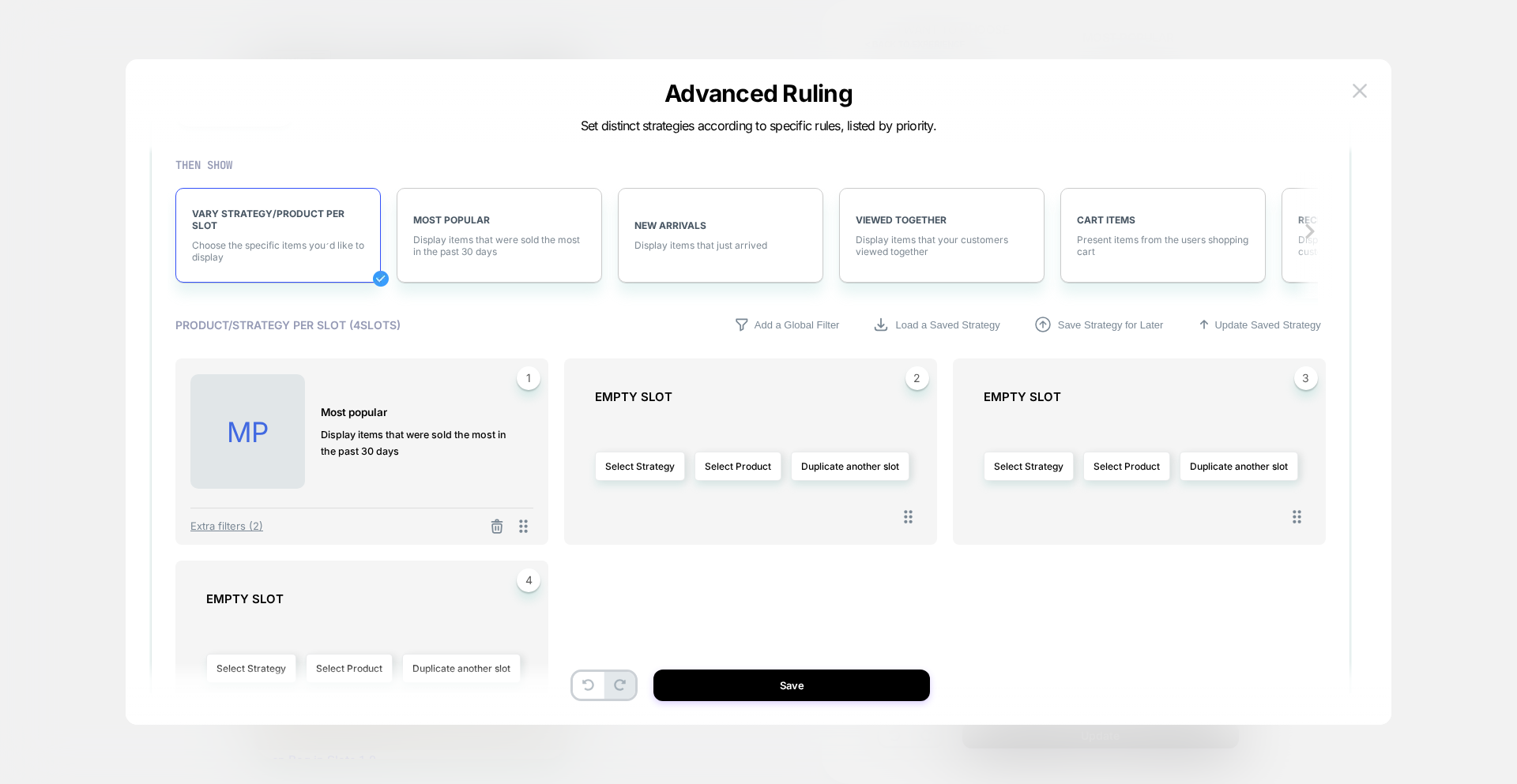
scroll to position [332, 0]
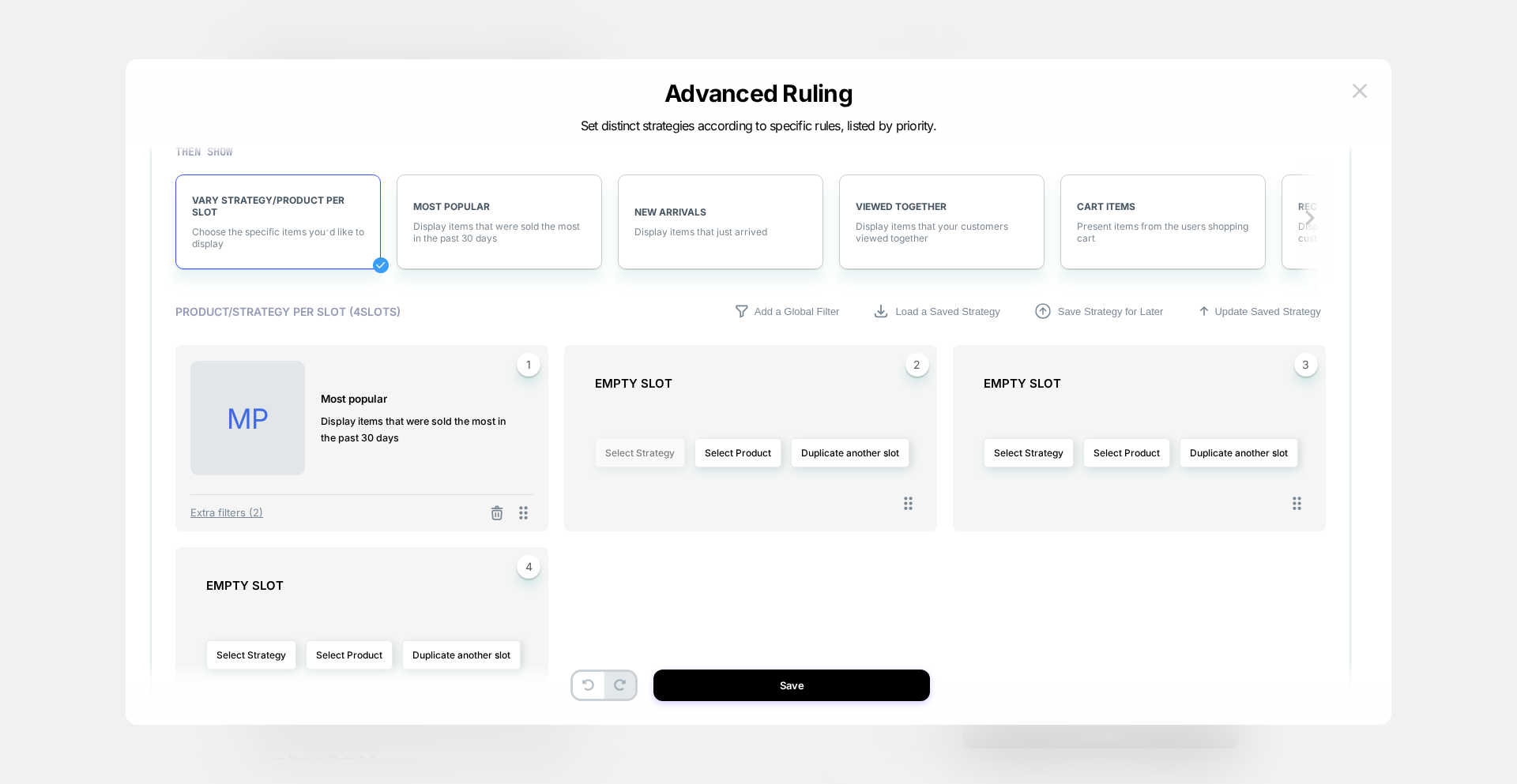
click at [649, 450] on button "Select Strategy" at bounding box center [640, 453] width 90 height 29
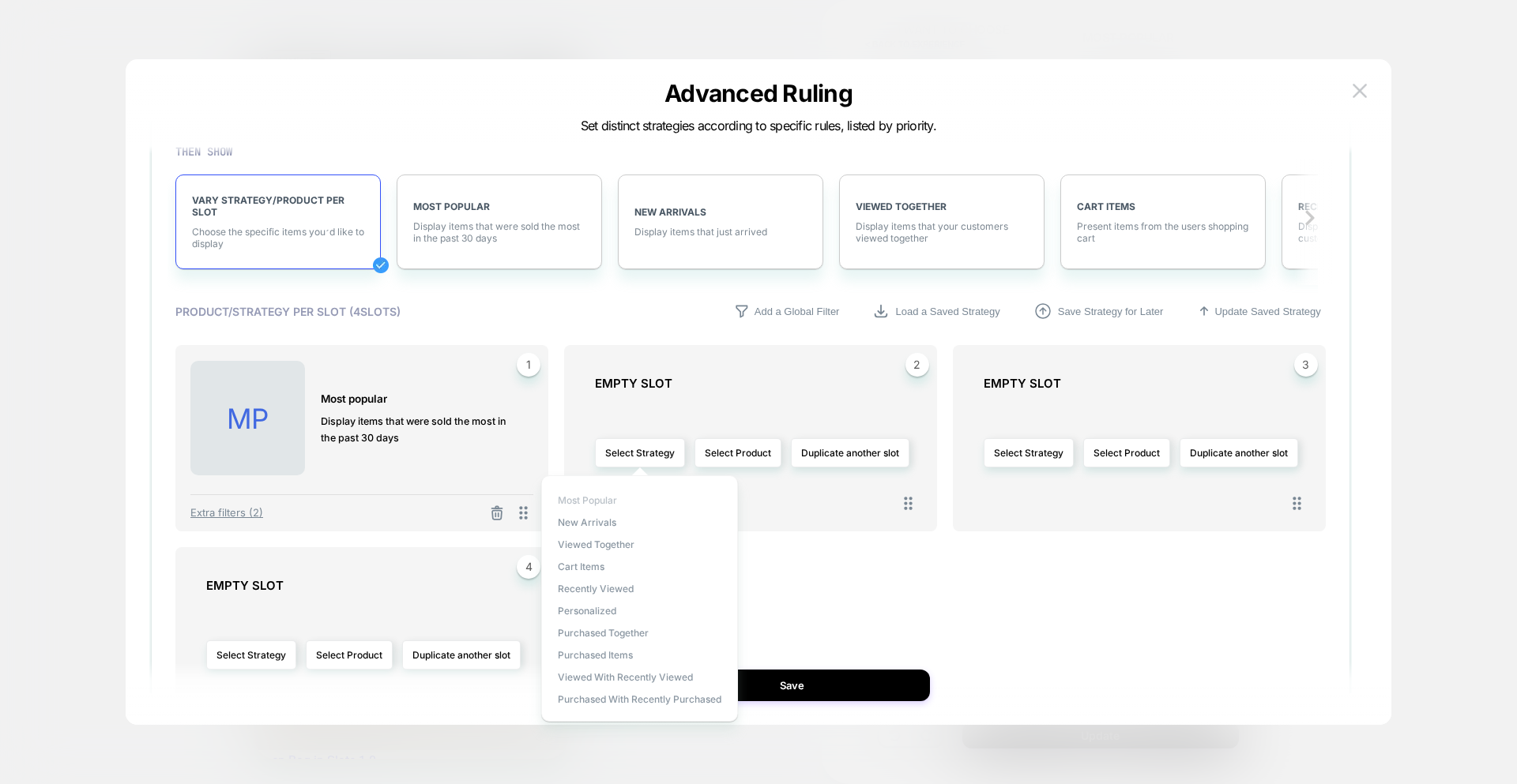
click at [612, 505] on span "Most Popular" at bounding box center [587, 500] width 59 height 12
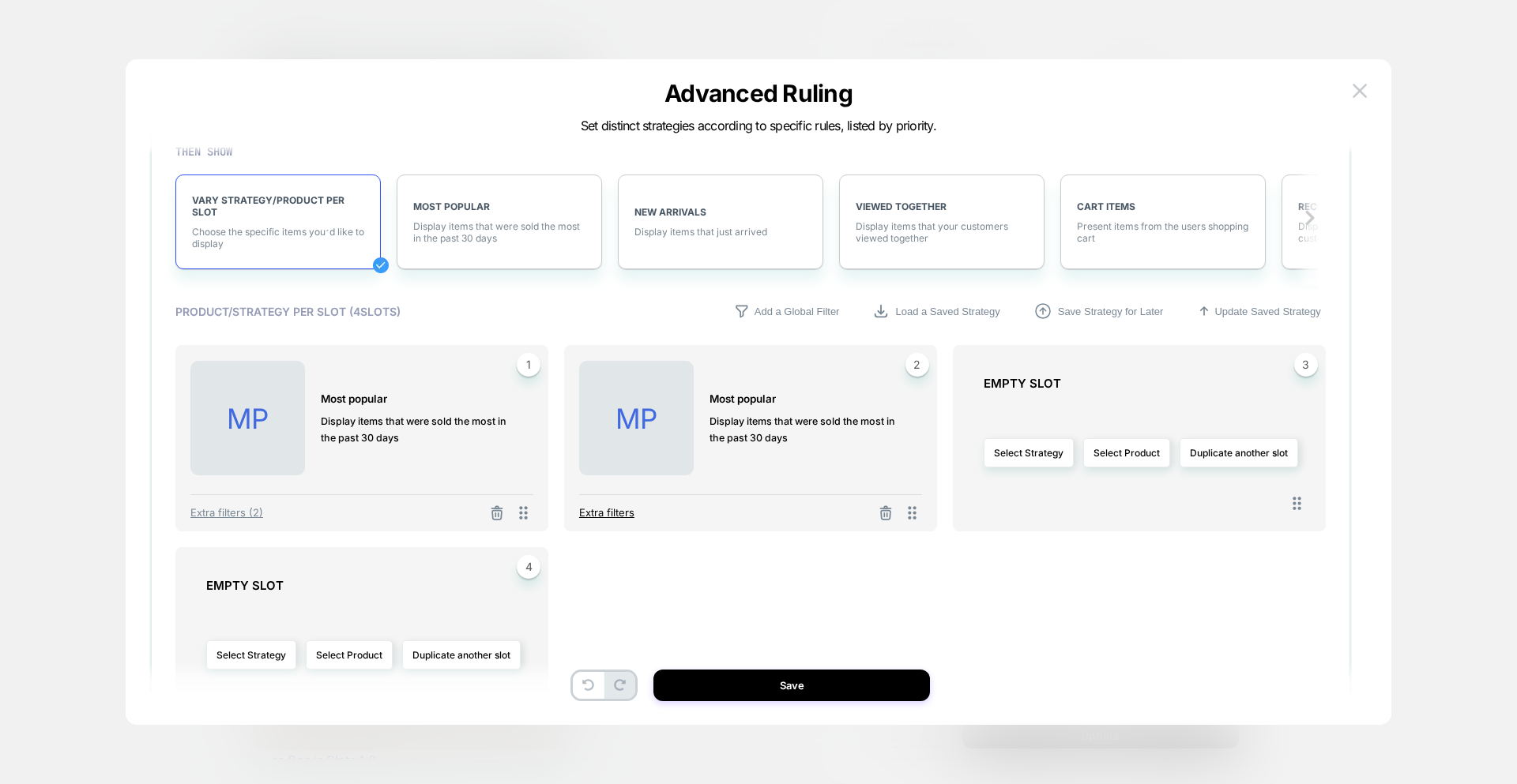
click at [607, 516] on span "Extra filters" at bounding box center [607, 513] width 55 height 13
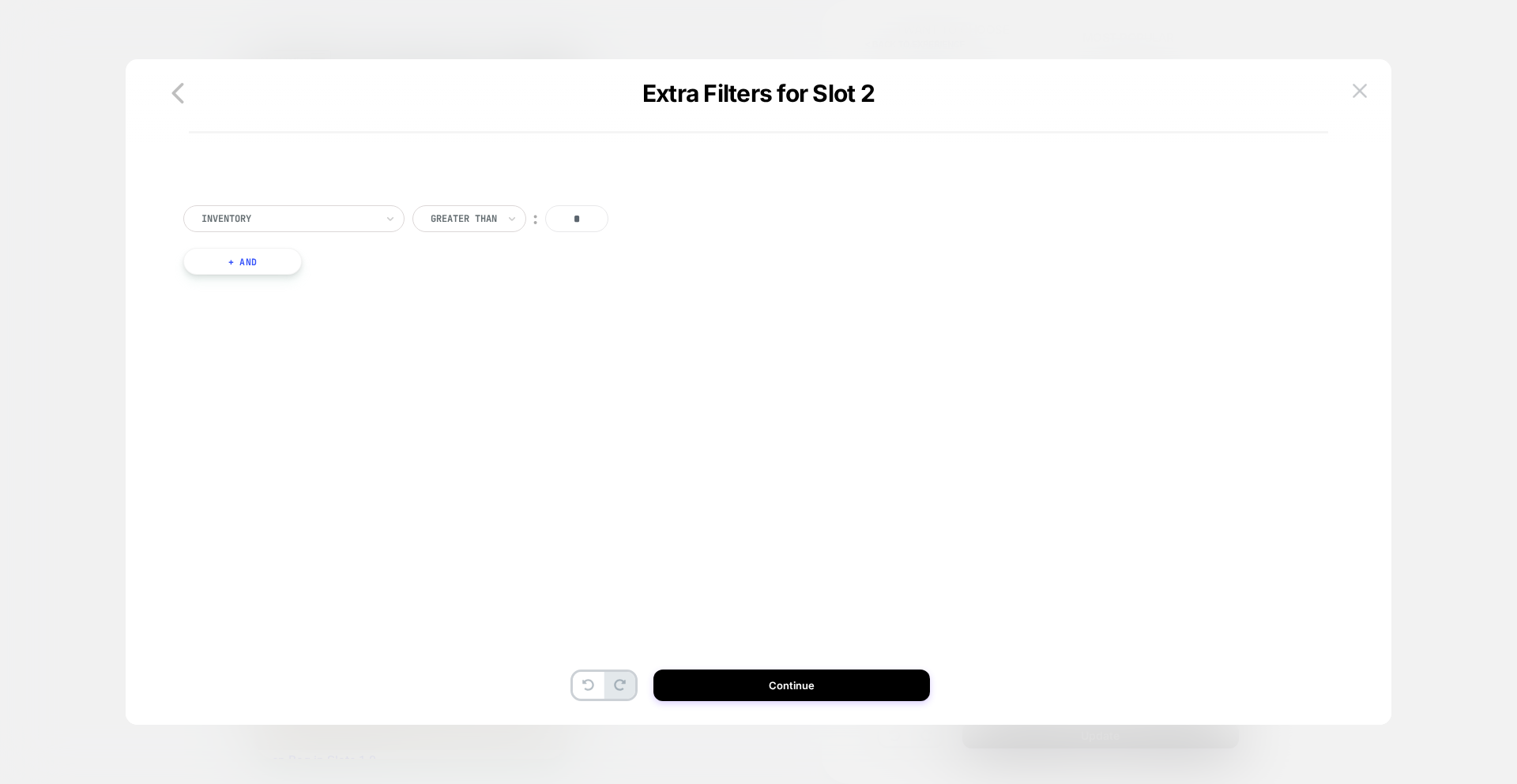
scroll to position [0, 0]
click at [284, 222] on div at bounding box center [288, 218] width 174 height 14
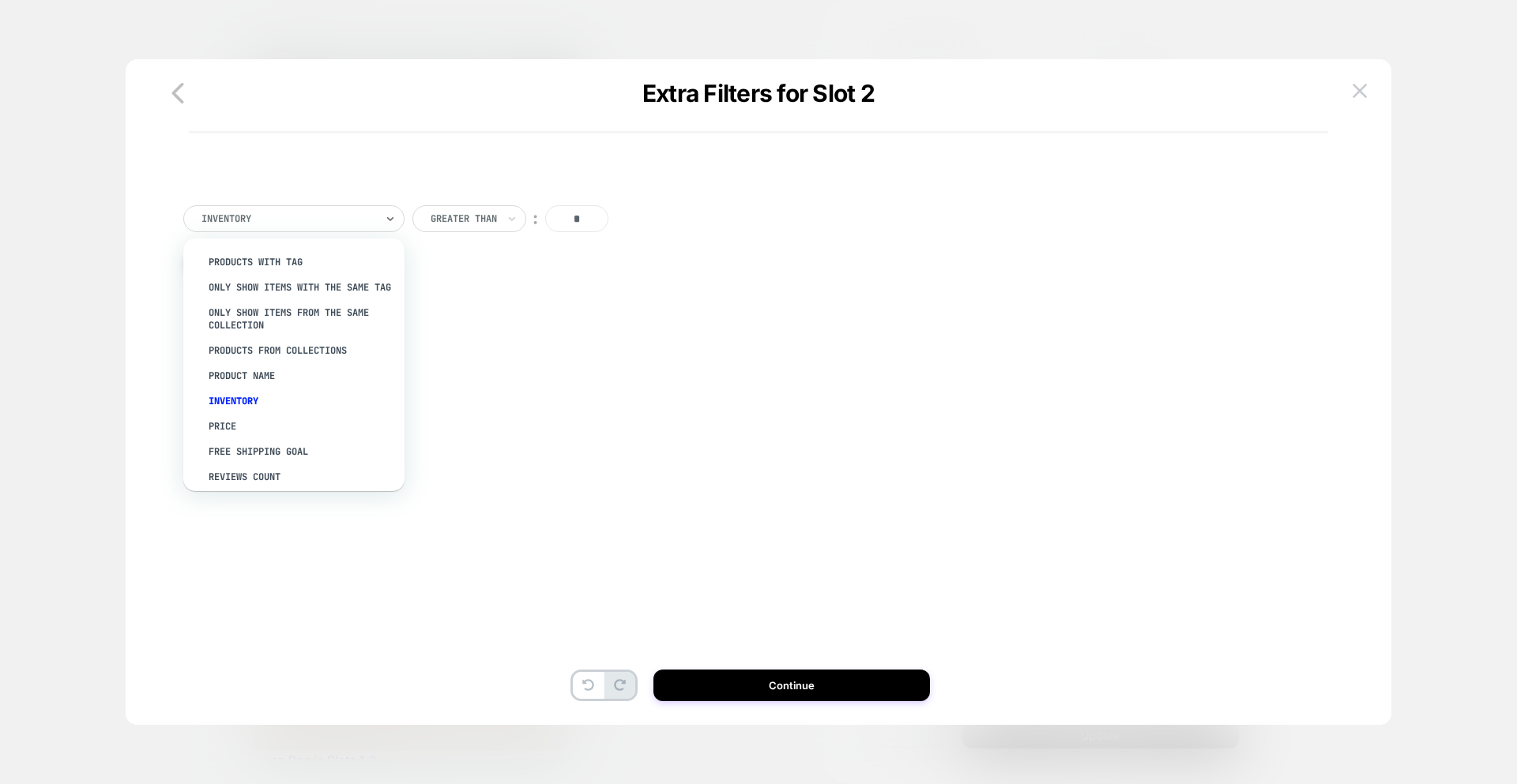
click at [316, 363] on div "PRODUCTS FROM COLLECTIONS" at bounding box center [301, 350] width 205 height 25
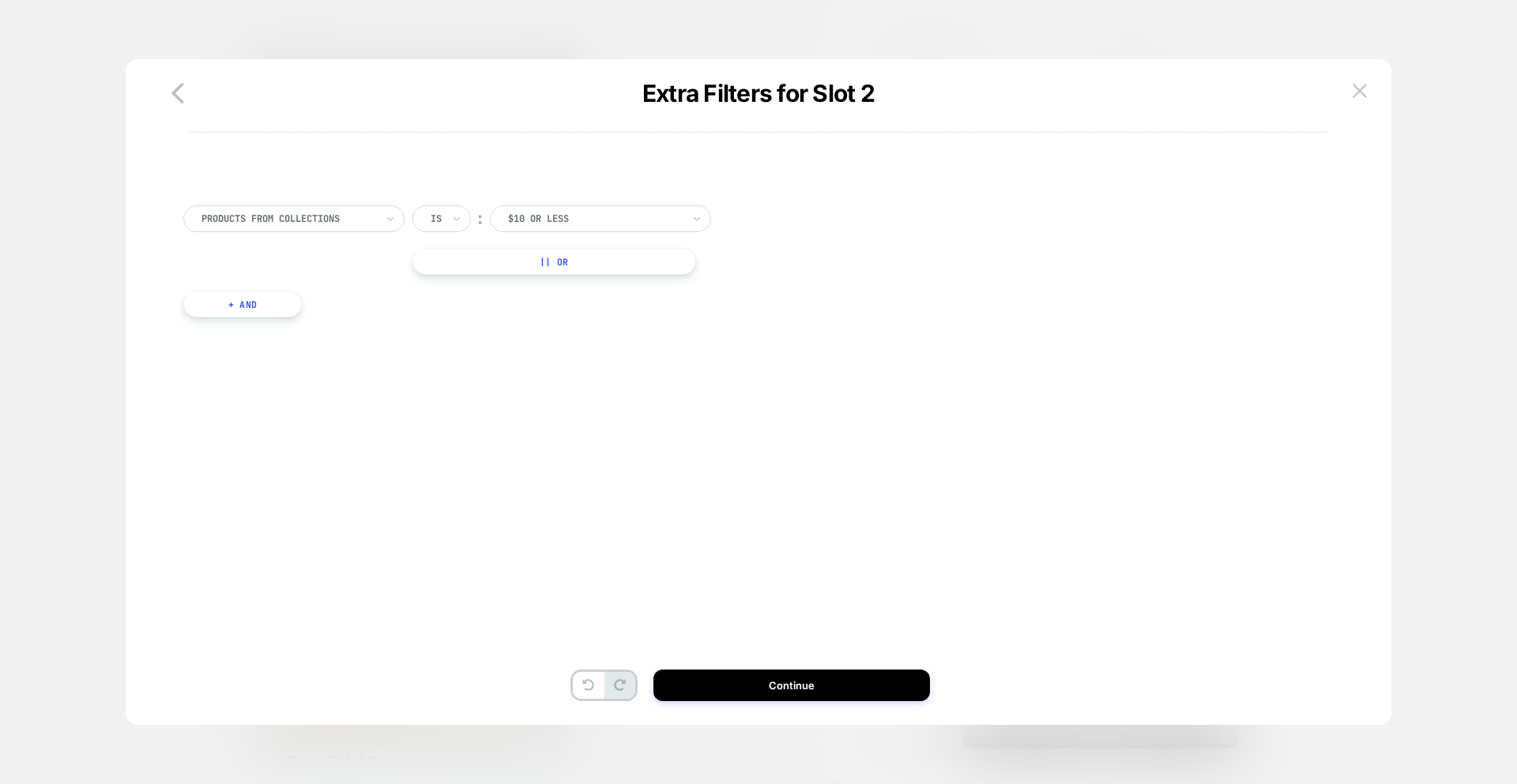
click at [541, 223] on div at bounding box center [595, 218] width 174 height 14
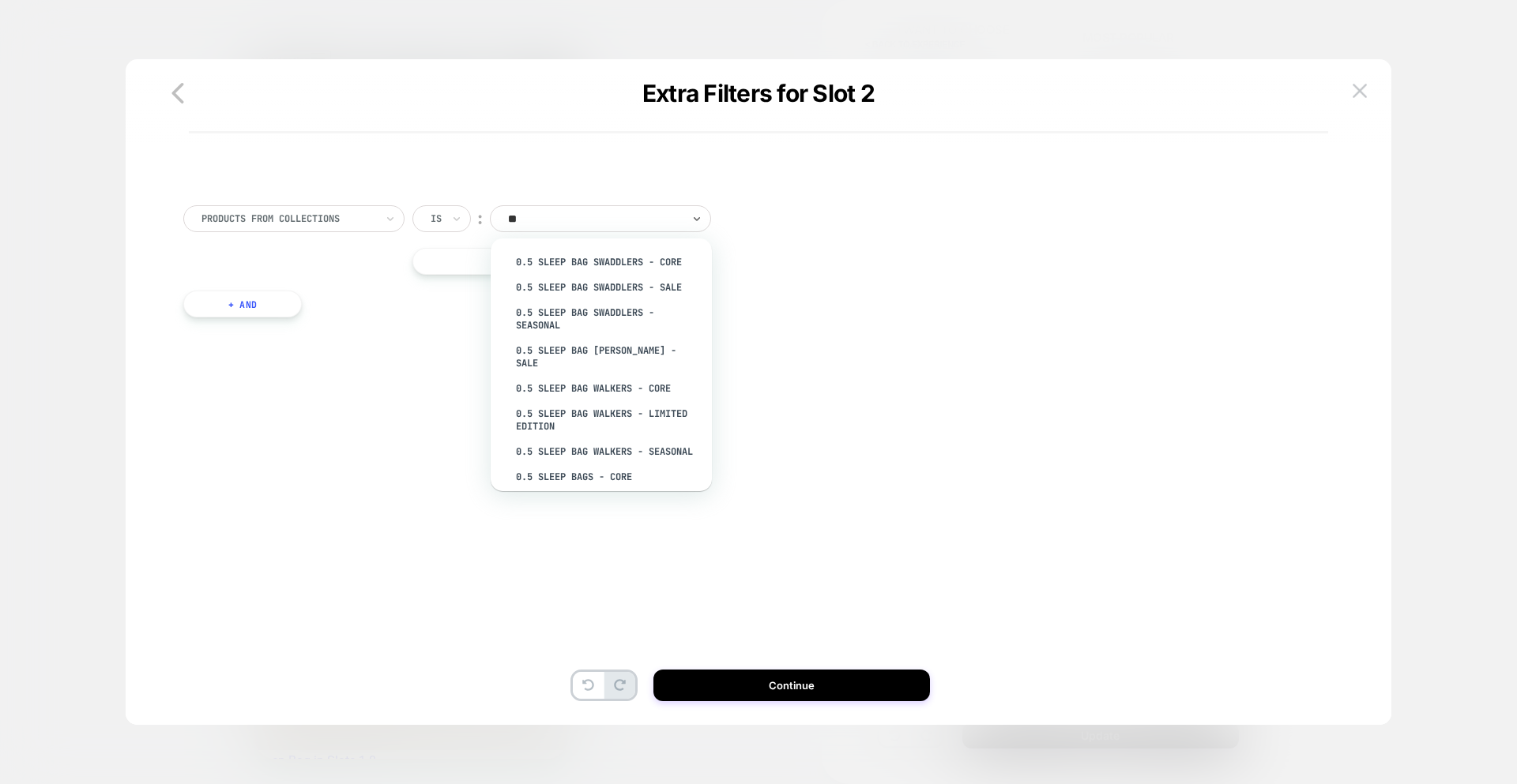
type input "***"
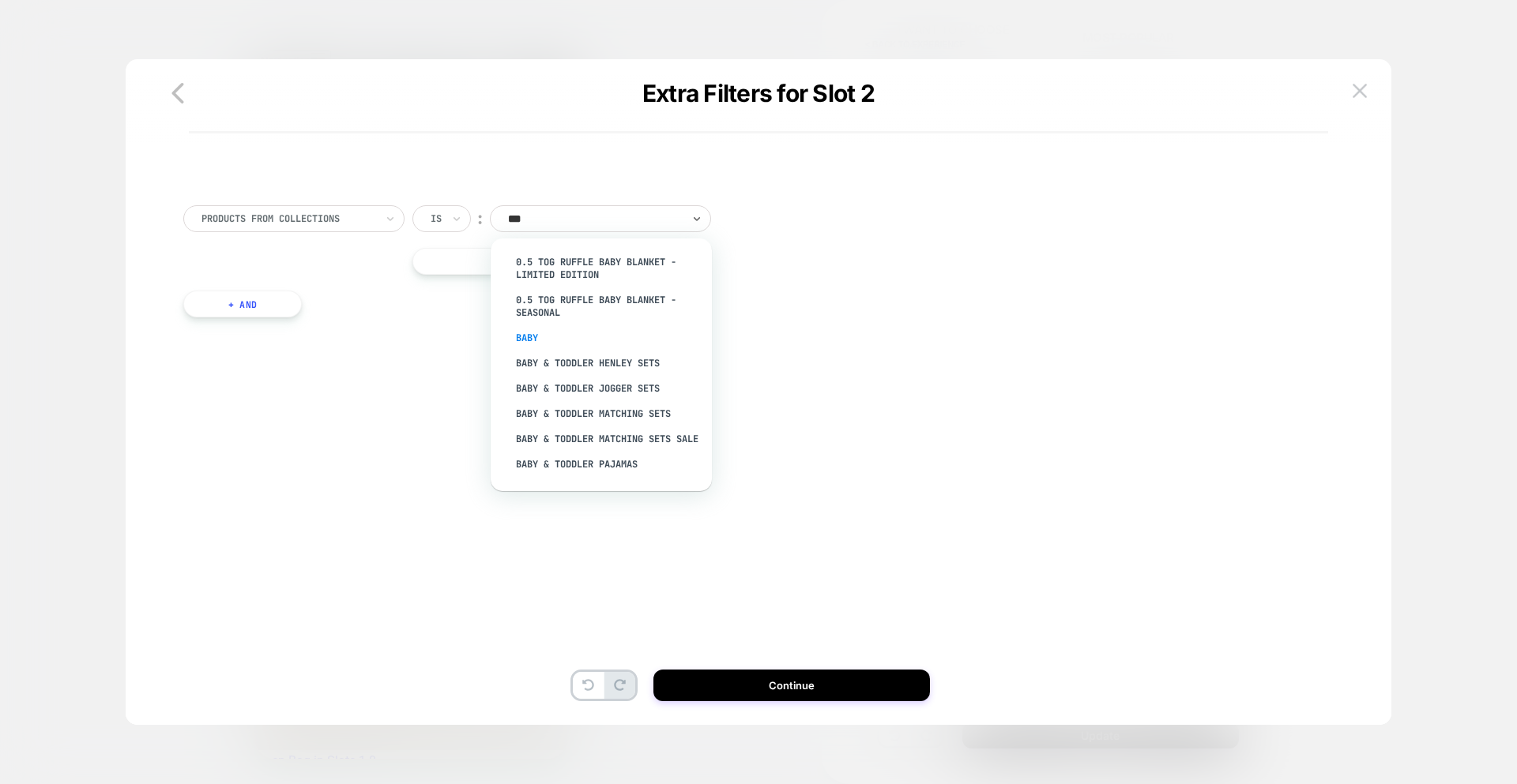
click at [539, 328] on div "Baby" at bounding box center [608, 338] width 205 height 25
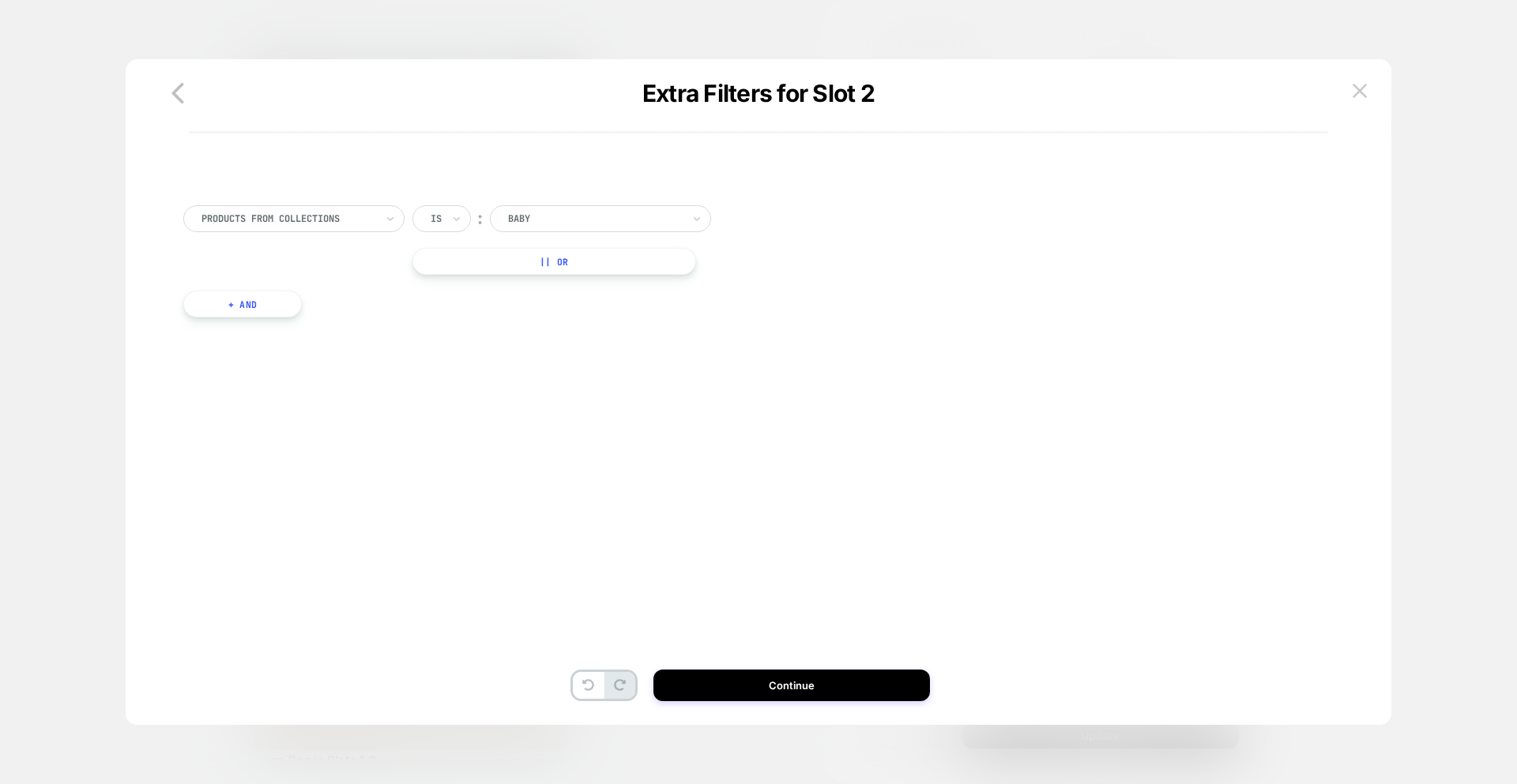
click at [253, 300] on button "+ And" at bounding box center [242, 304] width 119 height 27
click at [367, 317] on div at bounding box center [328, 319] width 174 height 14
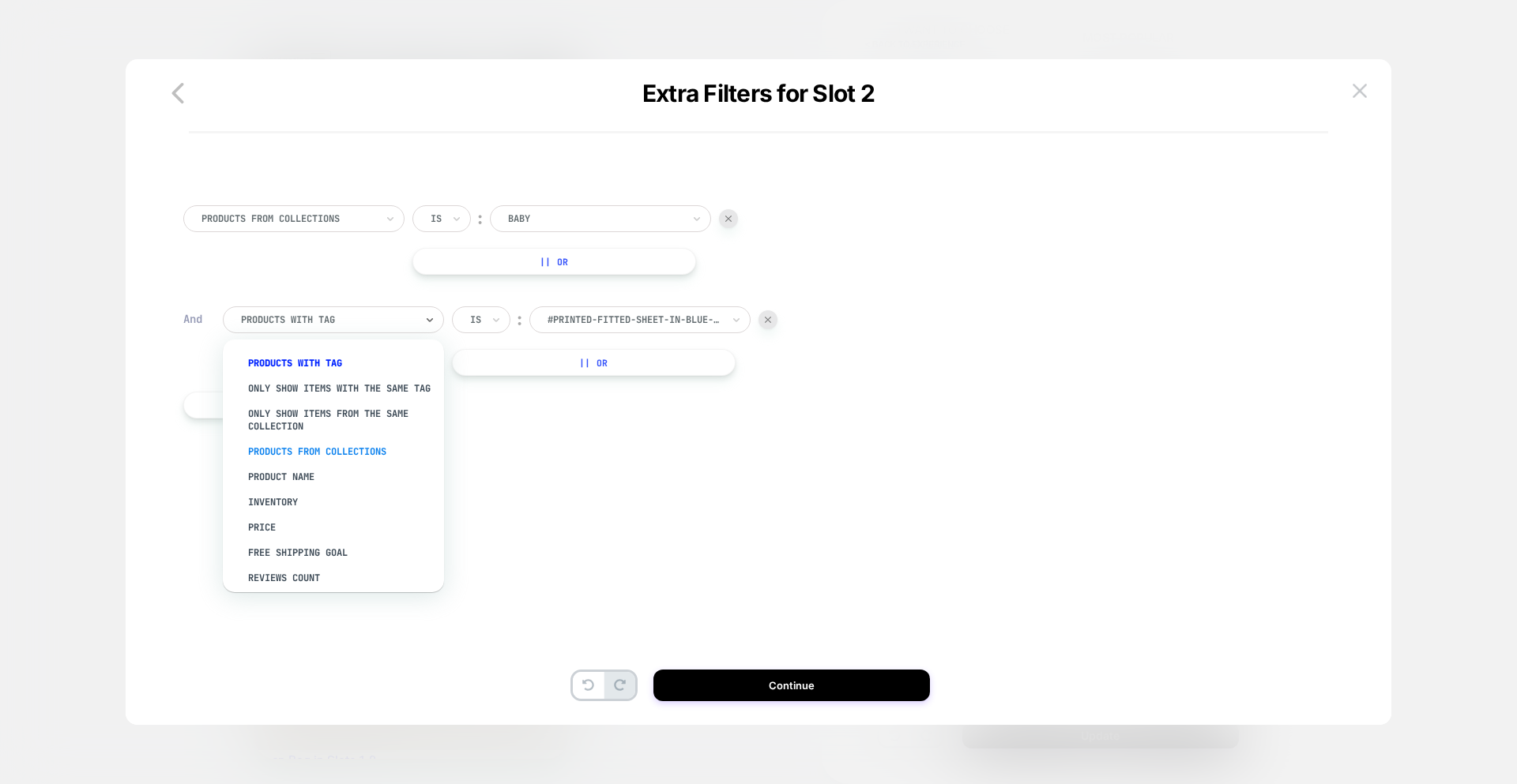
click at [361, 464] on div "PRODUCTS FROM COLLECTIONS" at bounding box center [341, 451] width 205 height 25
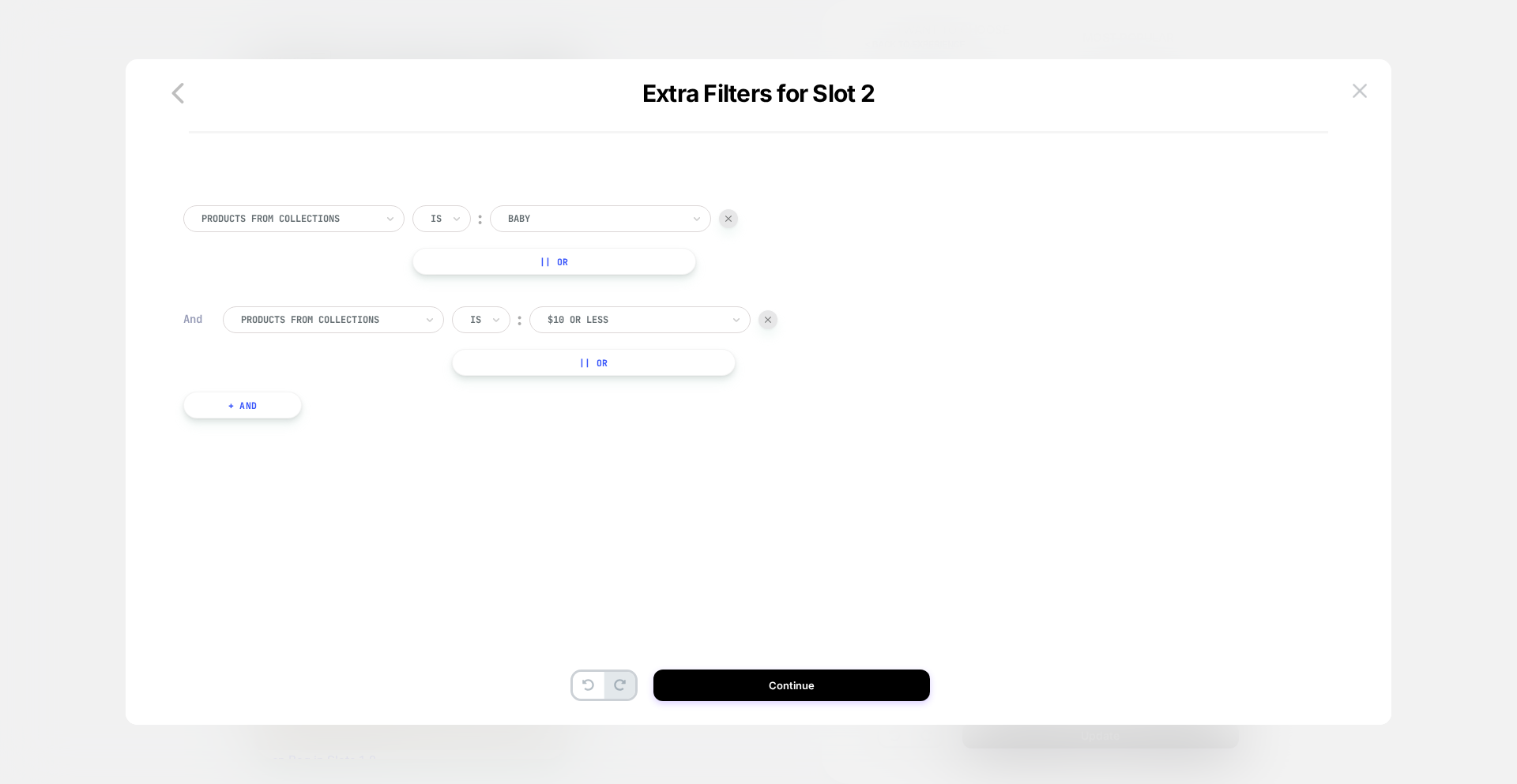
click at [567, 318] on div at bounding box center [634, 319] width 174 height 14
type input "*****"
click at [580, 363] on div "Skeleton" at bounding box center [648, 363] width 205 height 25
drag, startPoint x: 807, startPoint y: 684, endPoint x: 799, endPoint y: 674, distance: 12.8
click at [807, 684] on button "Continue" at bounding box center [792, 686] width 276 height 31
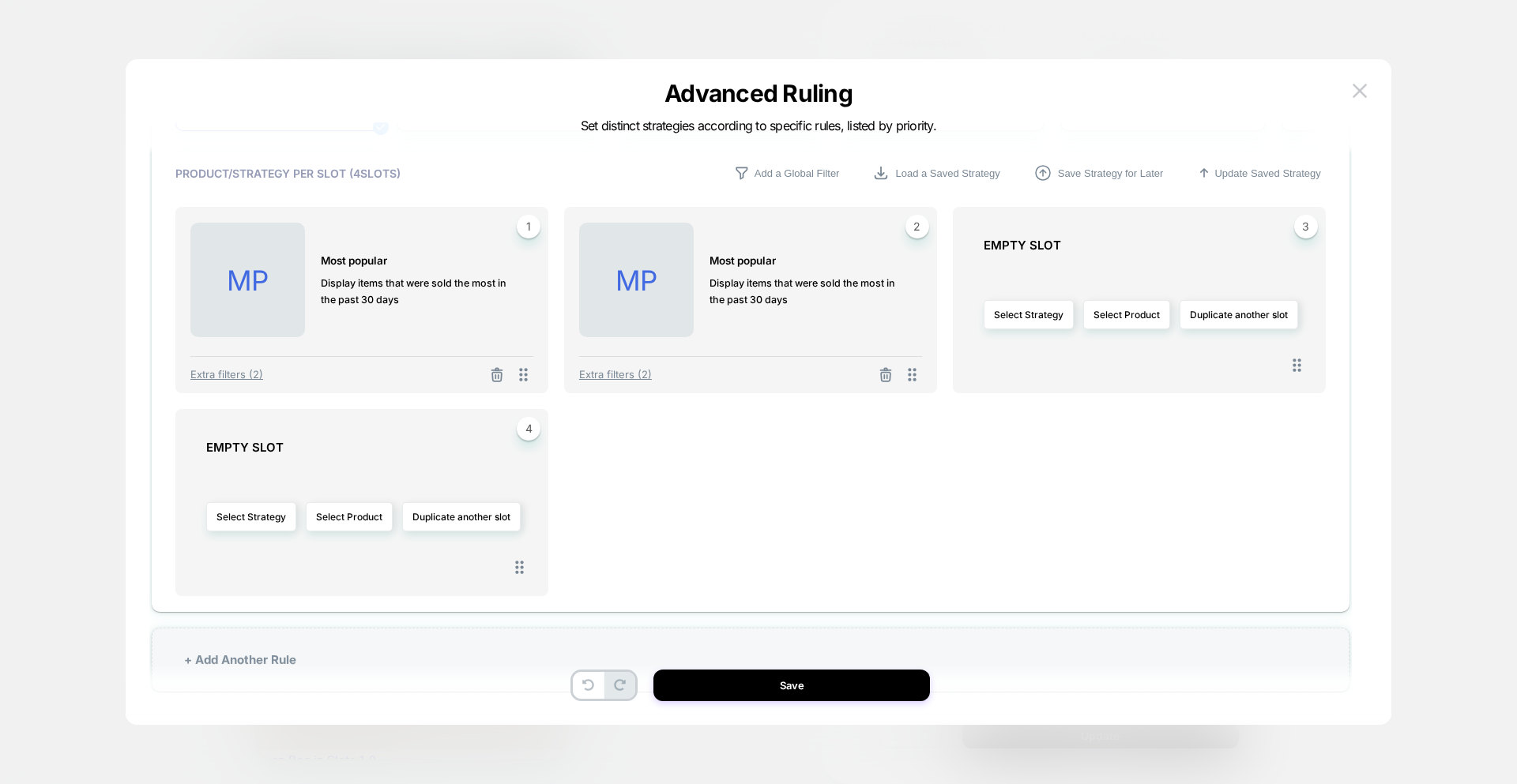
scroll to position [484, 0]
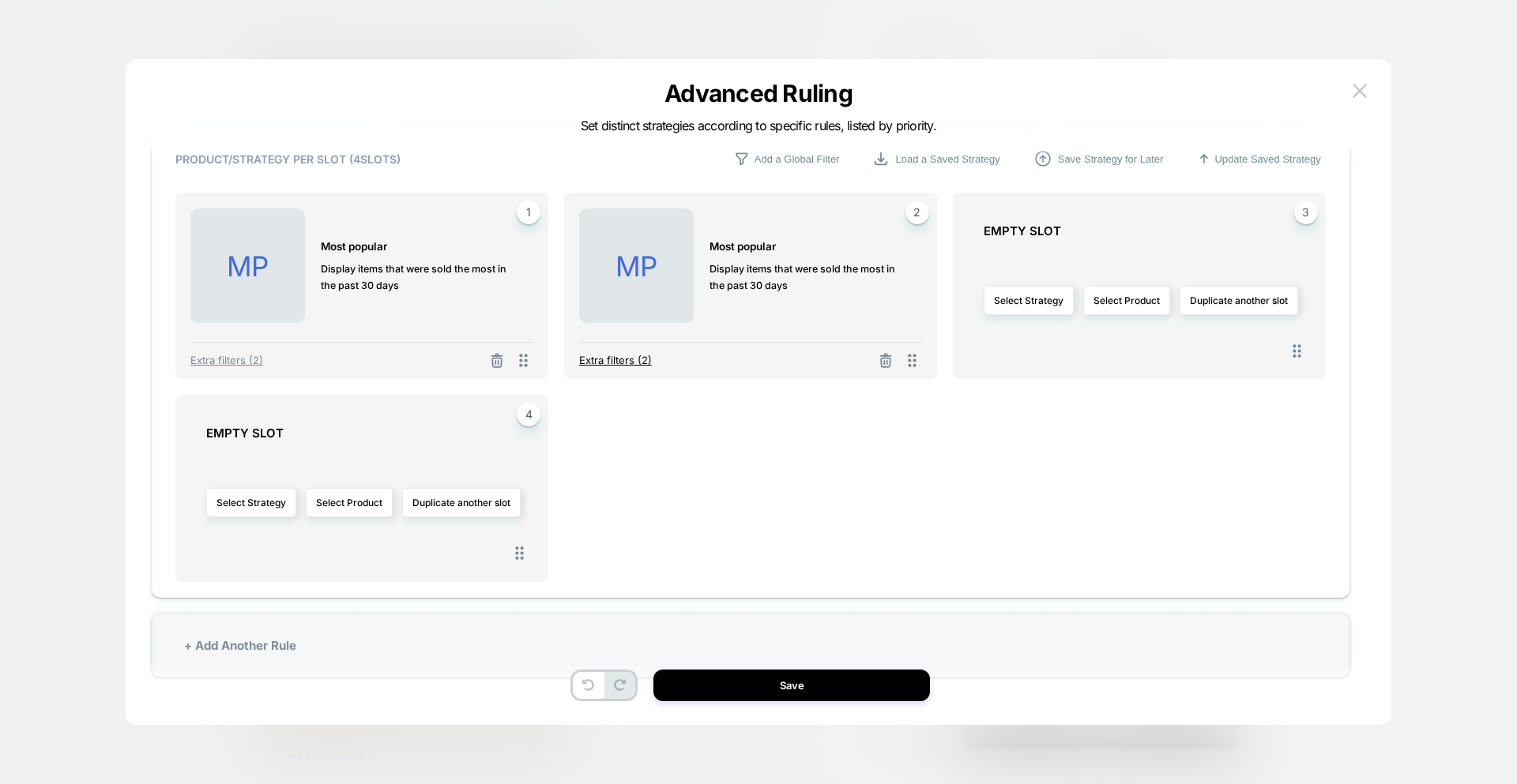
click at [604, 359] on span "Extra filters (2)" at bounding box center [615, 361] width 73 height 13
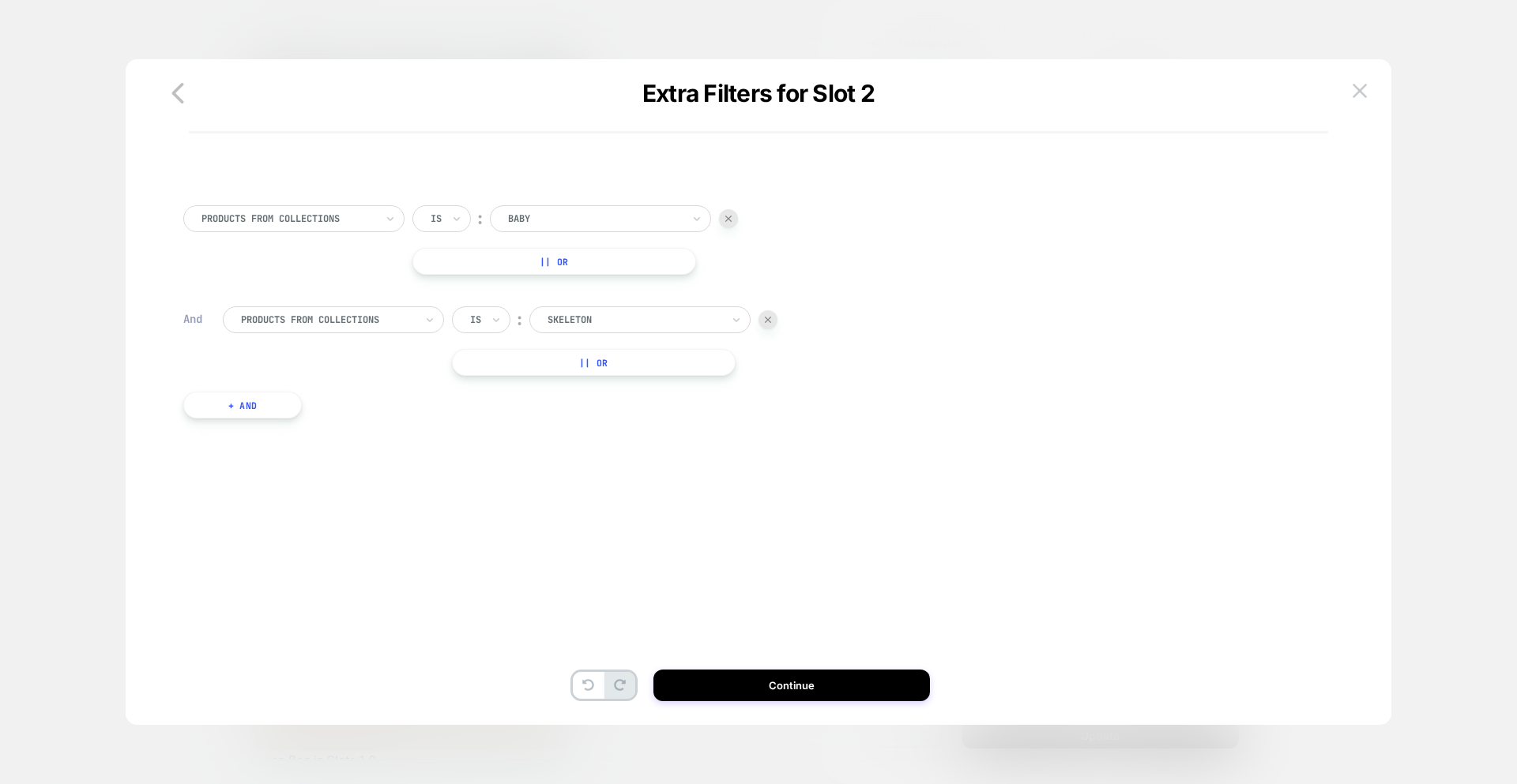
scroll to position [0, 0]
click at [561, 214] on div at bounding box center [595, 218] width 174 height 14
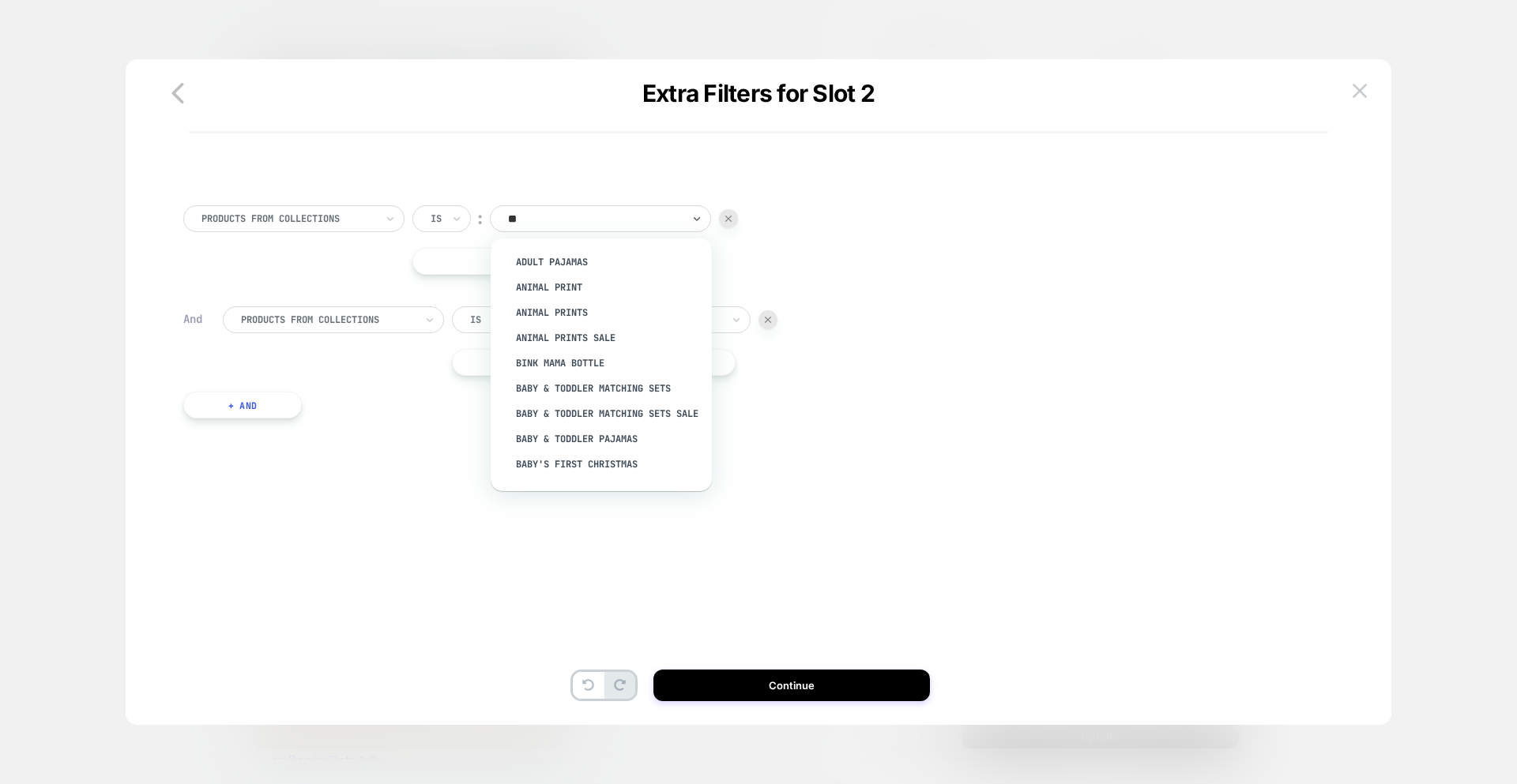
type input "*"
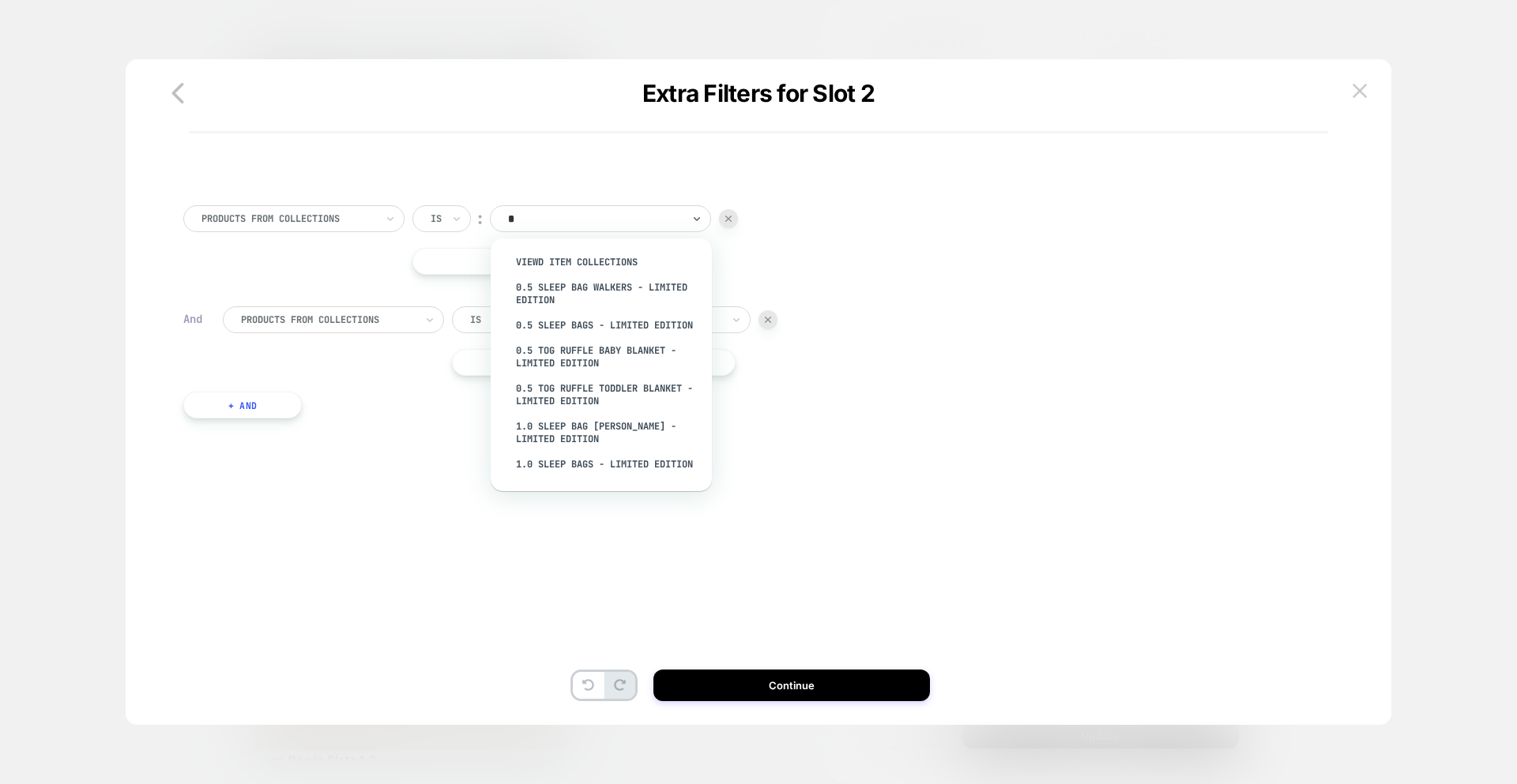
click at [765, 478] on div "PRODUCTS FROM COLLECTIONS Is ︰ option 1.0 Sleep Bag [PERSON_NAME] - Limited Edi…" at bounding box center [750, 328] width 1198 height 324
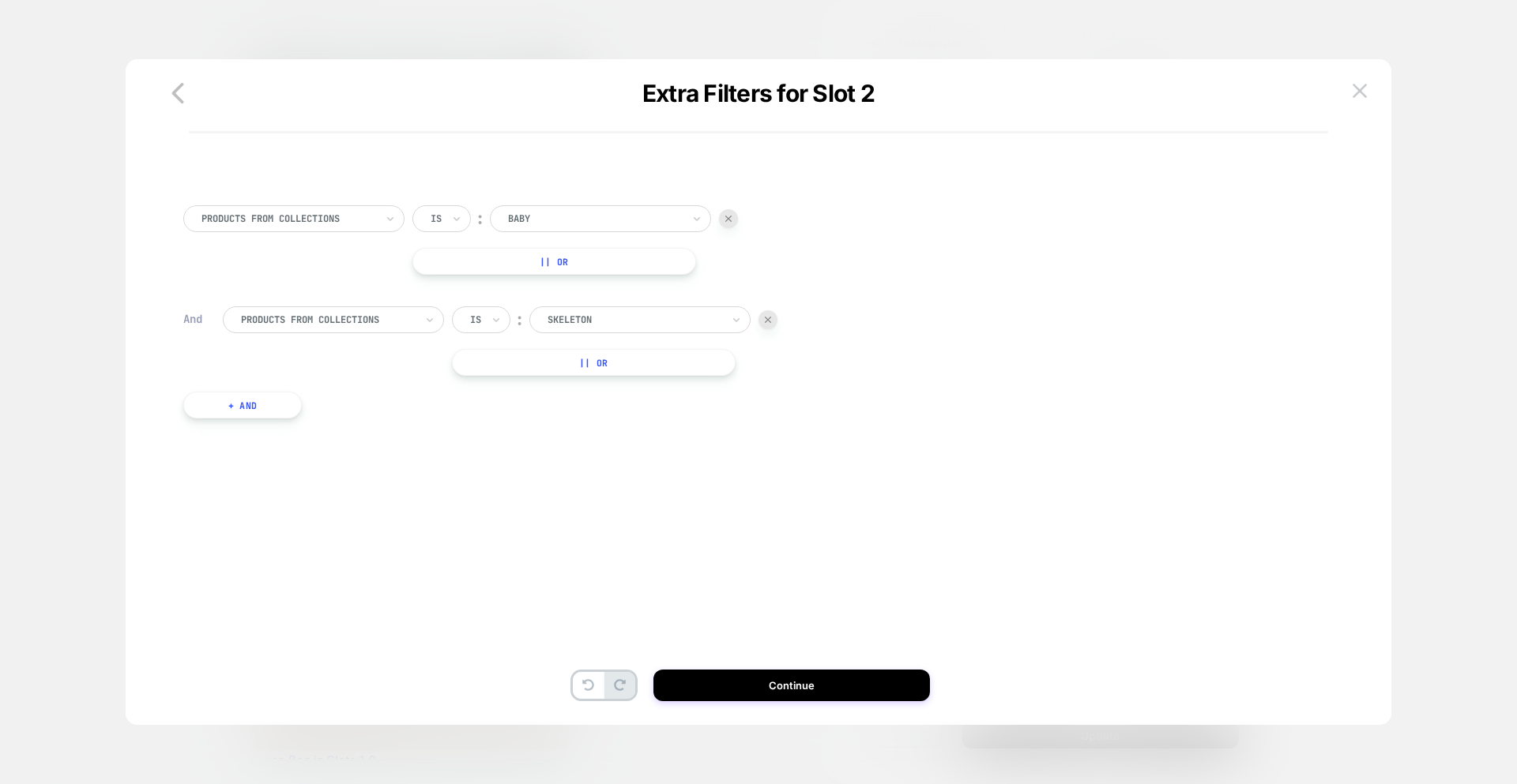
click at [564, 211] on div "Baby" at bounding box center [595, 218] width 177 height 17
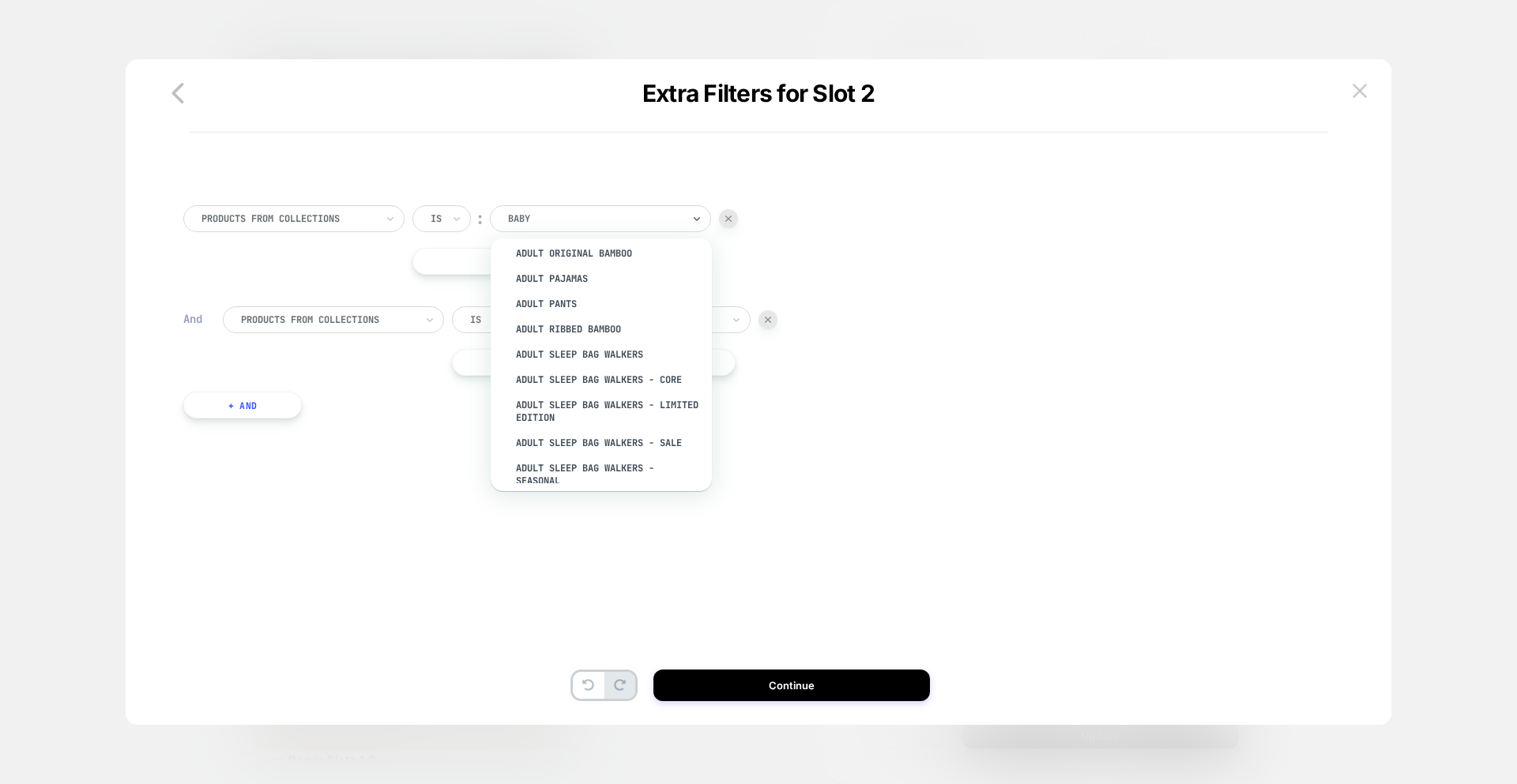
scroll to position [3349, 0]
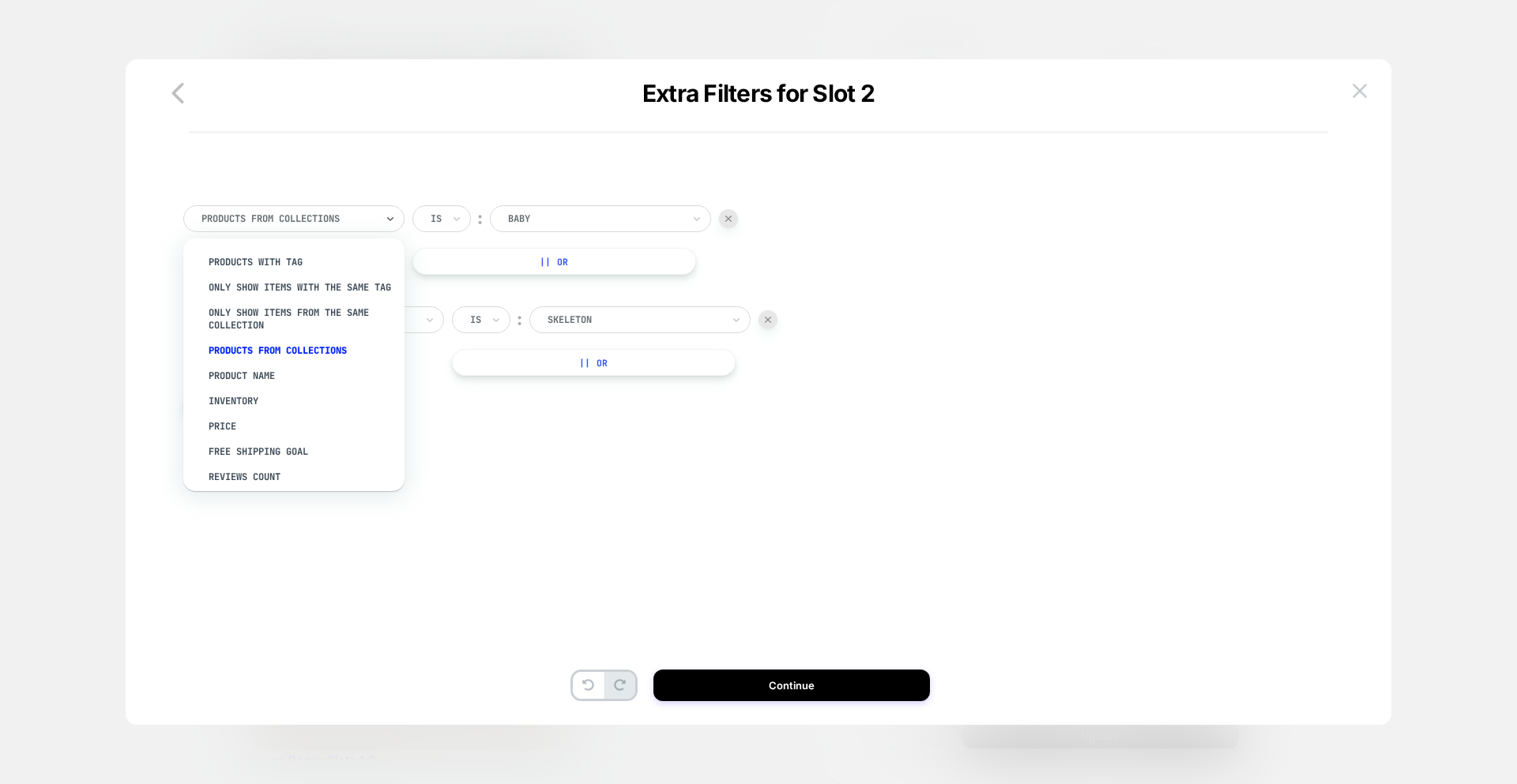
click at [303, 225] on div at bounding box center [288, 218] width 174 height 14
click at [266, 388] on div "Product Name" at bounding box center [301, 375] width 205 height 25
click at [246, 207] on div "Product Name" at bounding box center [294, 218] width 221 height 27
click at [291, 329] on div "Only show items from the same collection" at bounding box center [301, 318] width 205 height 38
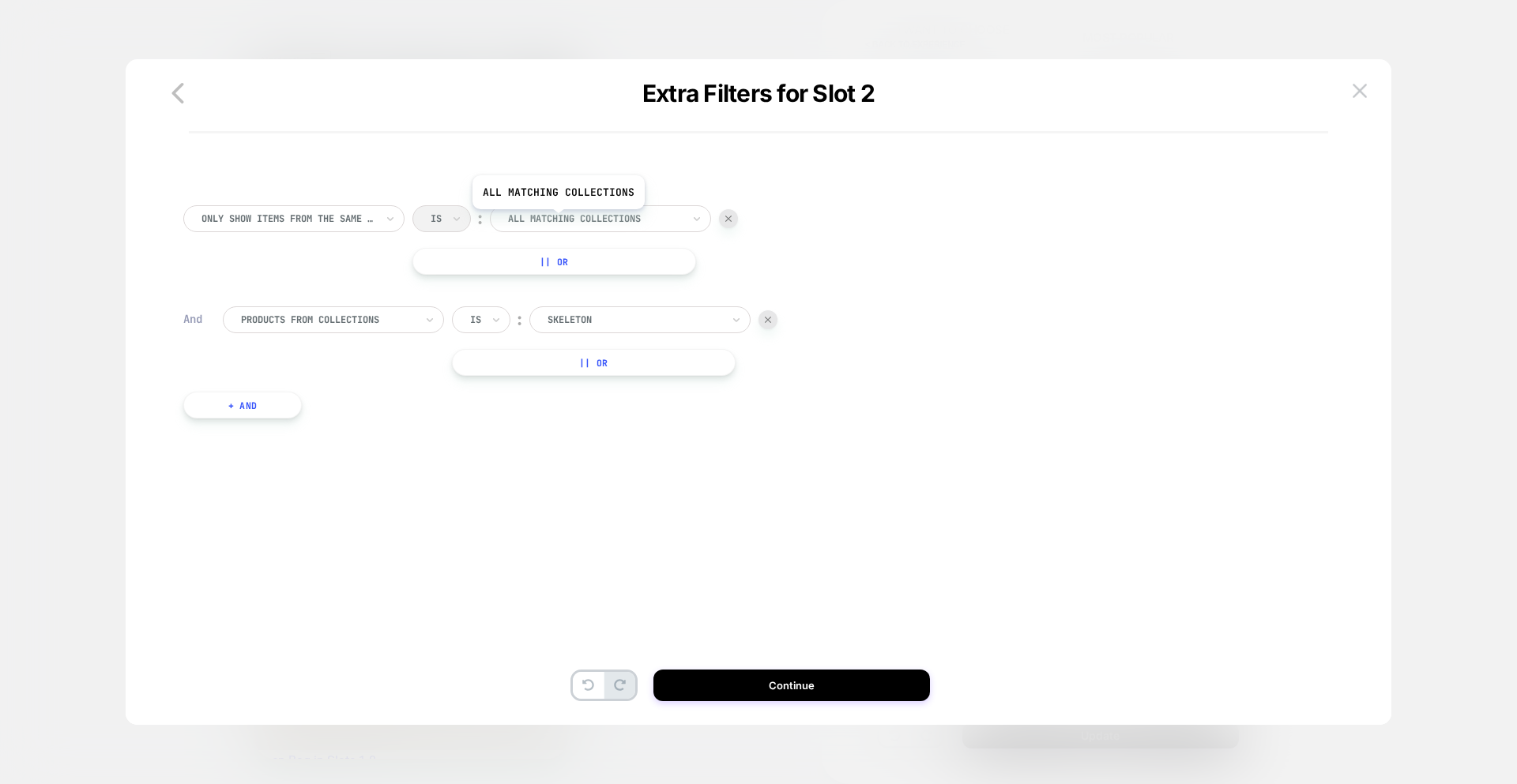
click at [557, 221] on div at bounding box center [595, 218] width 174 height 14
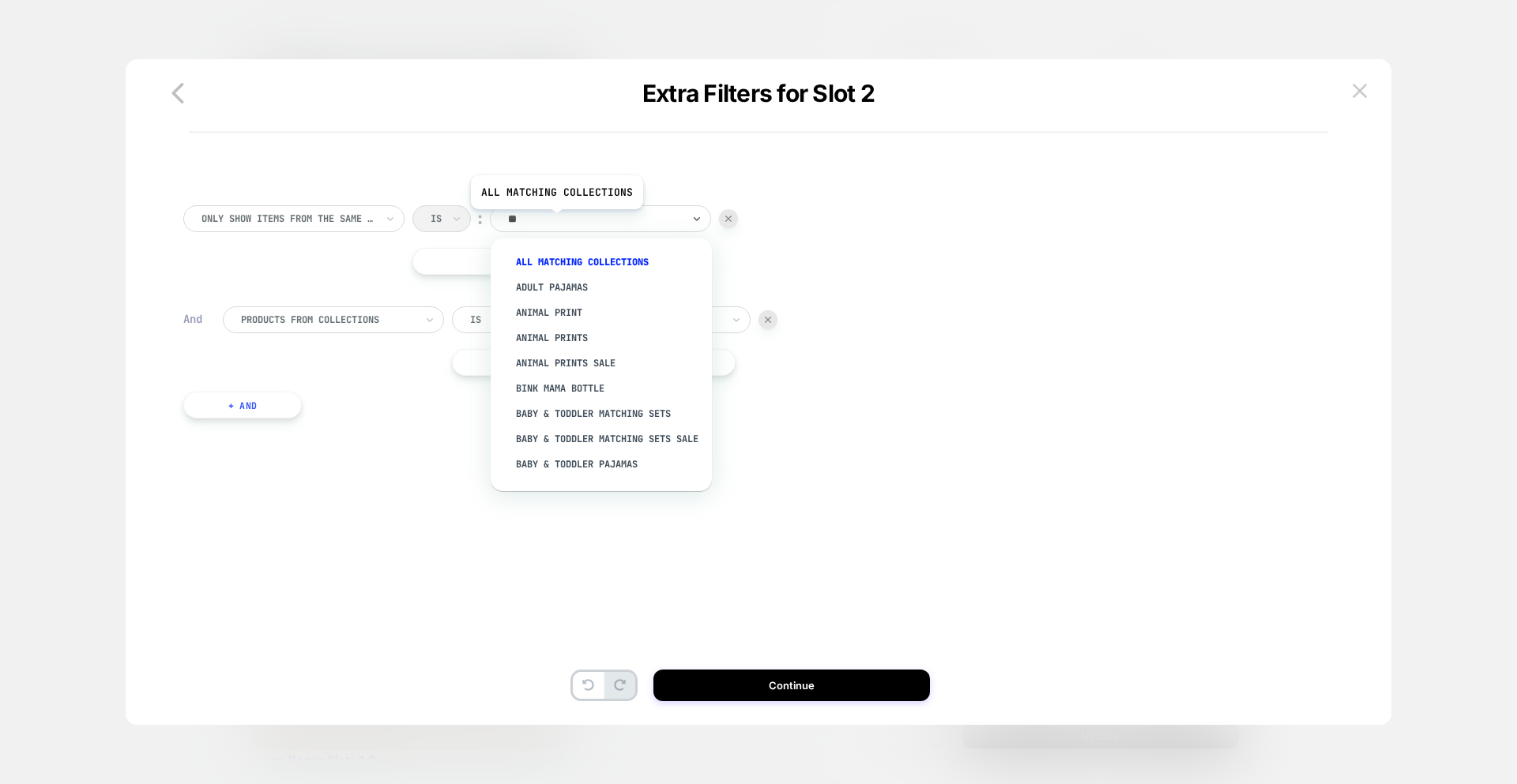
type input "*"
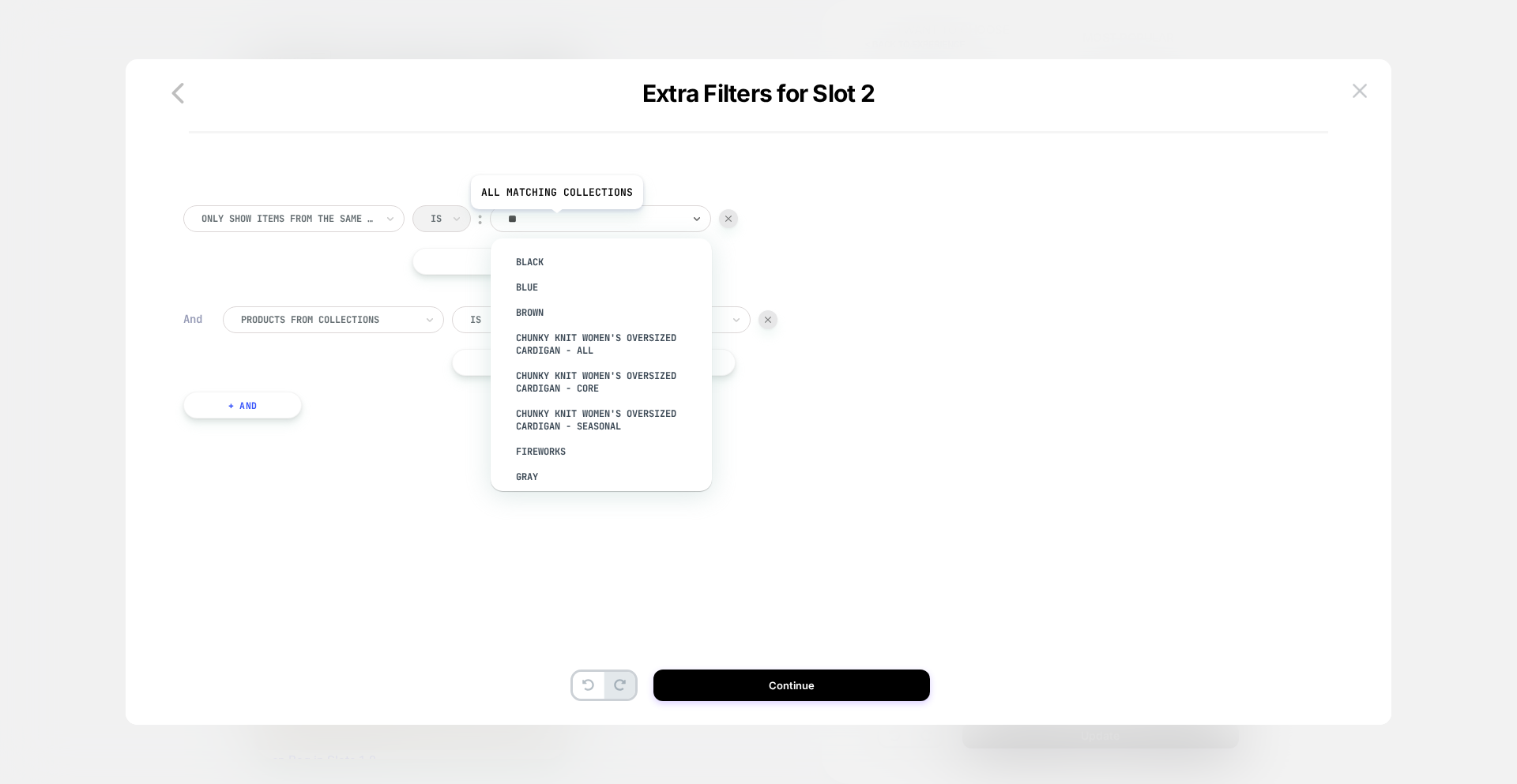
type input "*"
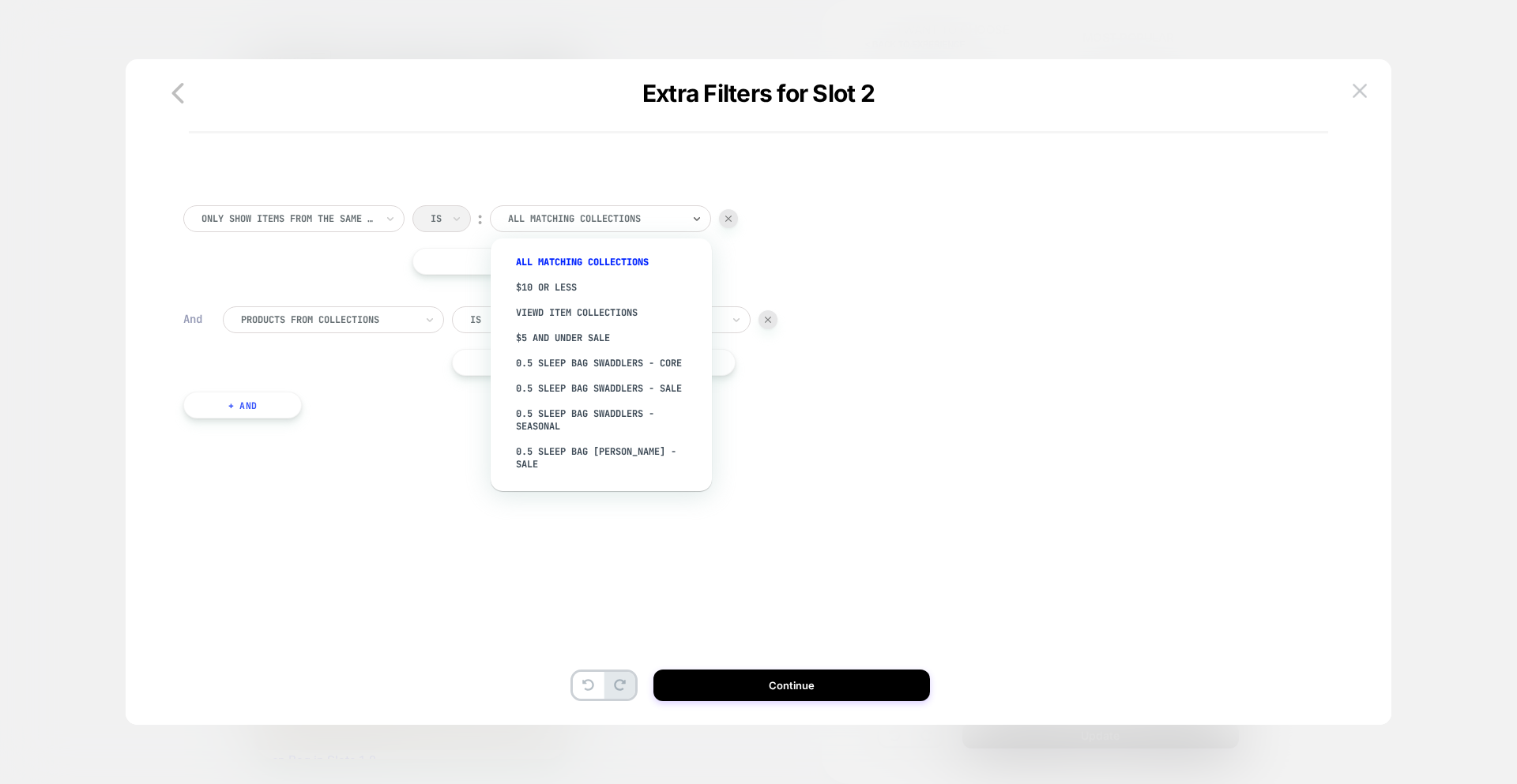
click at [326, 221] on div at bounding box center [288, 218] width 174 height 14
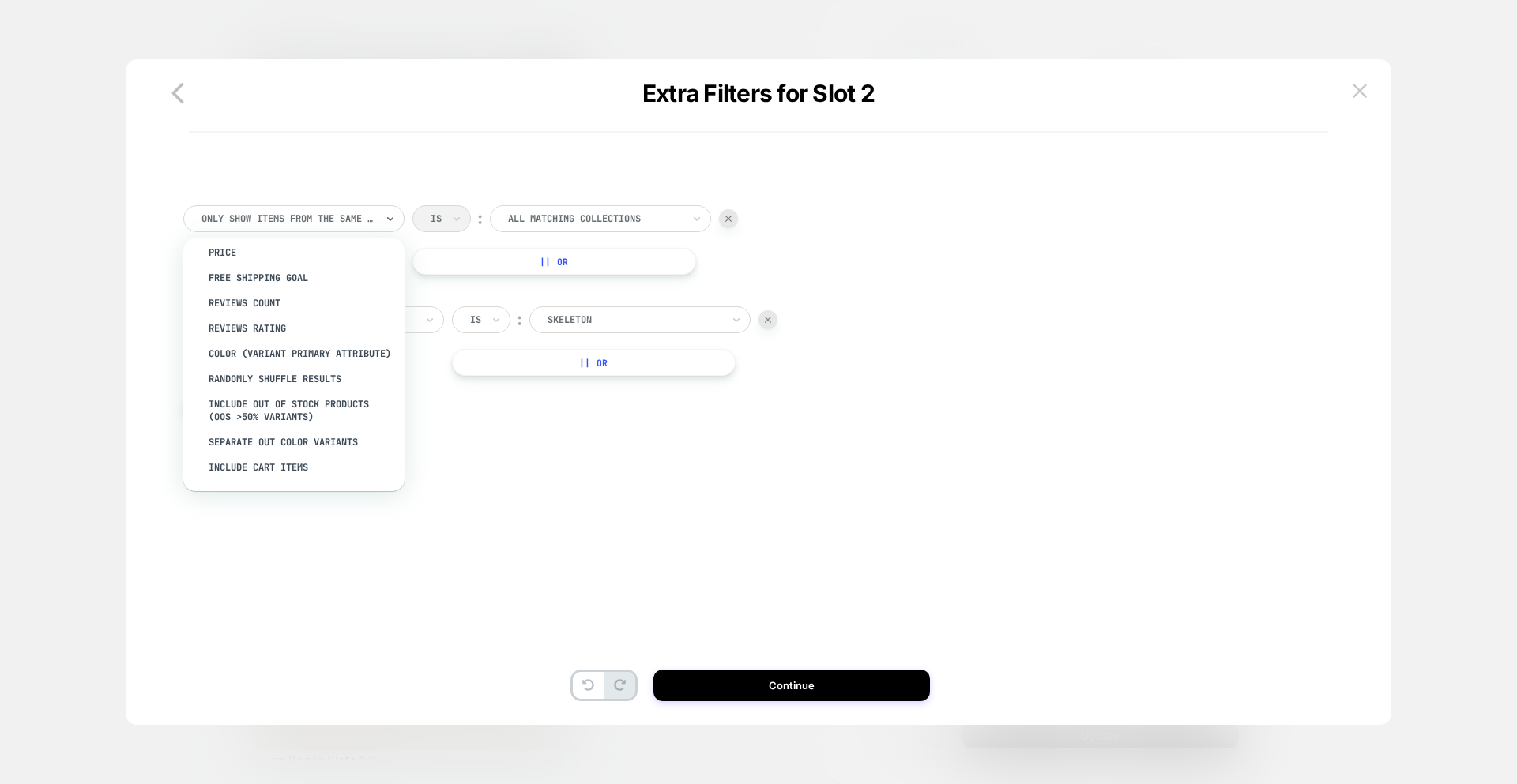
scroll to position [0, 0]
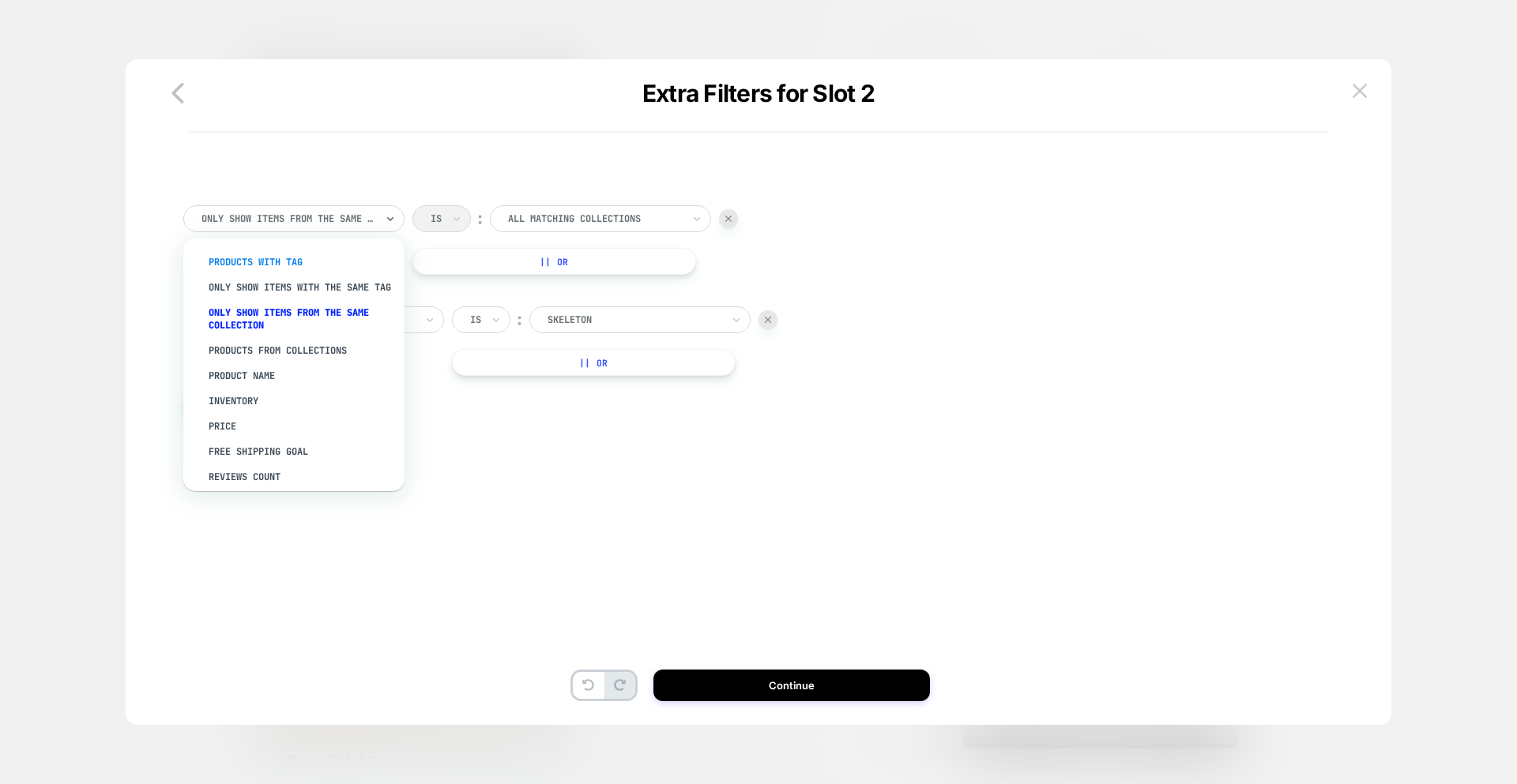
click at [256, 259] on div "PRODUCTS WITH TAG" at bounding box center [301, 261] width 205 height 25
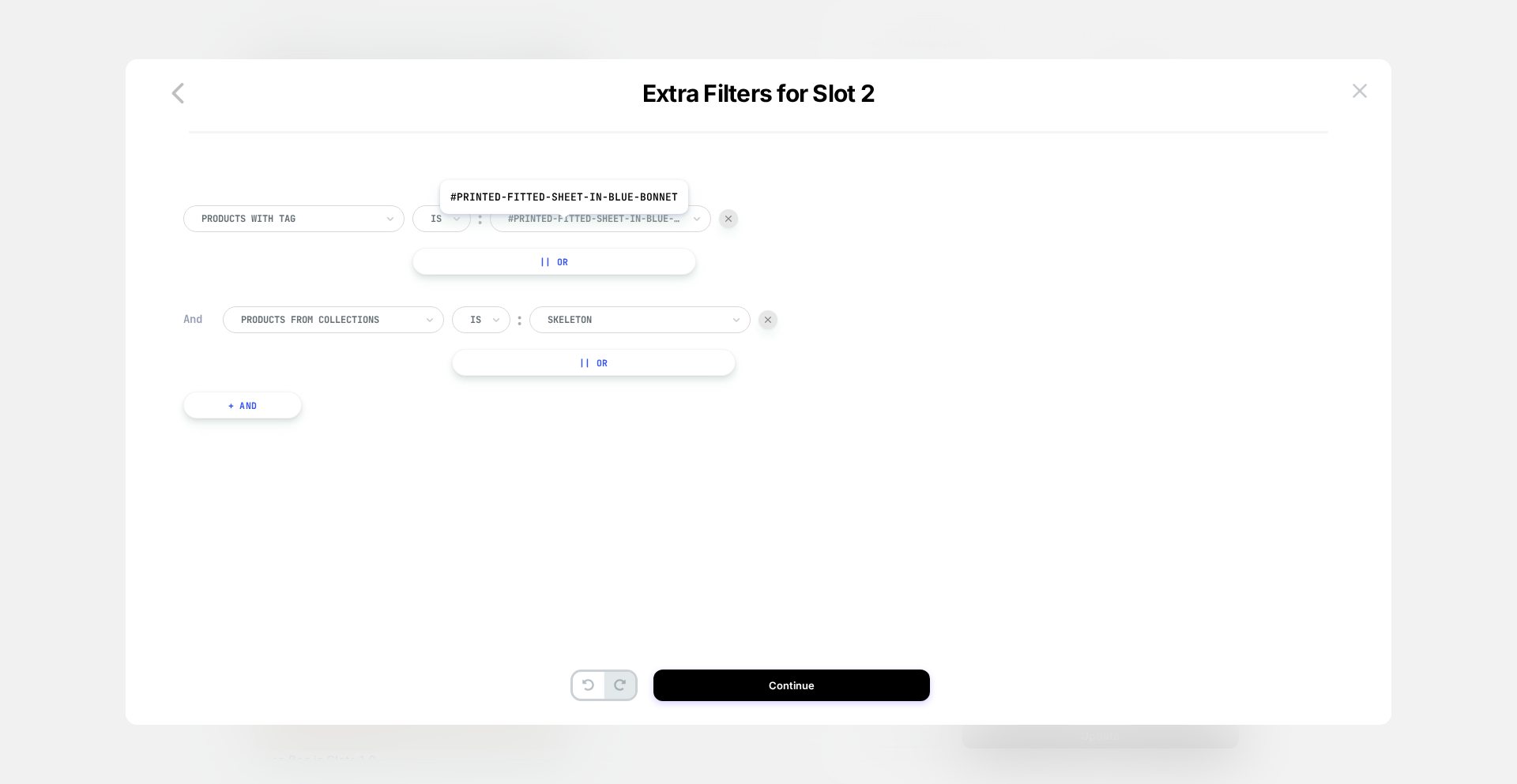
click at [570, 223] on div at bounding box center [595, 218] width 174 height 14
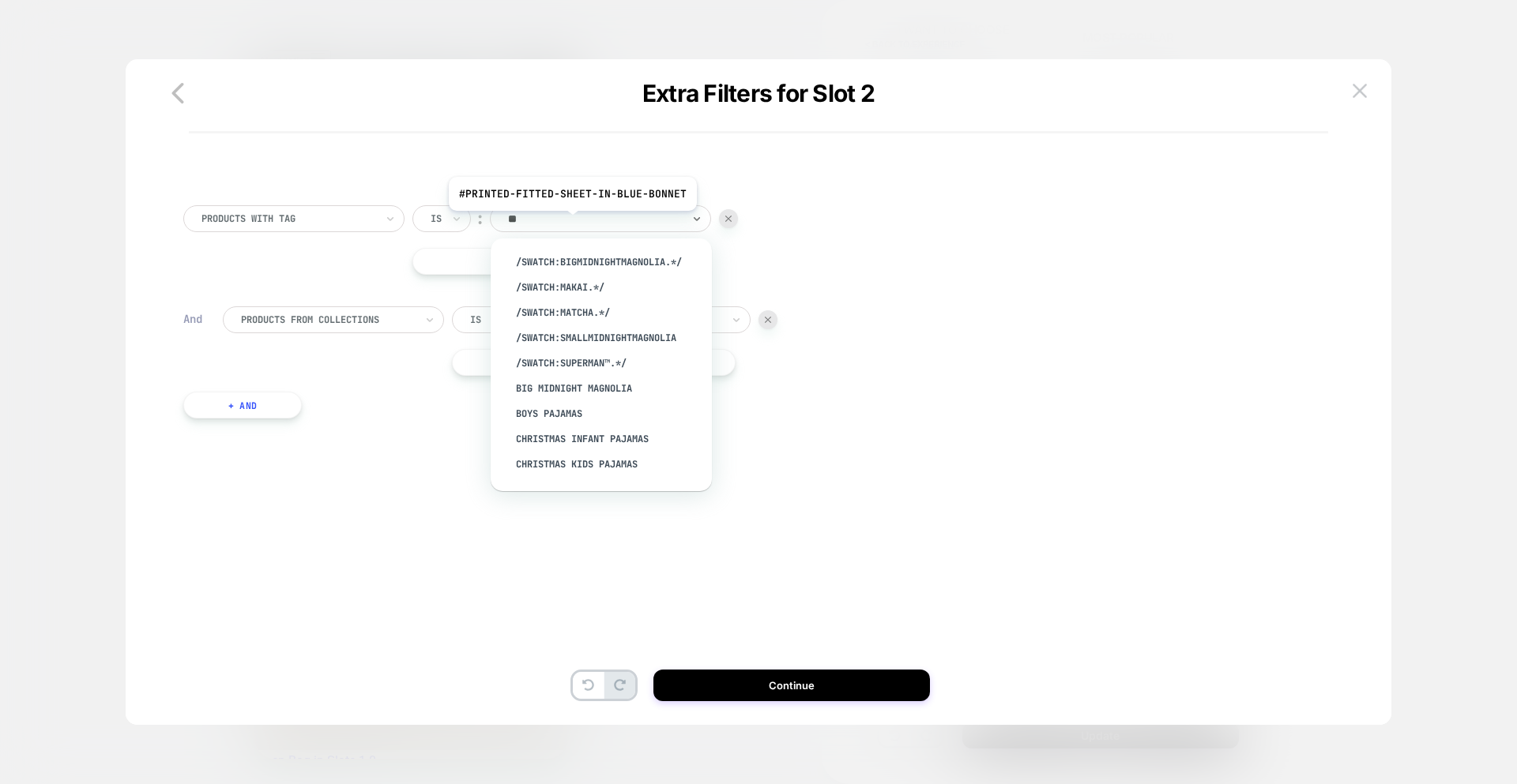
type input "*"
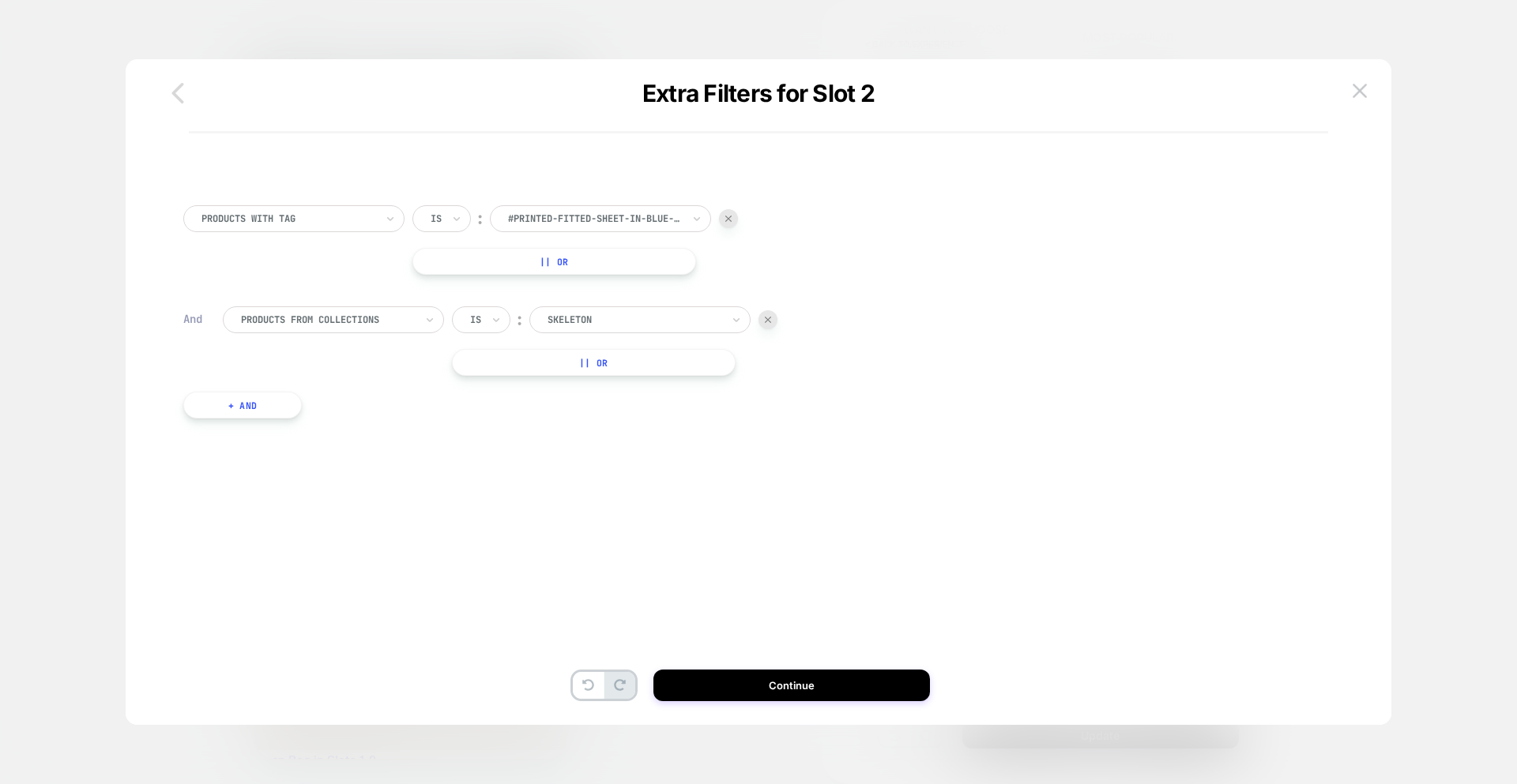
click at [175, 97] on icon "button" at bounding box center [178, 93] width 12 height 20
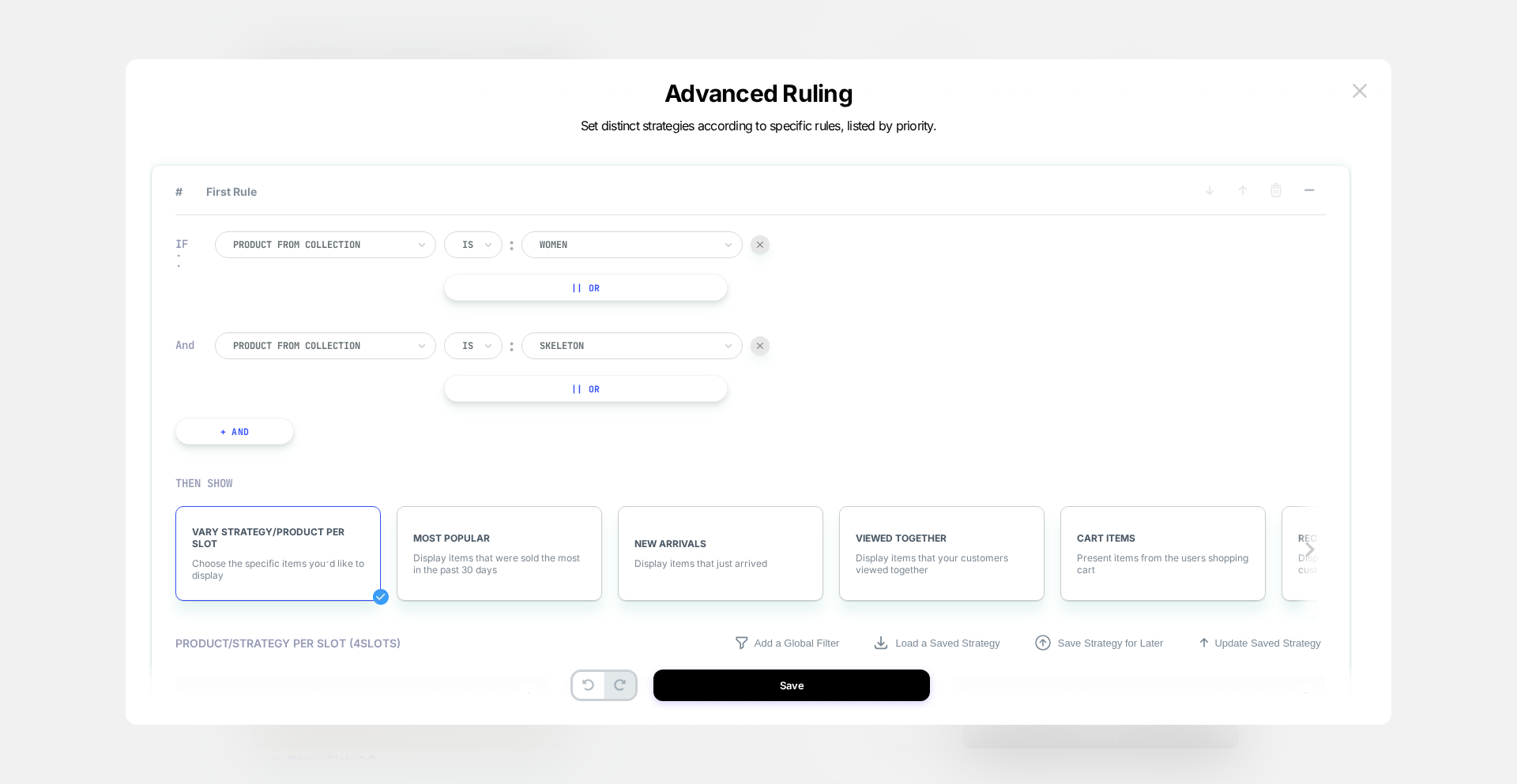
click at [316, 245] on div at bounding box center [319, 244] width 174 height 14
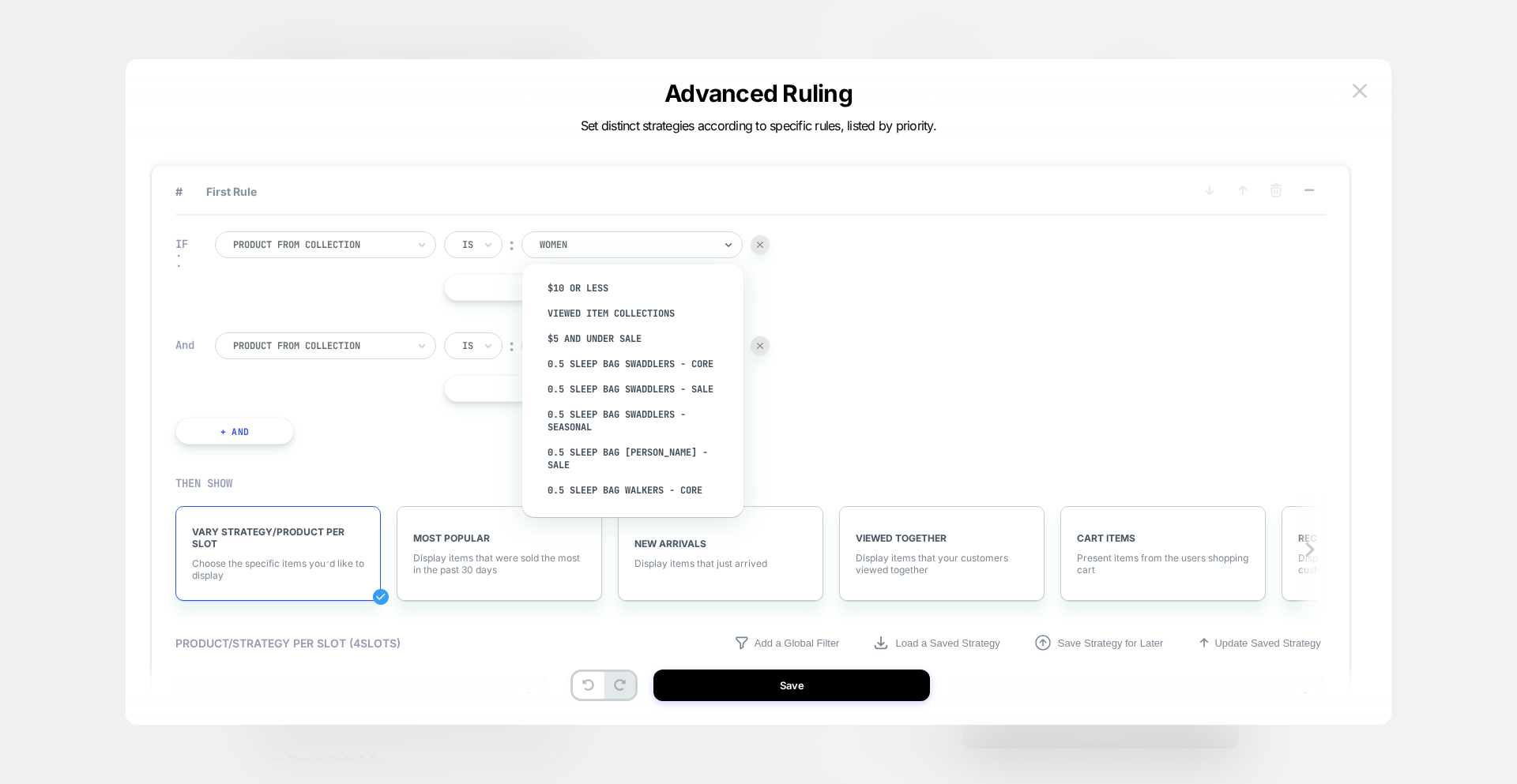
click at [583, 248] on div at bounding box center [626, 244] width 174 height 14
click at [324, 249] on div at bounding box center [319, 244] width 174 height 14
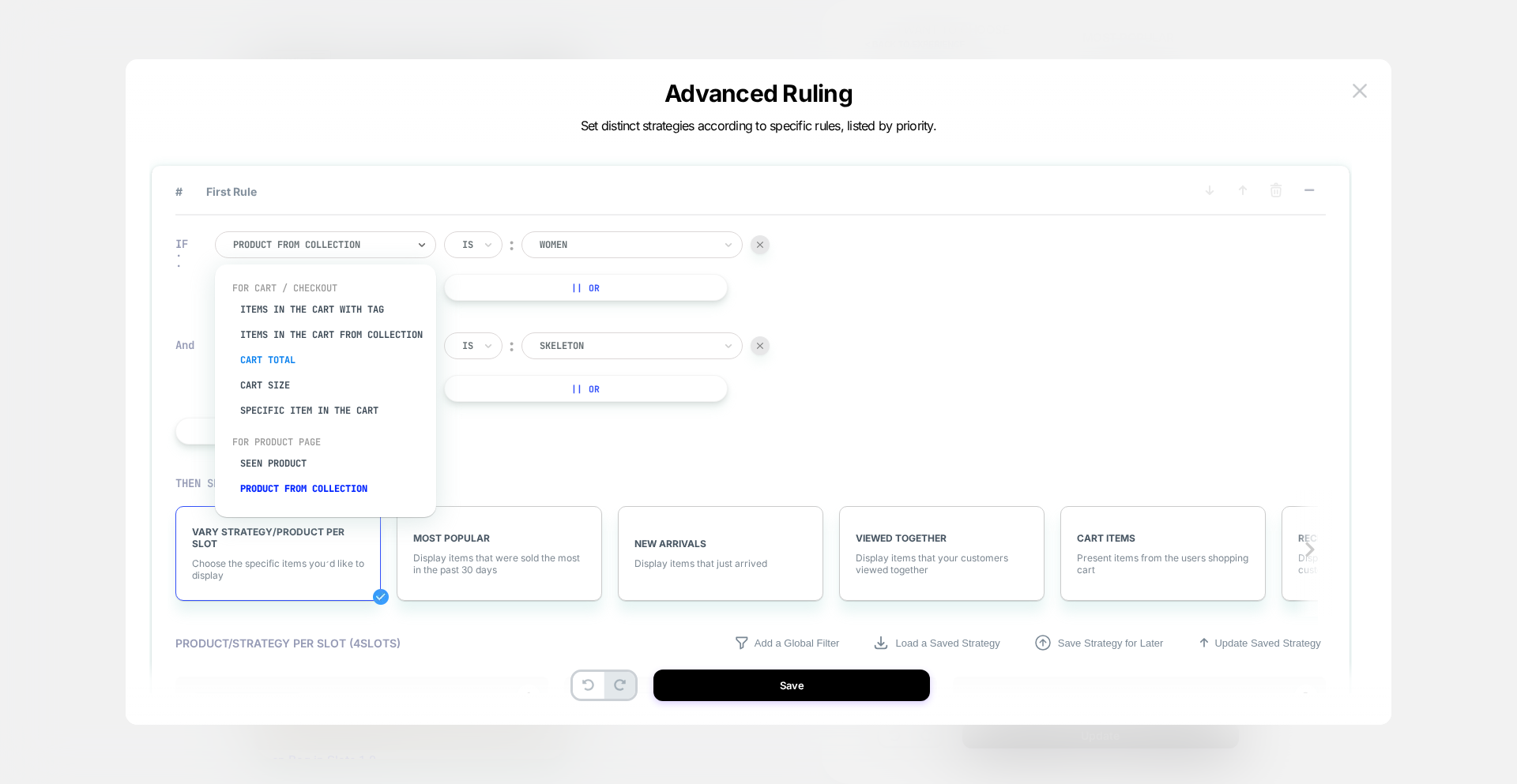
scroll to position [40, 0]
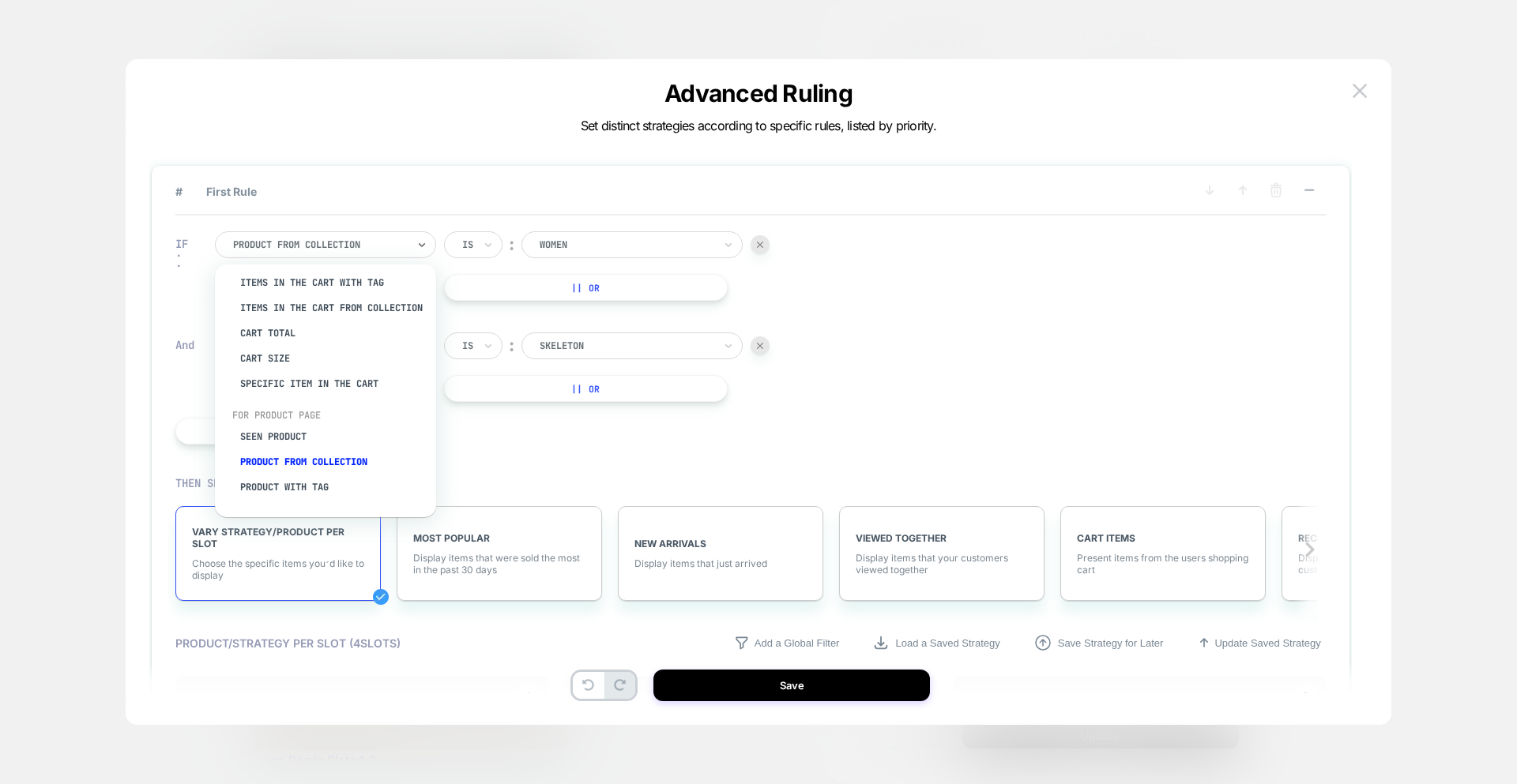
click at [0, 0] on div "# First Rule IF option Items in the cart from collection focused, 2 of 8. 8 res…" at bounding box center [0, 0] width 0 height 0
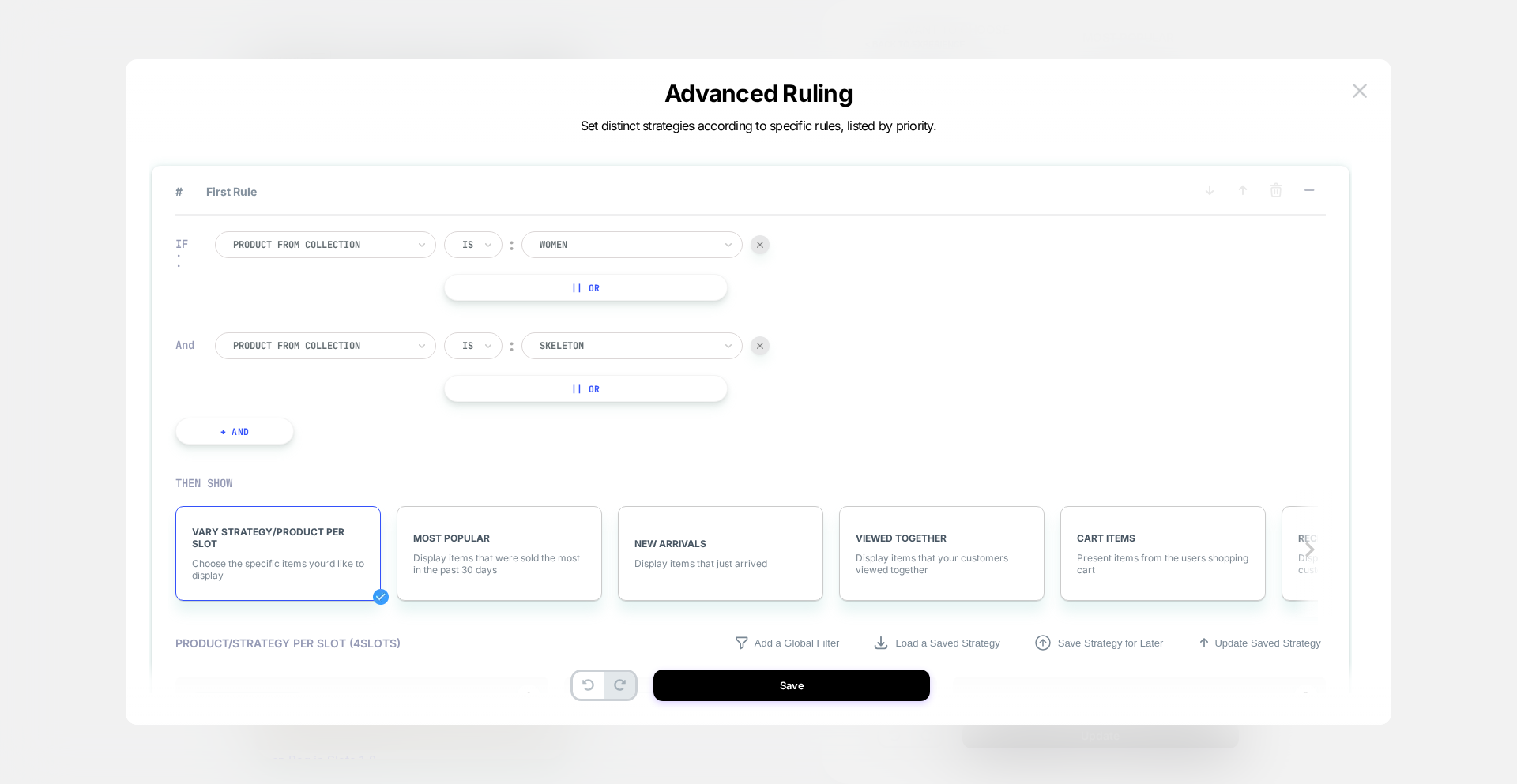
click at [312, 232] on div "Product from collection" at bounding box center [326, 245] width 221 height 27
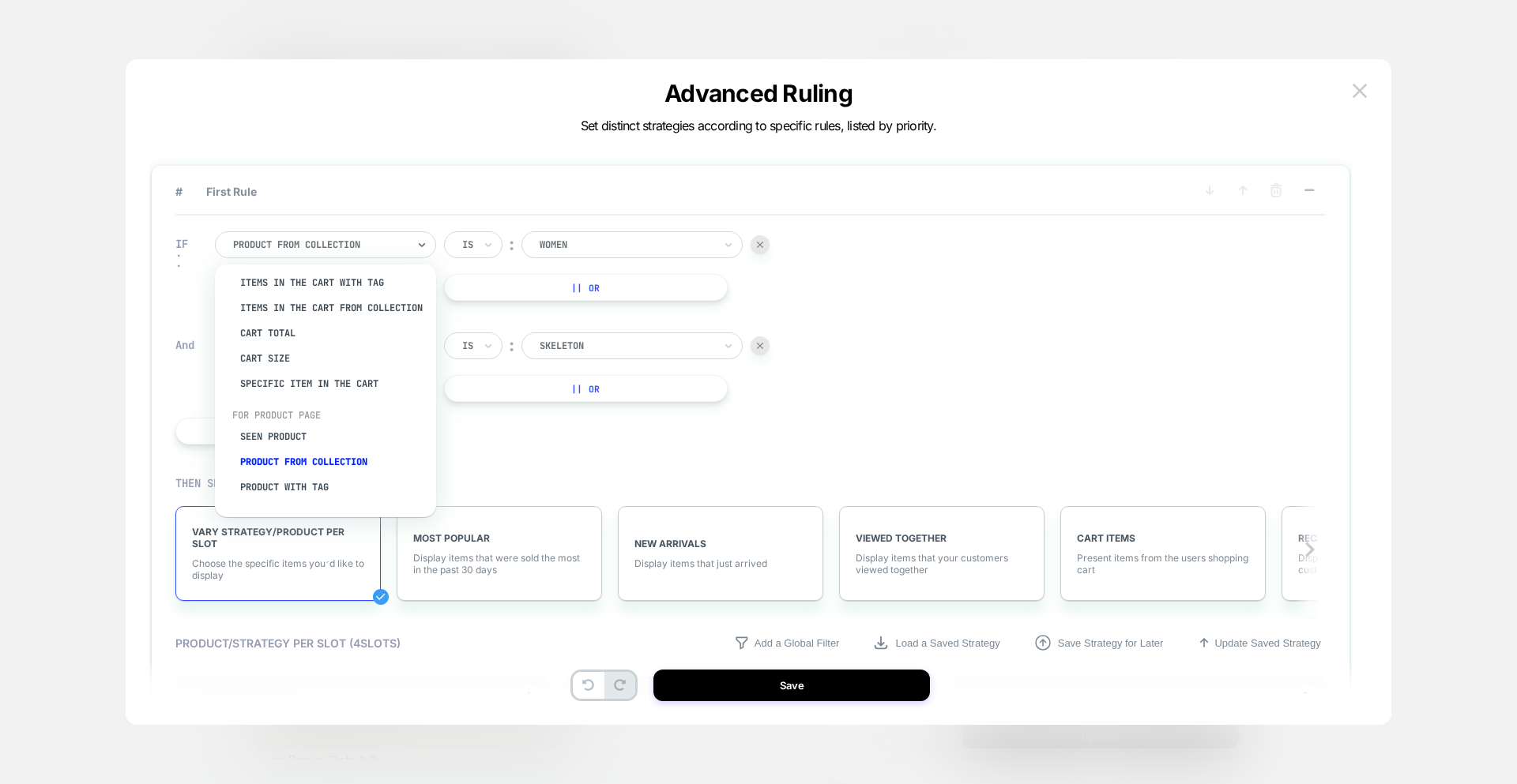
drag, startPoint x: 330, startPoint y: 452, endPoint x: 513, endPoint y: 307, distance: 233.5
click at [331, 452] on div "Product from collection" at bounding box center [333, 461] width 205 height 25
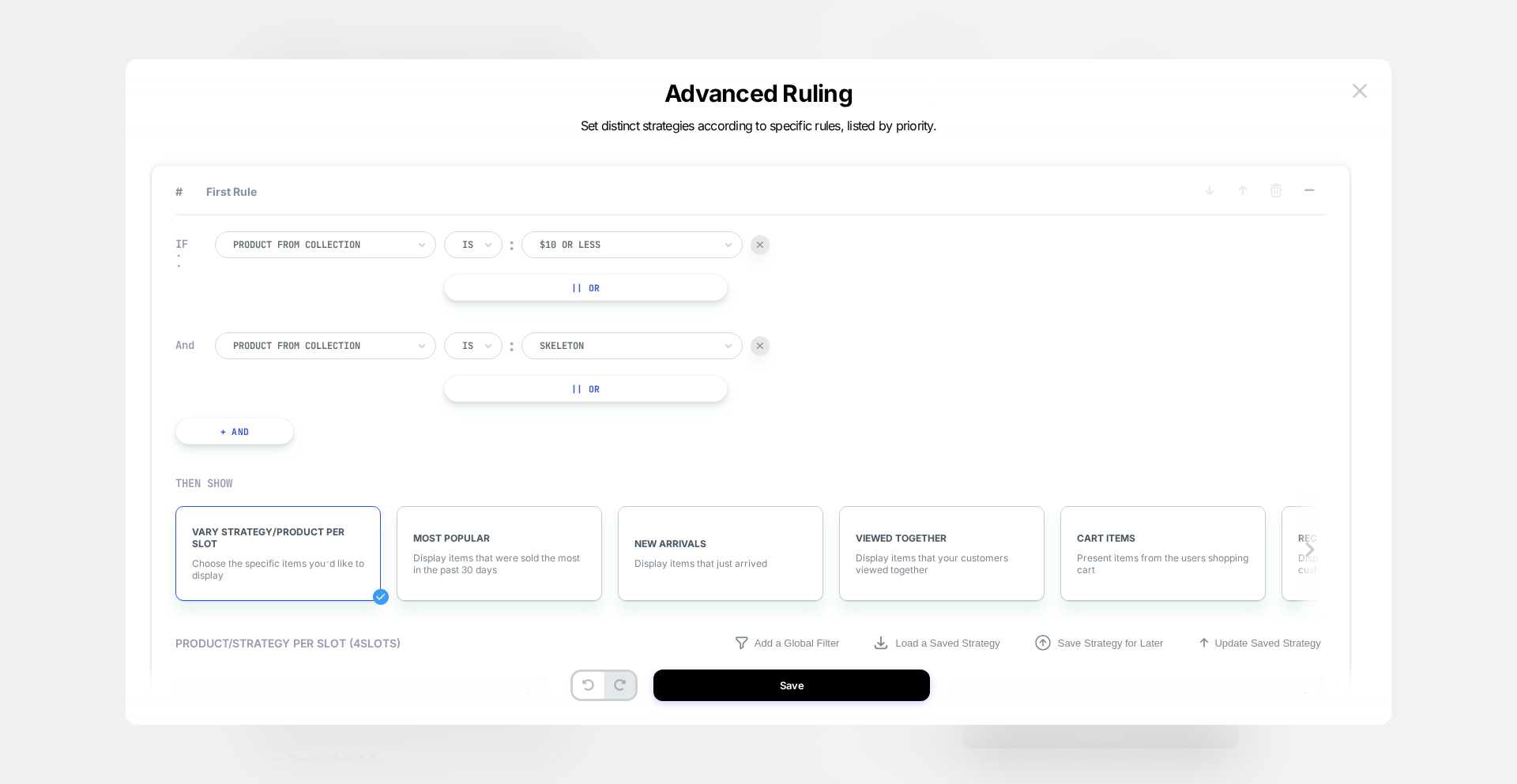
click at [582, 259] on div "Is ︰ $10 or less || Or" at bounding box center [607, 267] width 326 height 70
click at [580, 250] on div at bounding box center [626, 244] width 174 height 14
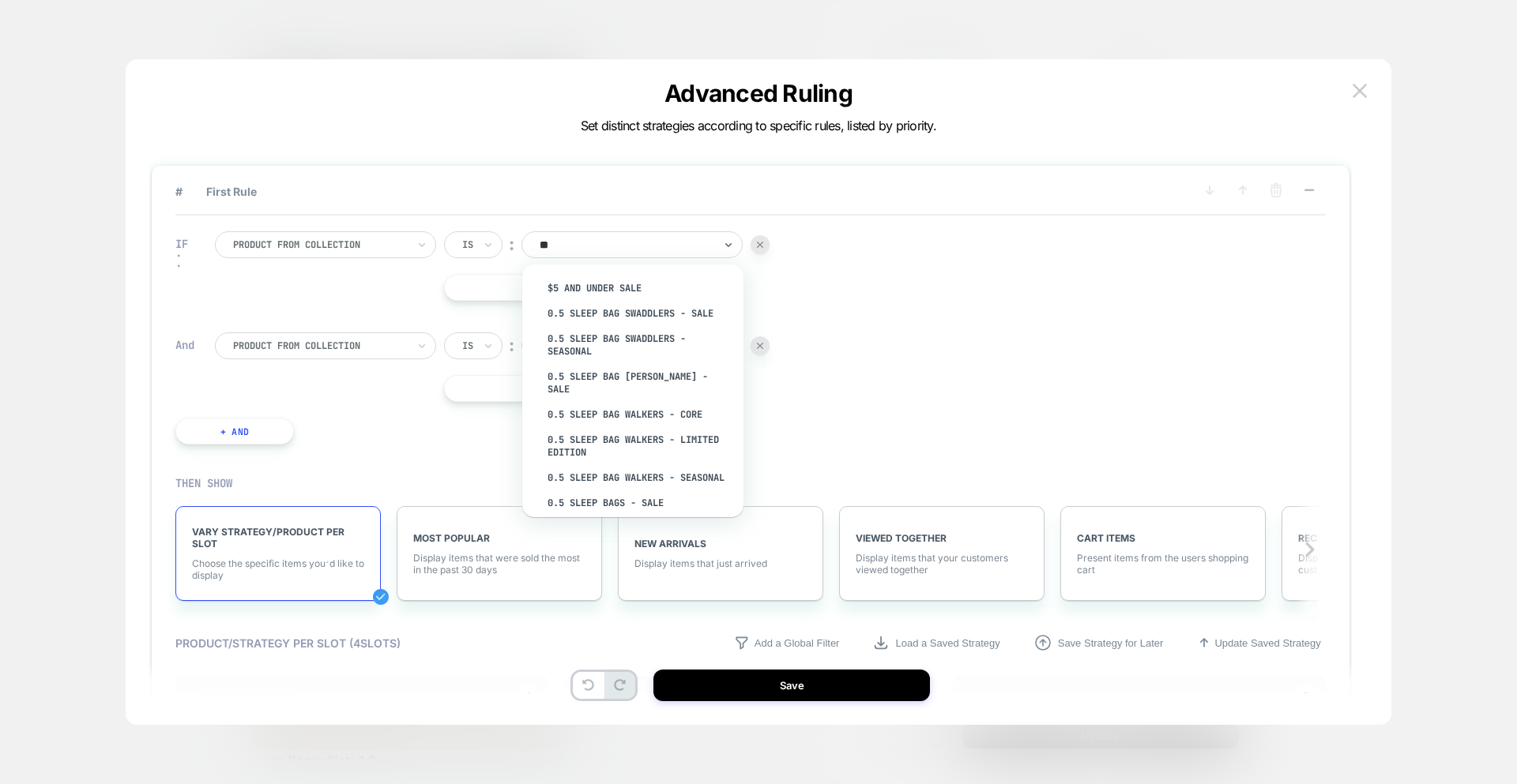
type input "*"
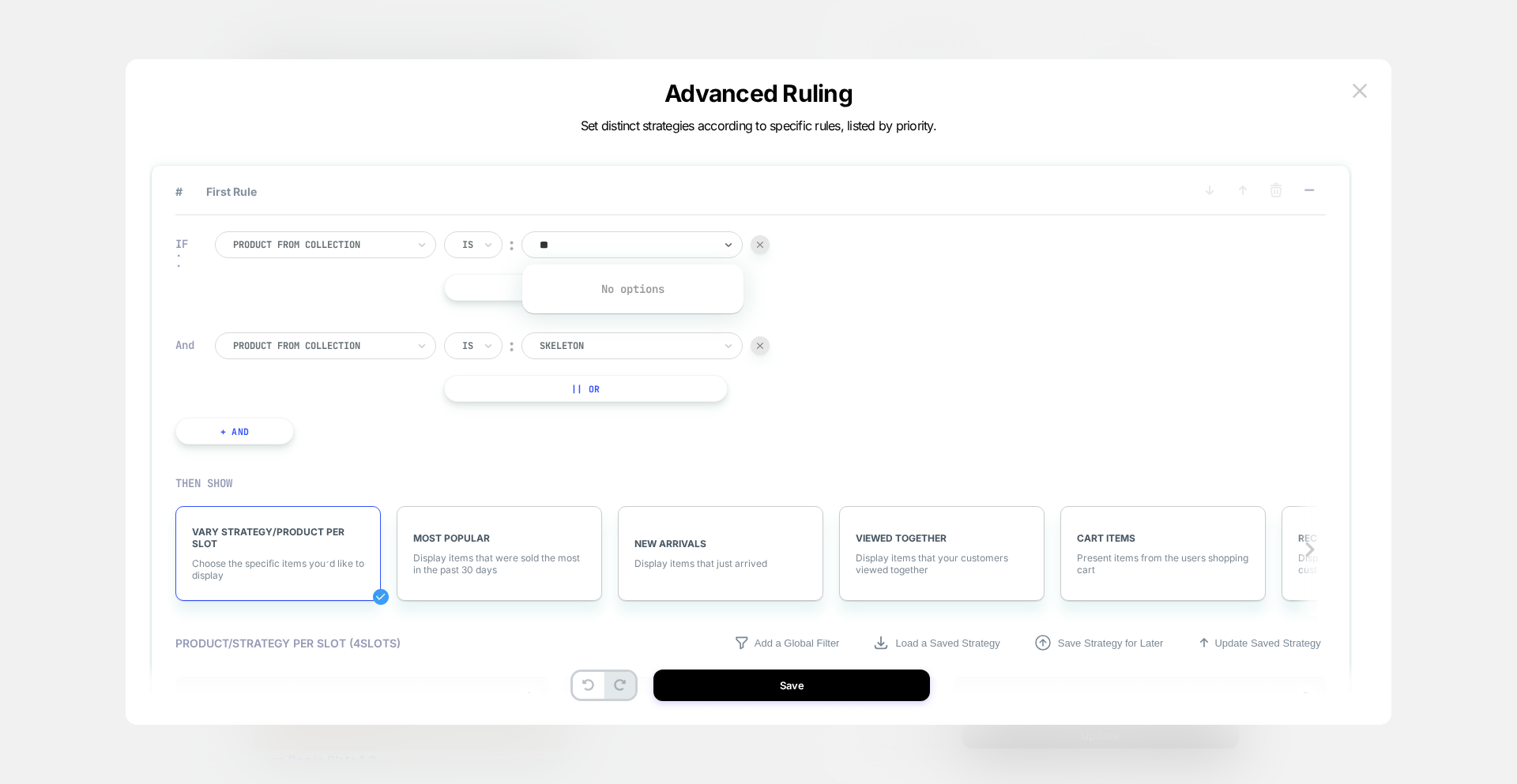
type input "*"
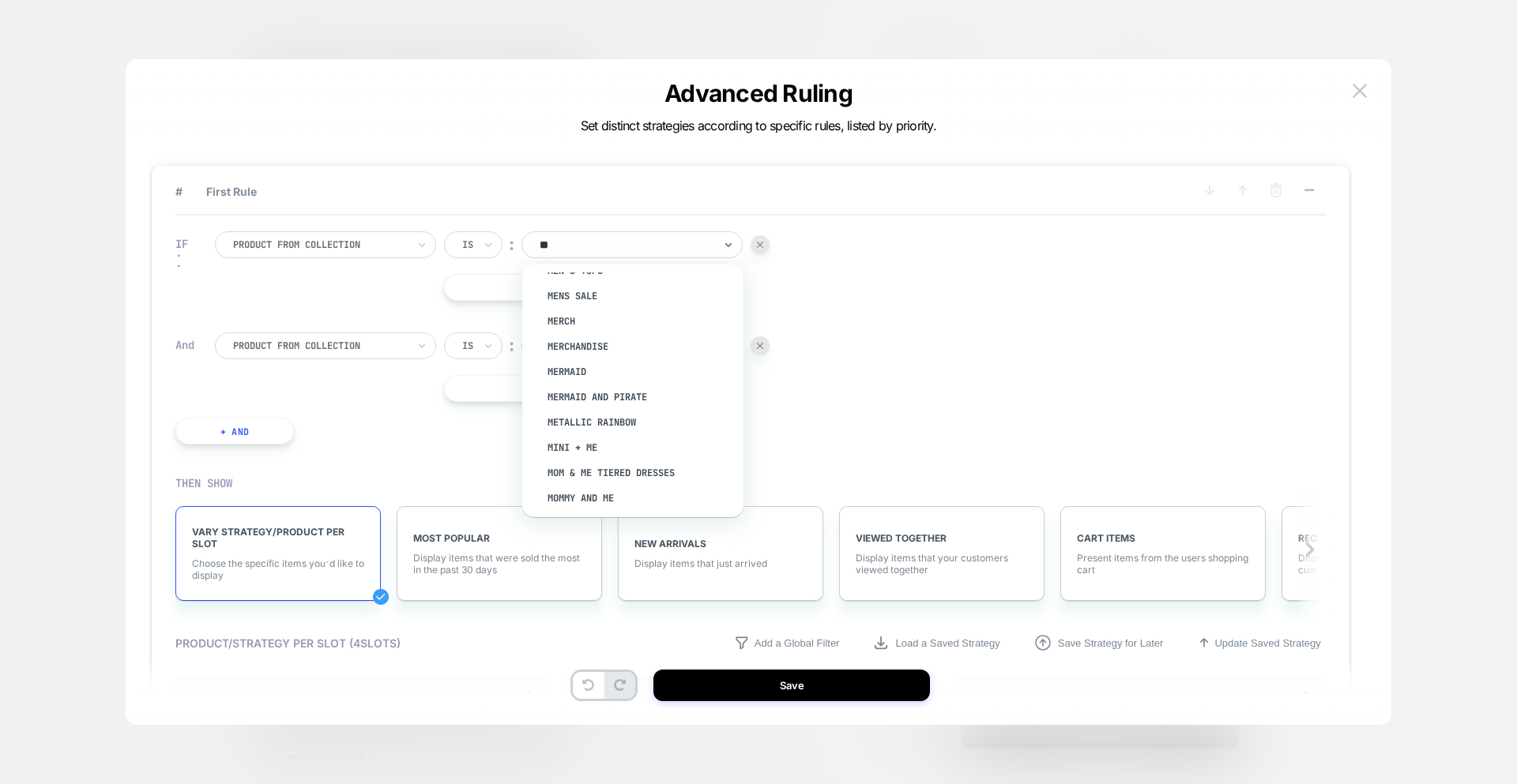
scroll to position [0, 0]
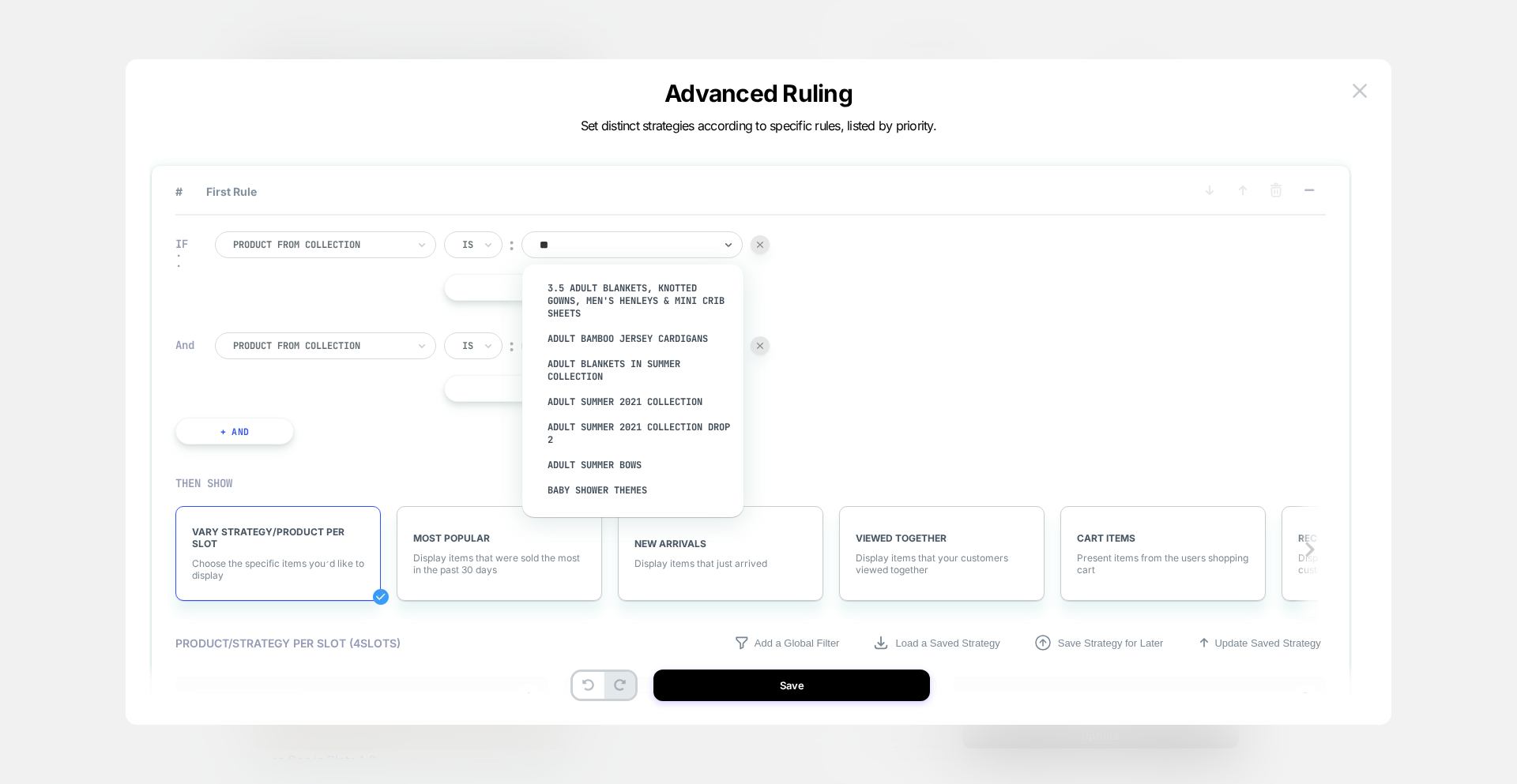
type input "***"
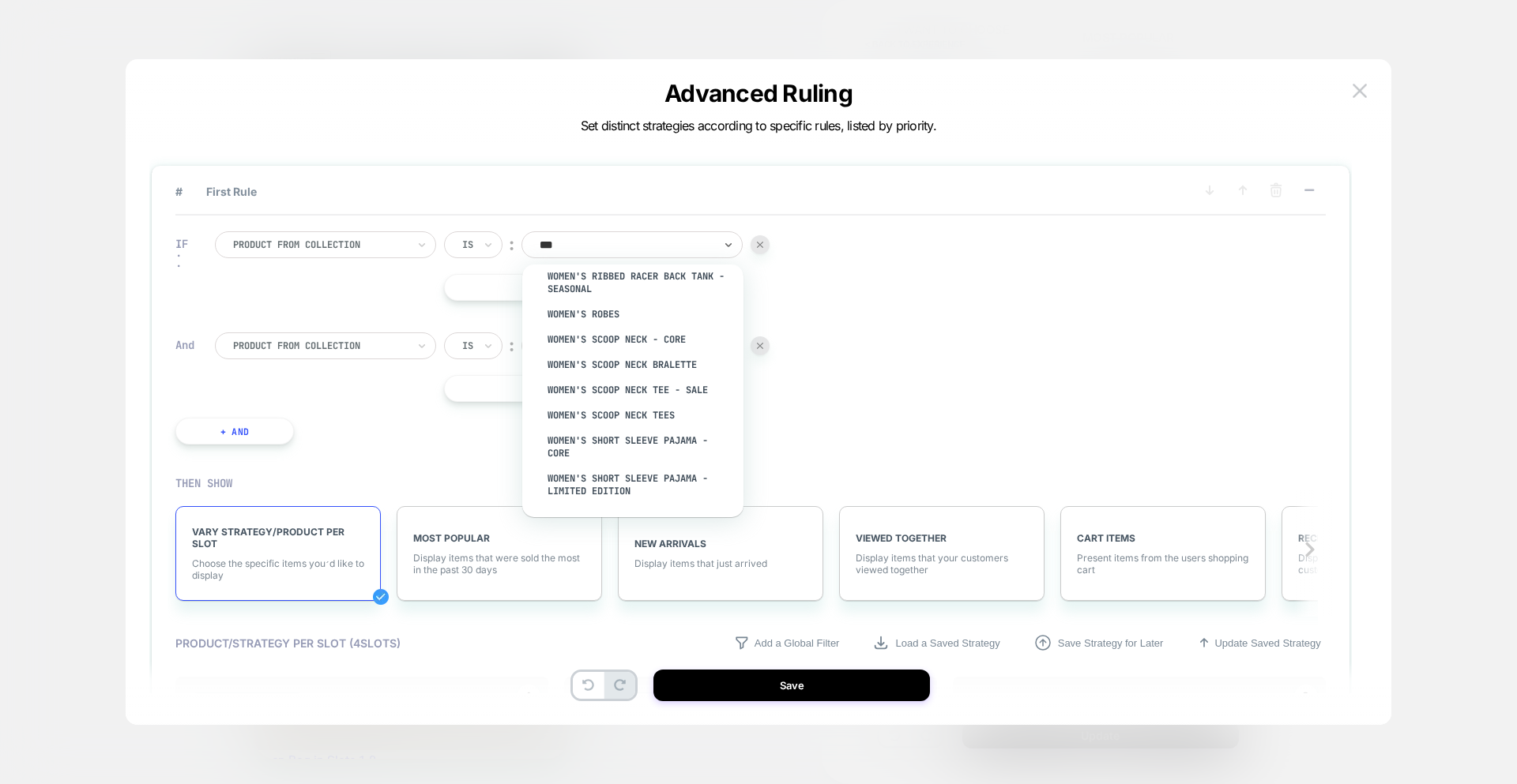
scroll to position [5708, 0]
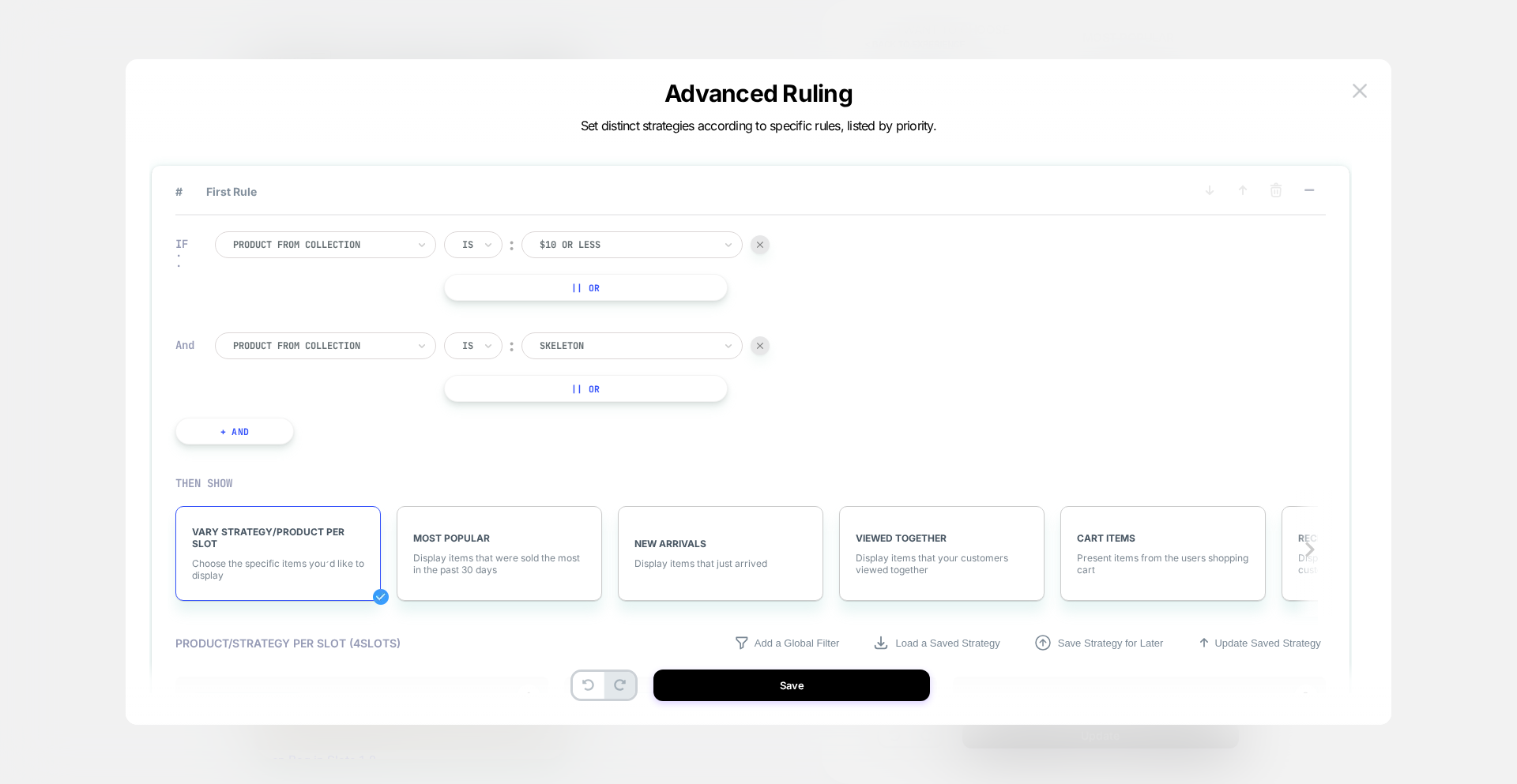
click at [1086, 414] on div "IF Product from collection Is ︰ $10 or less || Or And Product from collection I…" at bounding box center [751, 338] width 1151 height 245
drag, startPoint x: 497, startPoint y: 233, endPoint x: 490, endPoint y: 237, distance: 8.1
click at [497, 233] on div "Is" at bounding box center [473, 245] width 59 height 27
click at [351, 293] on div "Product from collection Is ︰ $10 or less || Or" at bounding box center [492, 267] width 555 height 70
click at [349, 261] on div "Product from collection Is ︰ $10 or less || Or" at bounding box center [492, 267] width 555 height 70
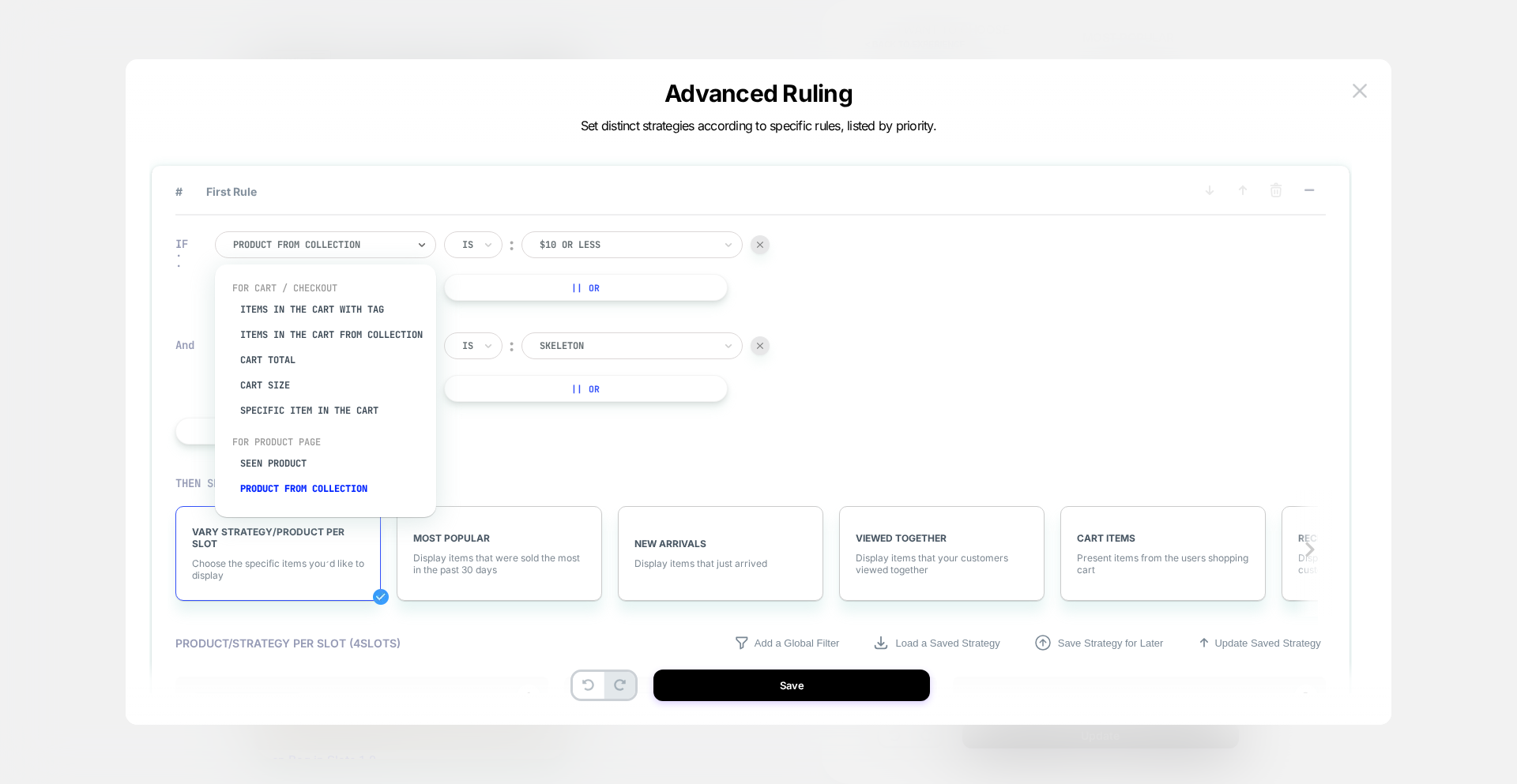
click at [349, 241] on div at bounding box center [319, 244] width 174 height 14
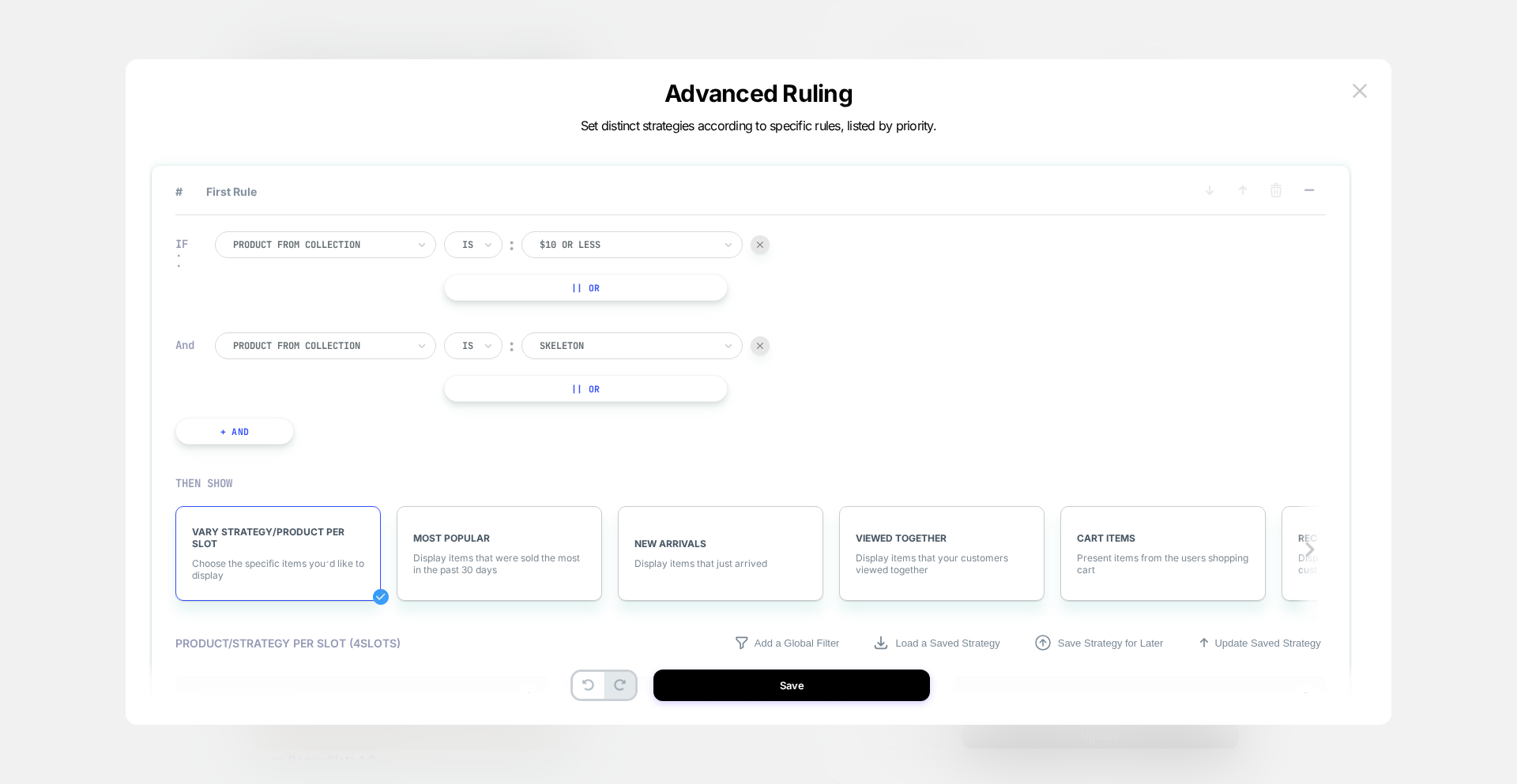
click at [1041, 366] on div "IF Product from collection Is ︰ $10 or less || Or And Product from collection I…" at bounding box center [751, 338] width 1151 height 245
click at [761, 346] on img at bounding box center [759, 346] width 6 height 6
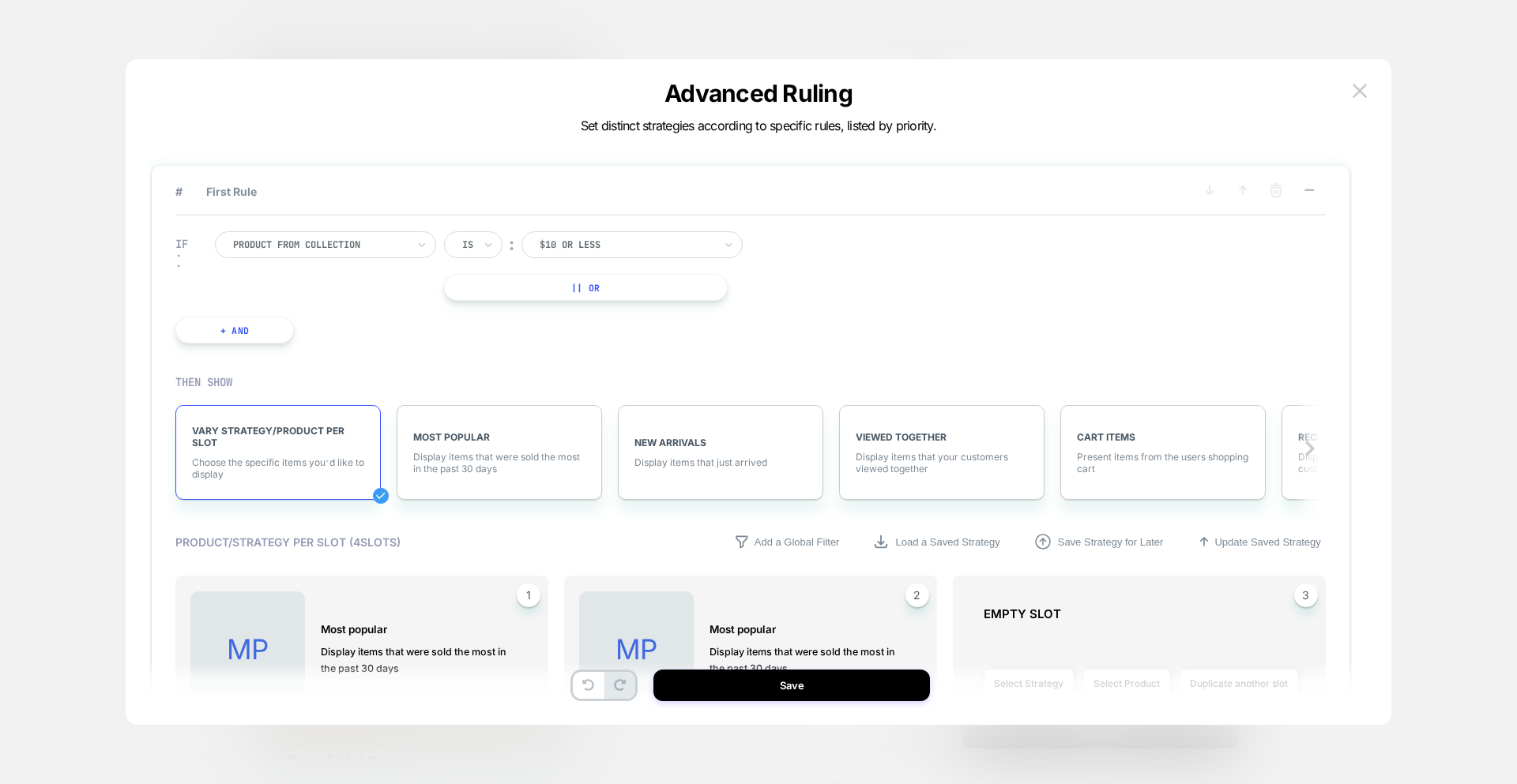
click at [1370, 89] on button at bounding box center [1361, 91] width 24 height 24
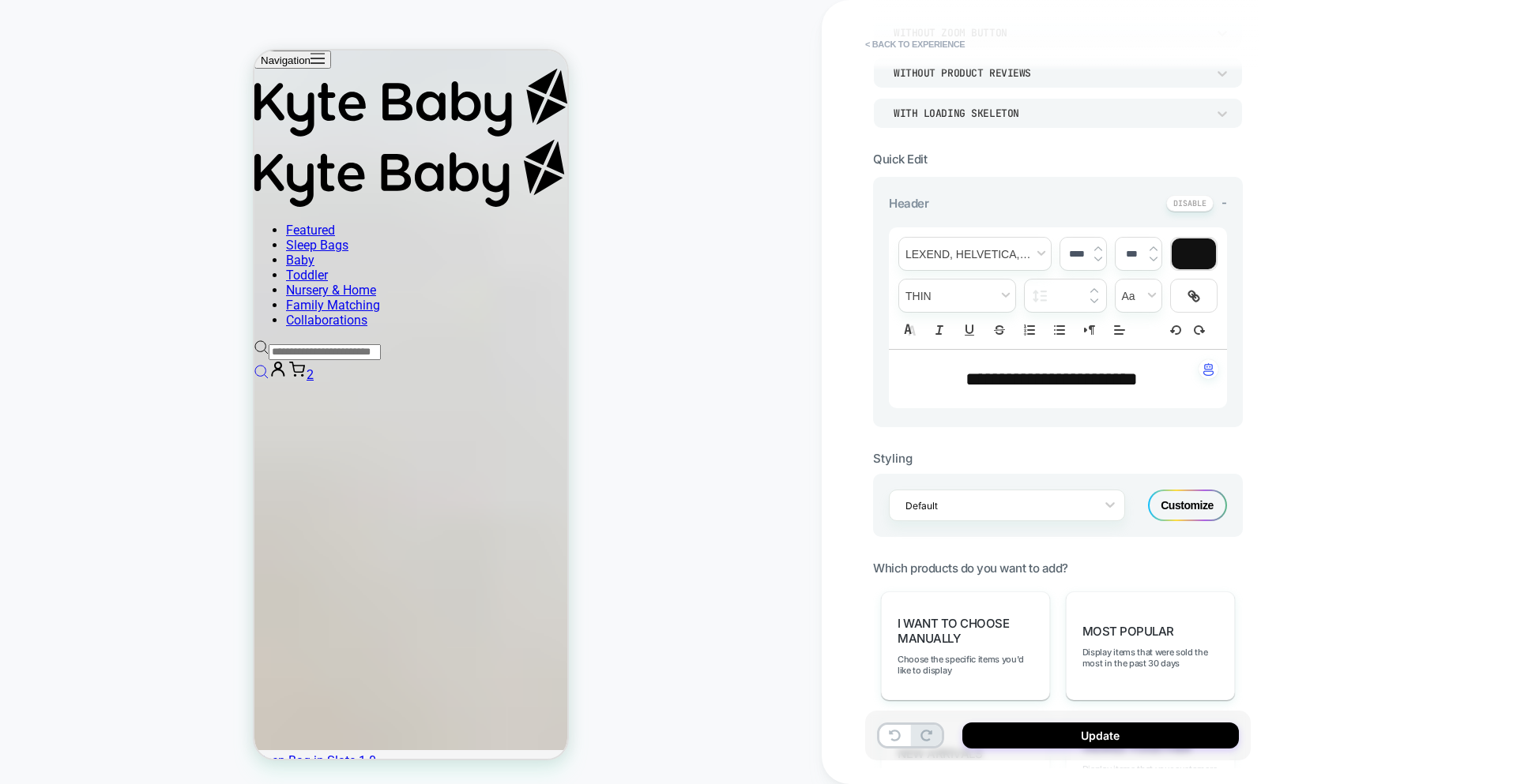
scroll to position [285, 0]
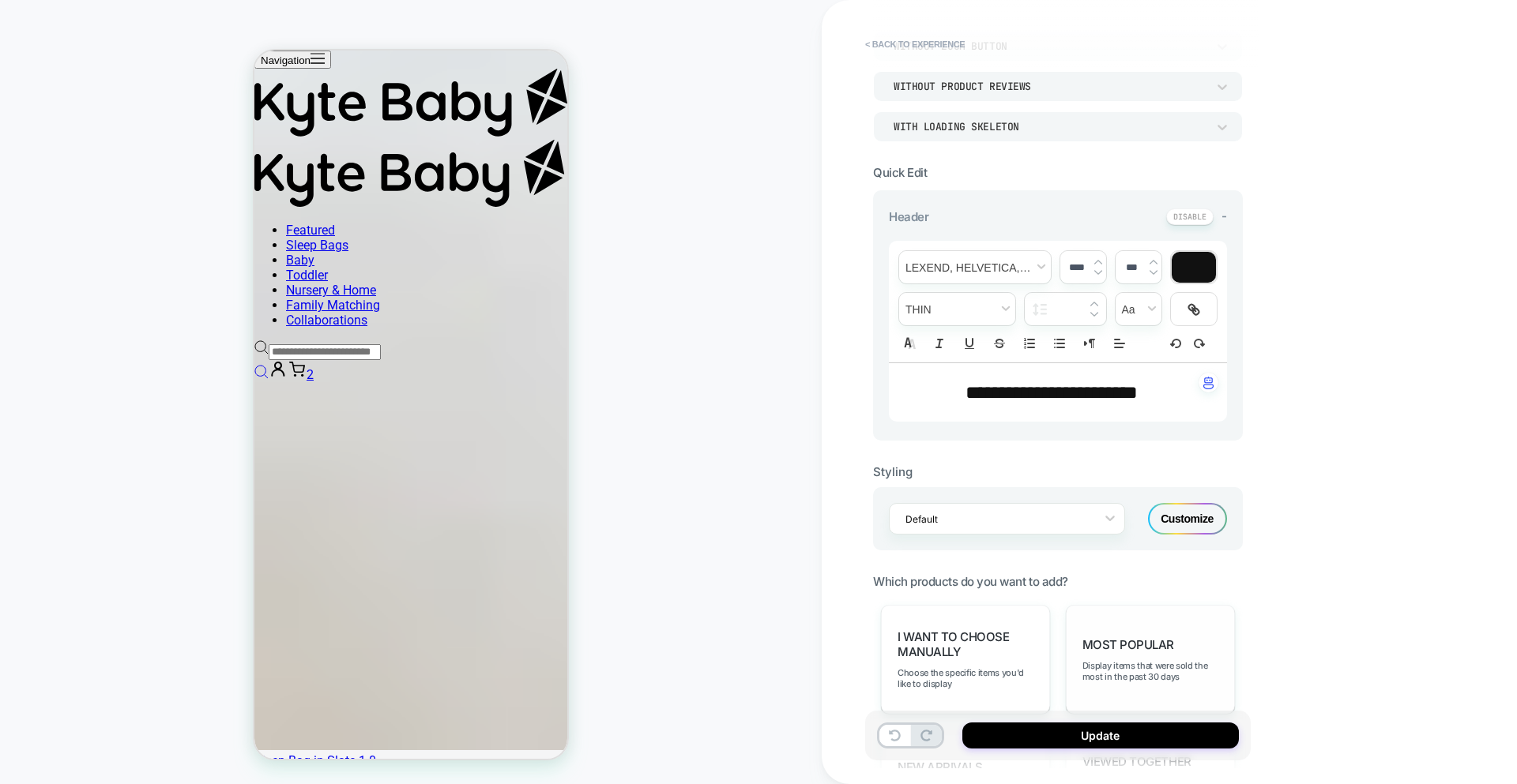
click at [0, 0] on div "Most Popular Display items that were sold the most in the past 30 days" at bounding box center [0, 0] width 0 height 0
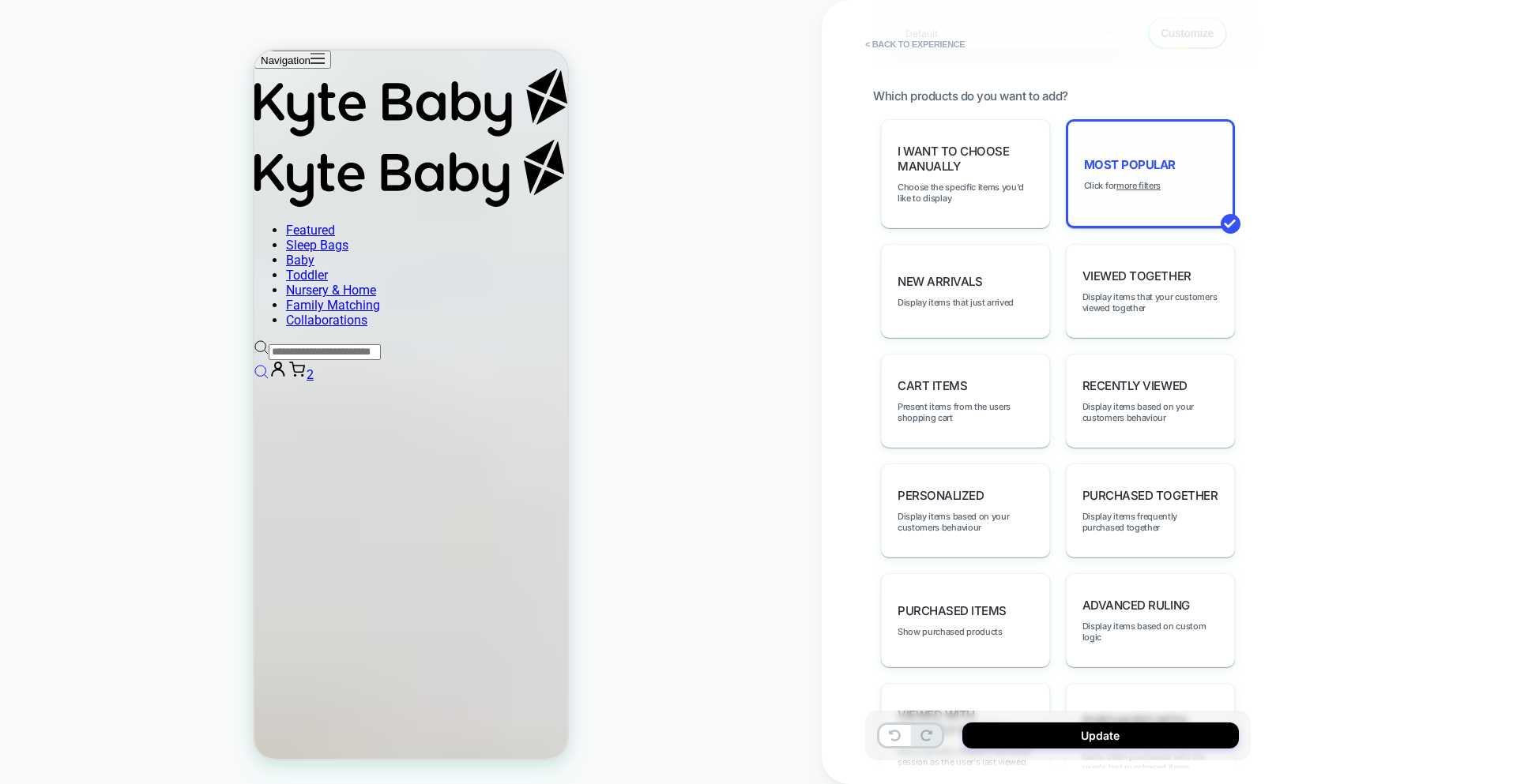
scroll to position [781, 0]
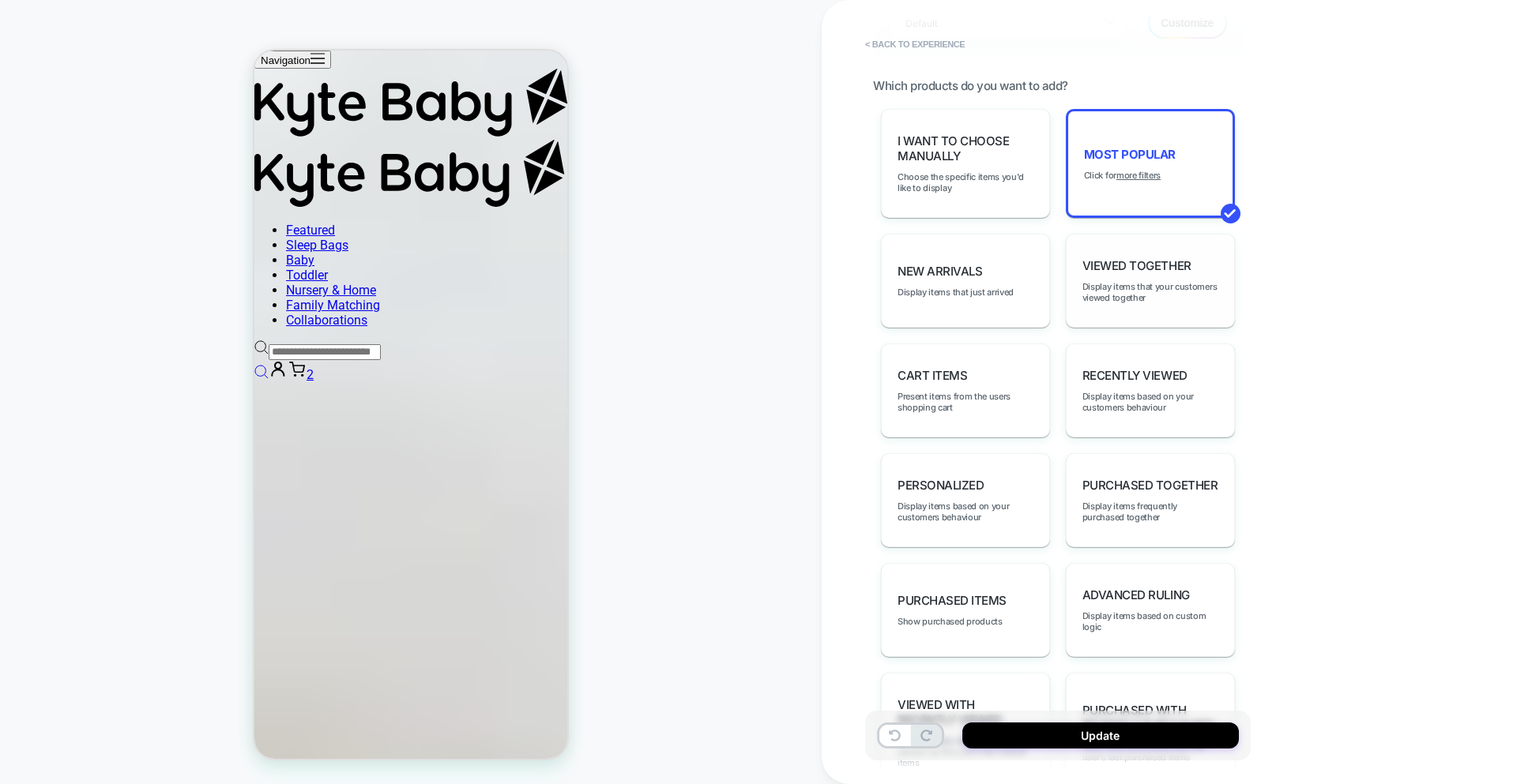
click at [0, 0] on div "Viewed Together Display items that your customers viewed together" at bounding box center [0, 0] width 0 height 0
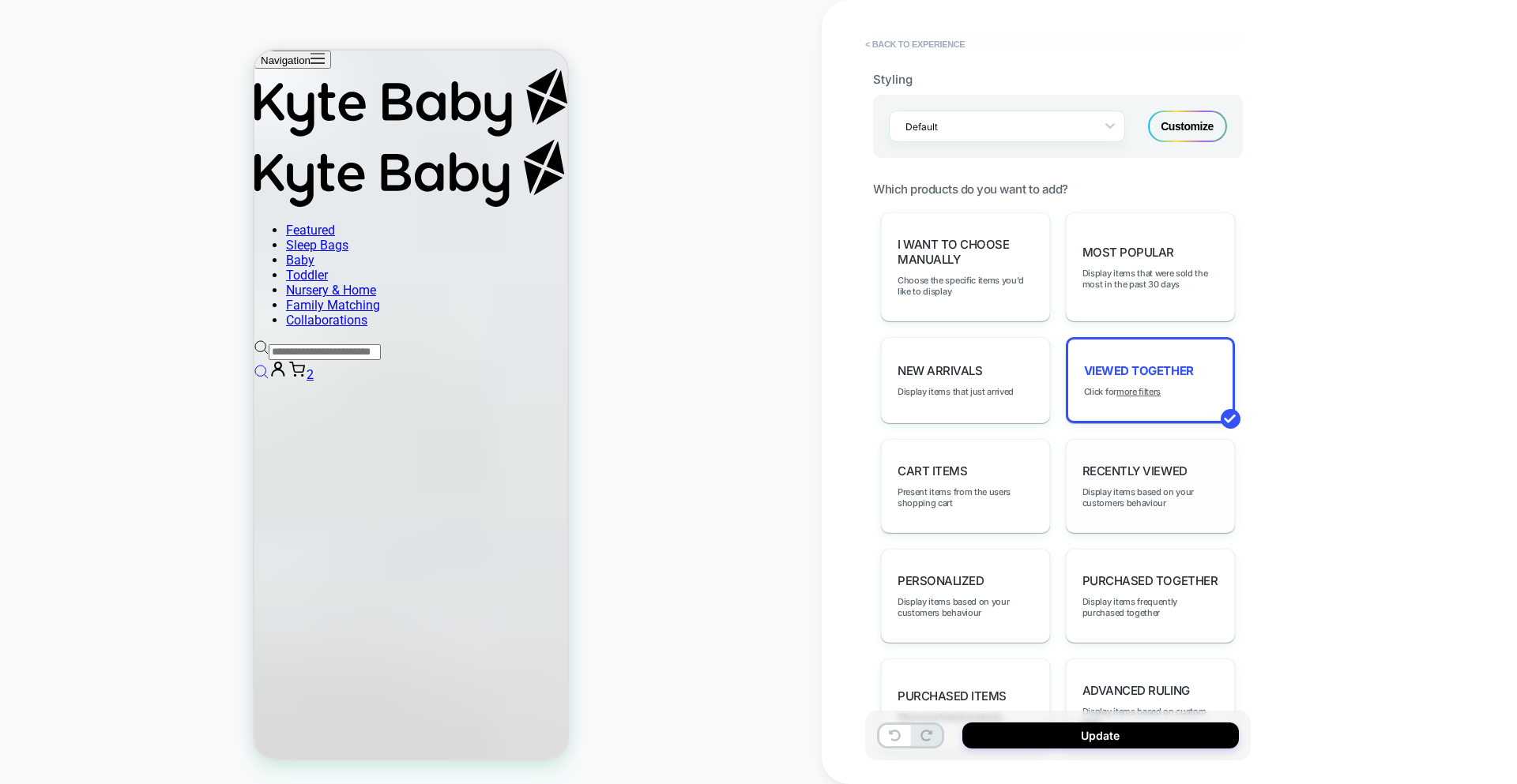
scroll to position [721, 0]
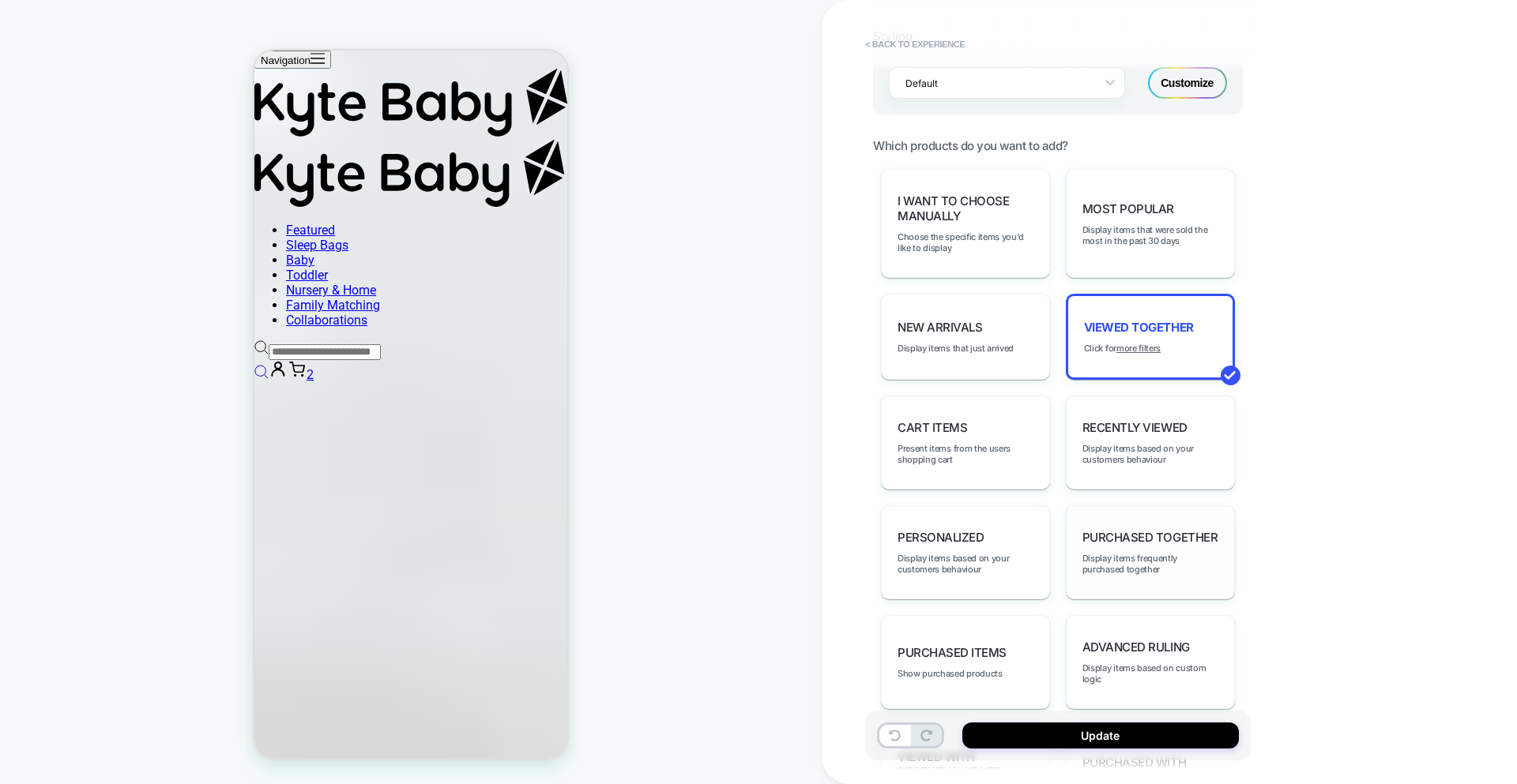
click at [1142, 540] on span "Purchased Together" at bounding box center [1150, 537] width 135 height 15
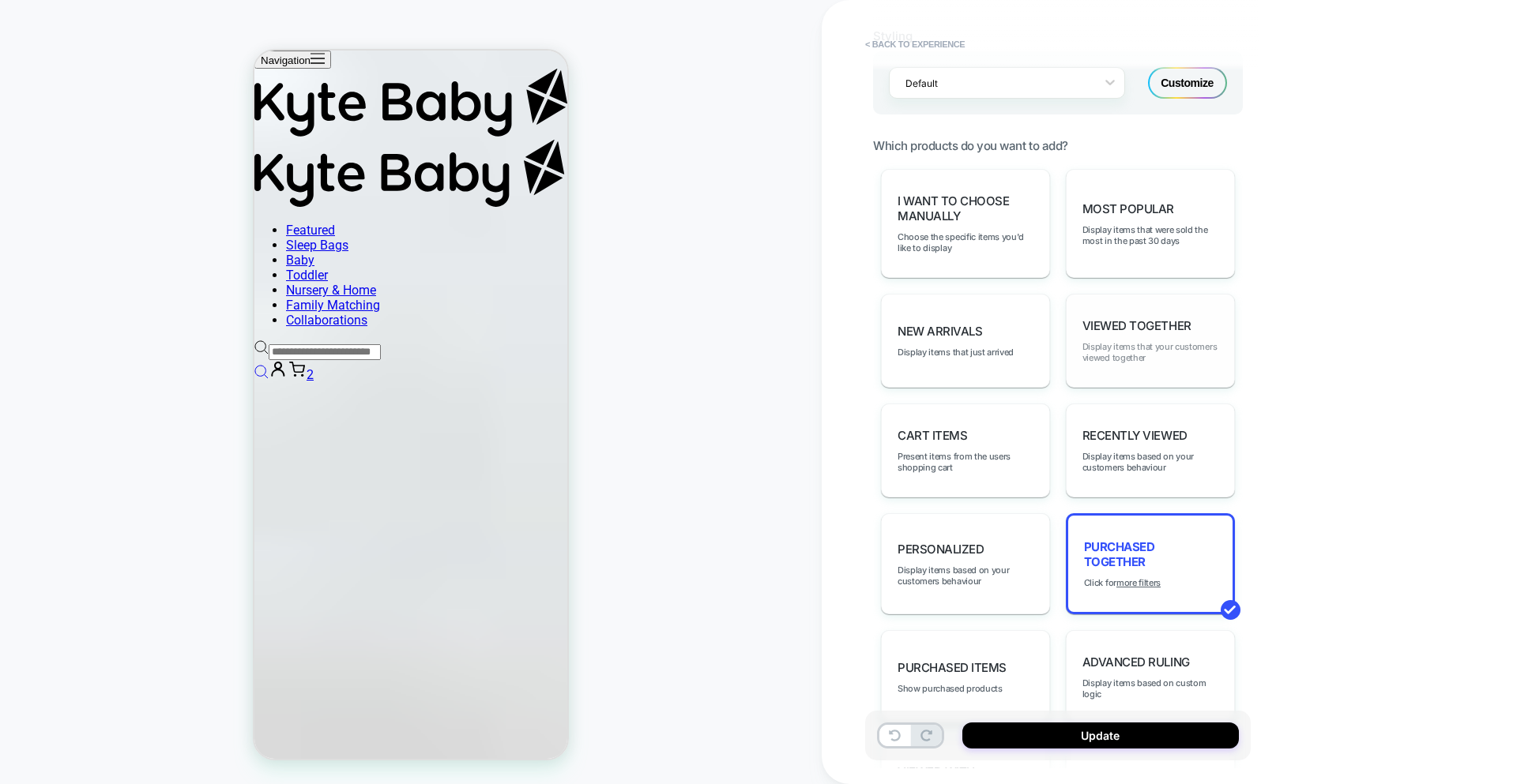
click at [1157, 362] on span "Display items that your customers viewed together" at bounding box center [1151, 352] width 136 height 22
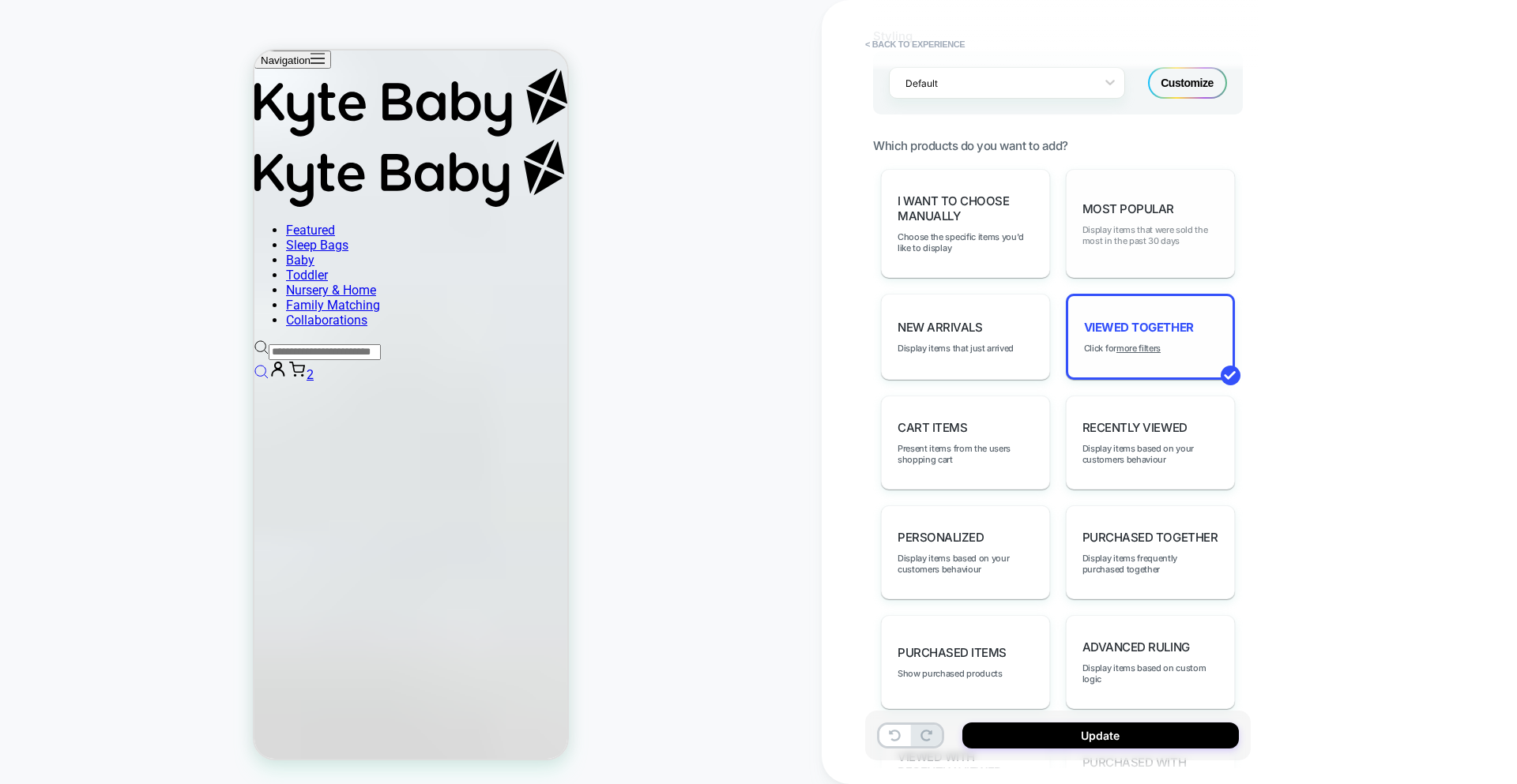
click at [1120, 230] on span "Display items that were sold the most in the past 30 days" at bounding box center [1151, 236] width 136 height 22
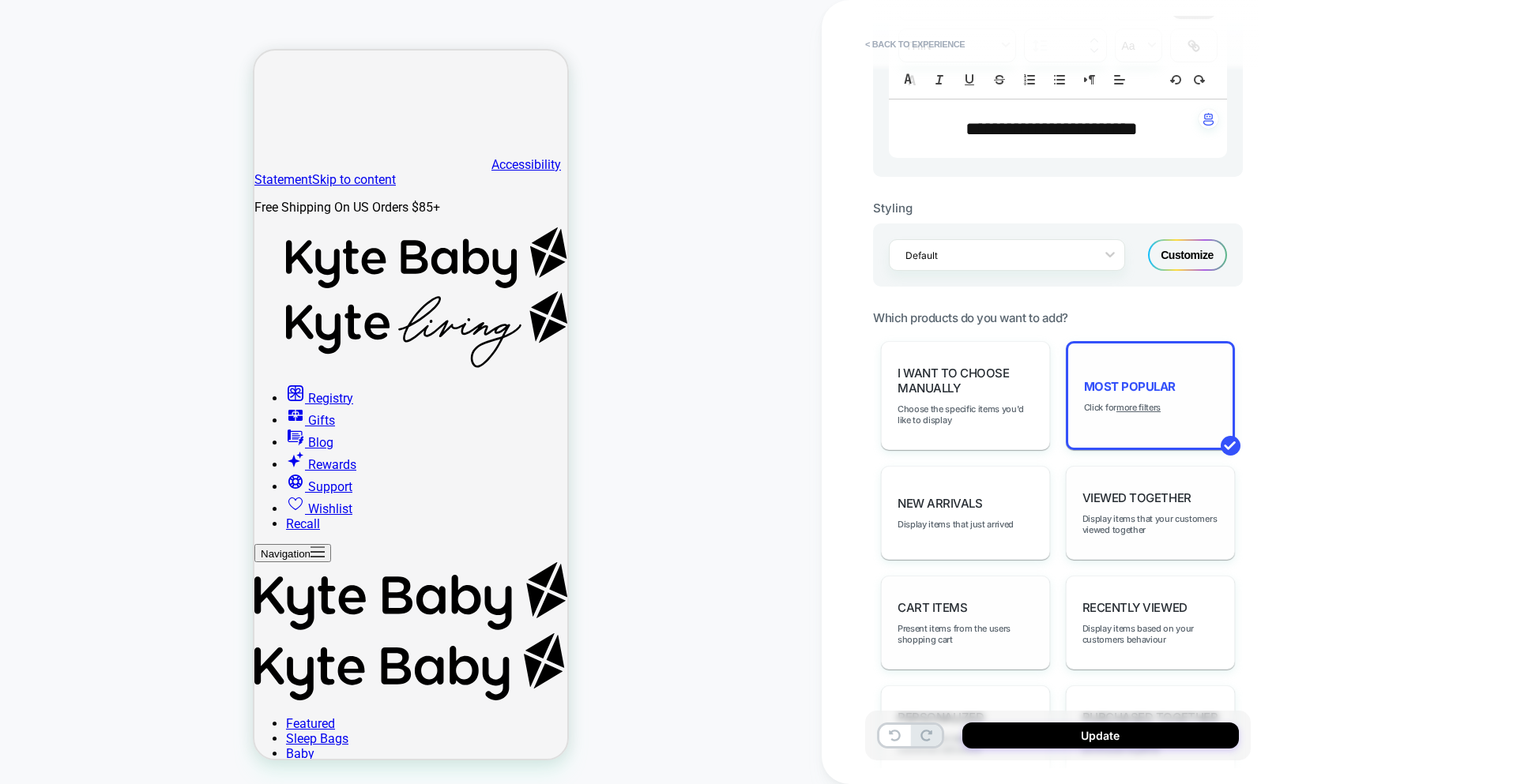
scroll to position [546, 0]
